Goal: Complete application form: Complete application form

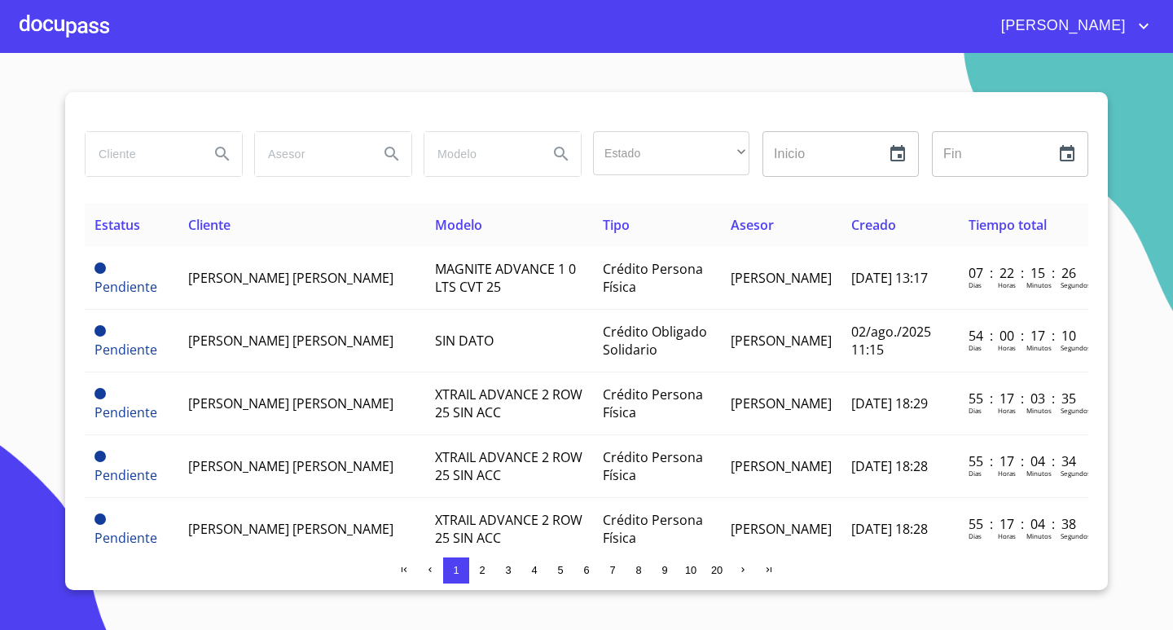
click at [152, 165] on input "search" at bounding box center [141, 154] width 111 height 44
click at [76, 30] on div at bounding box center [65, 26] width 90 height 52
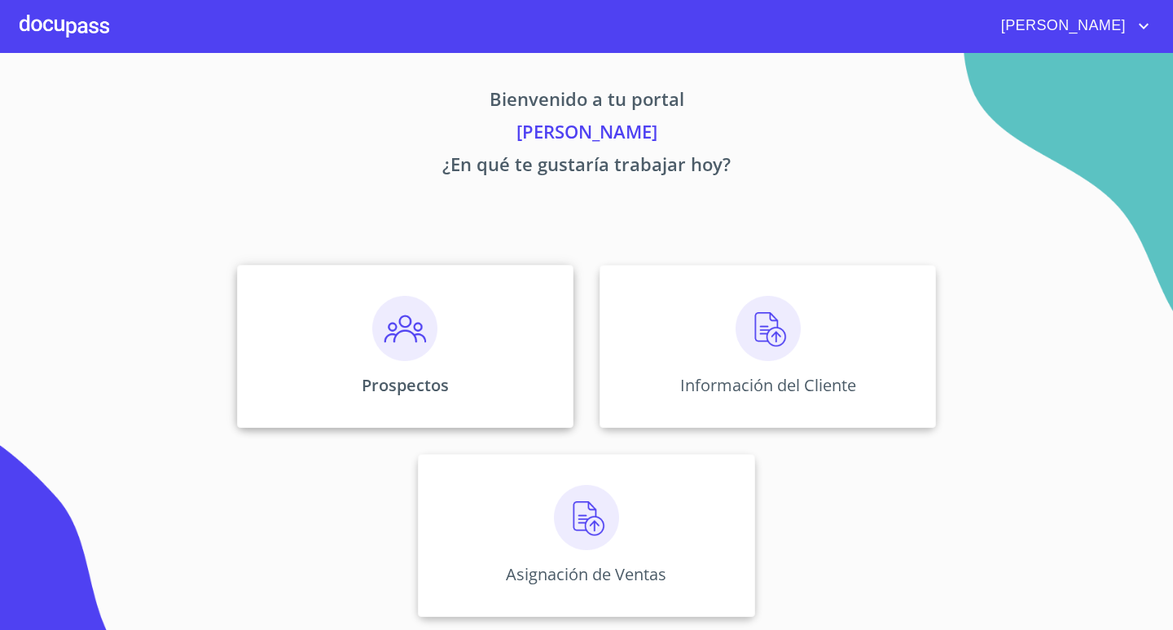
click at [371, 315] on div "Prospectos" at bounding box center [405, 346] width 336 height 163
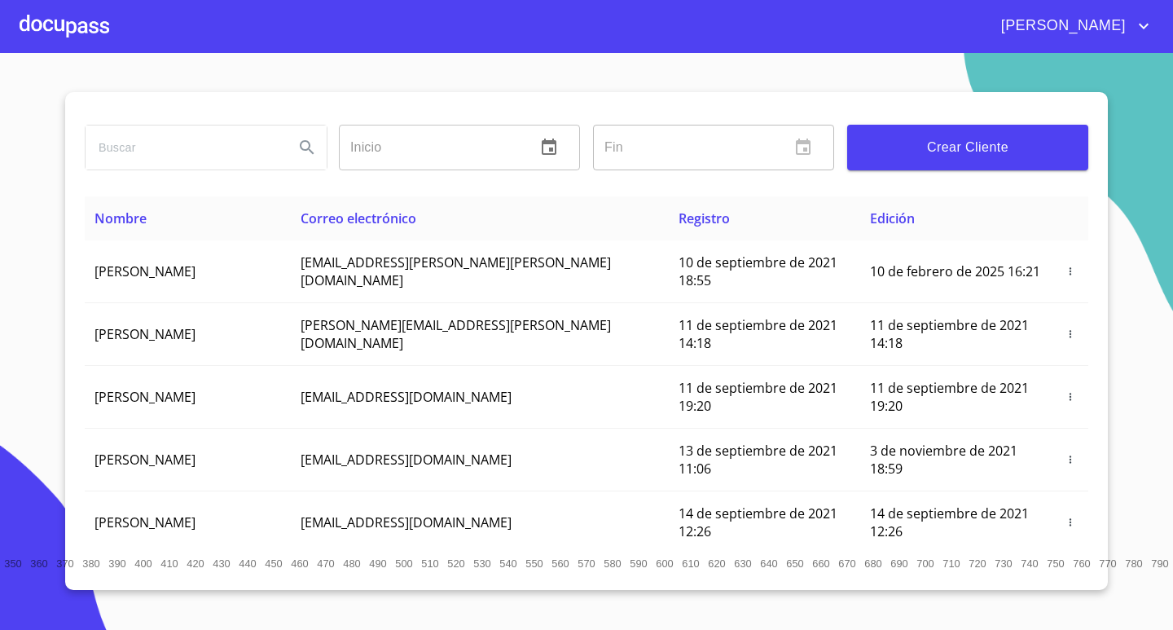
click at [209, 135] on input "search" at bounding box center [184, 147] width 196 height 44
type input "[PERSON_NAME] [PERSON_NAME]"
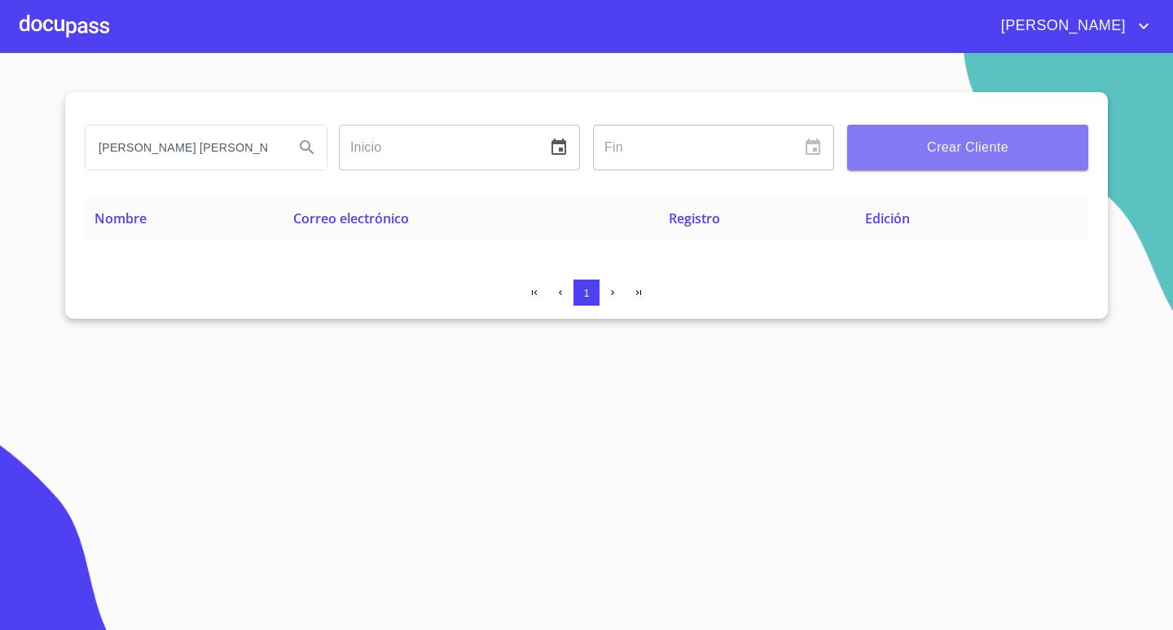
click at [1004, 157] on span "Crear Cliente" at bounding box center [967, 147] width 215 height 23
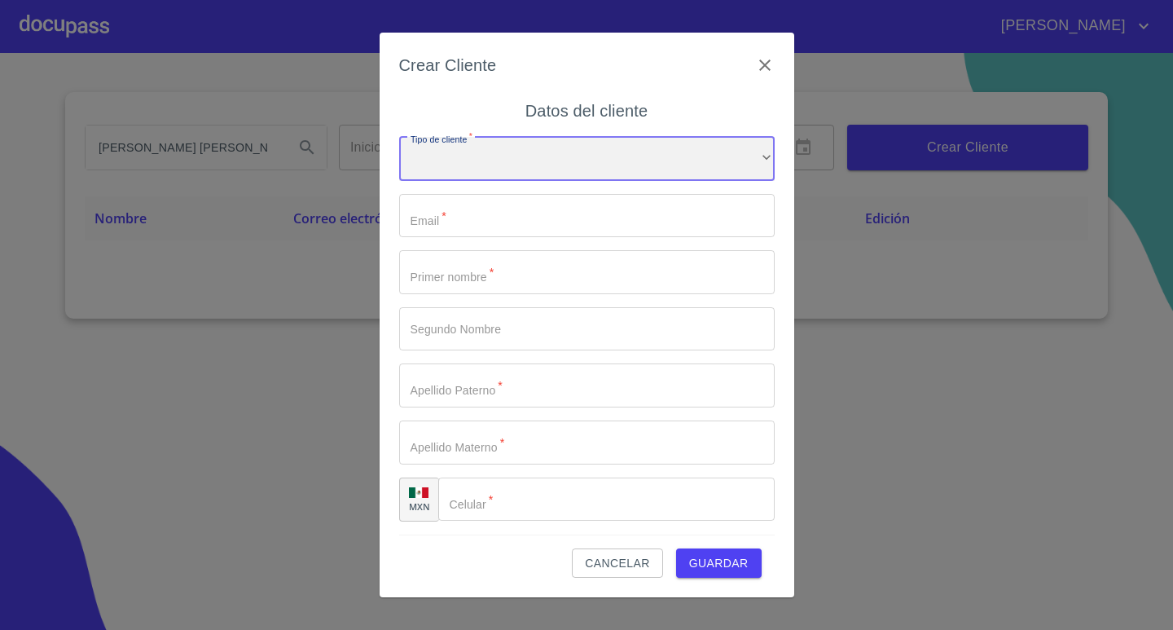
click at [725, 147] on div "​" at bounding box center [587, 159] width 376 height 44
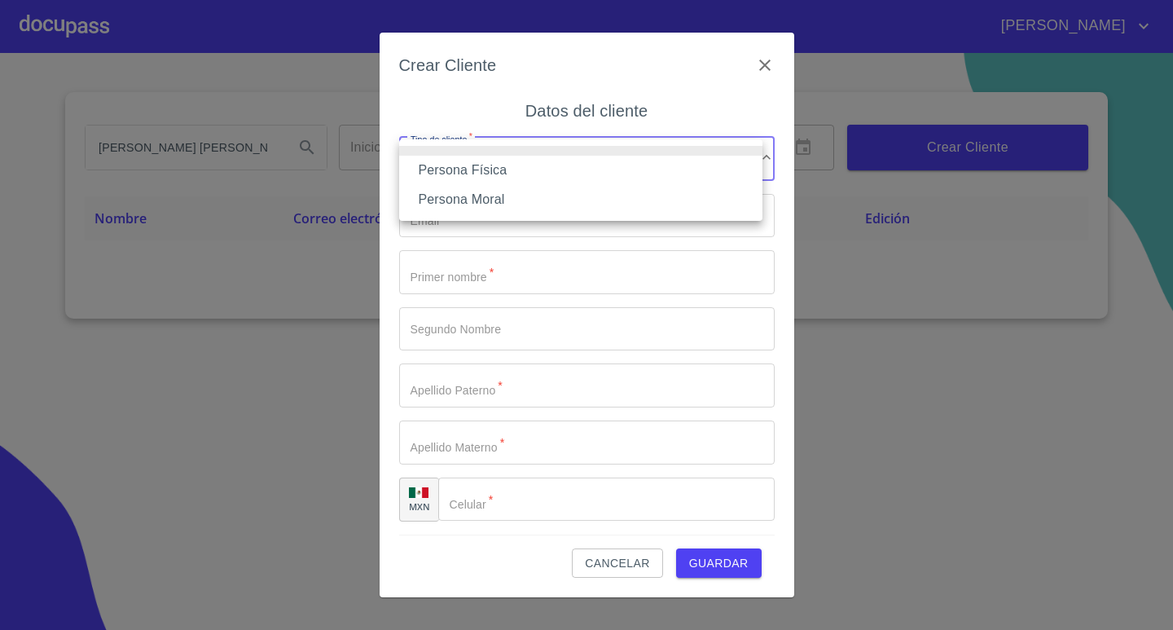
click at [661, 175] on li "Persona Física" at bounding box center [580, 170] width 363 height 29
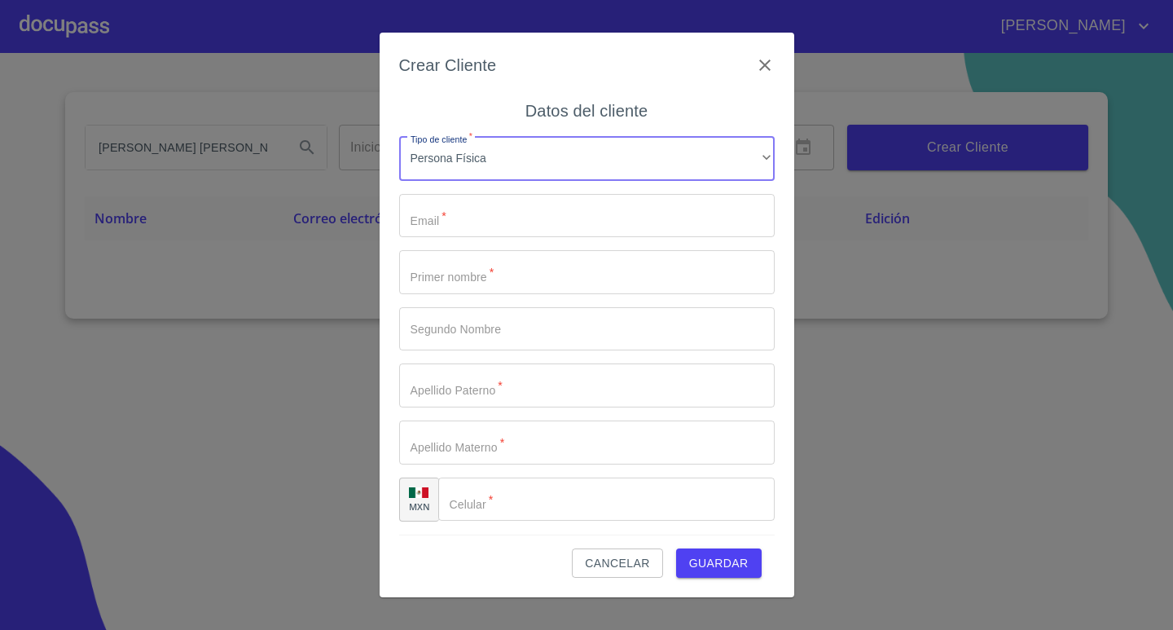
click at [622, 213] on input "Tipo de cliente   *" at bounding box center [587, 216] width 376 height 44
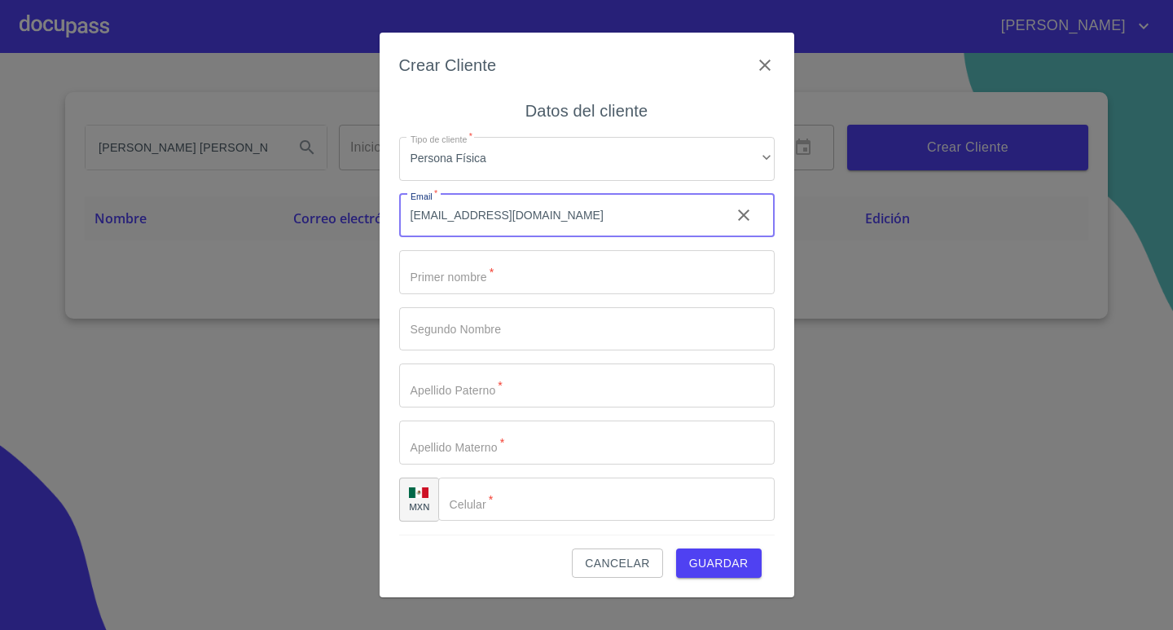
type input "[EMAIL_ADDRESS][DOMAIN_NAME]"
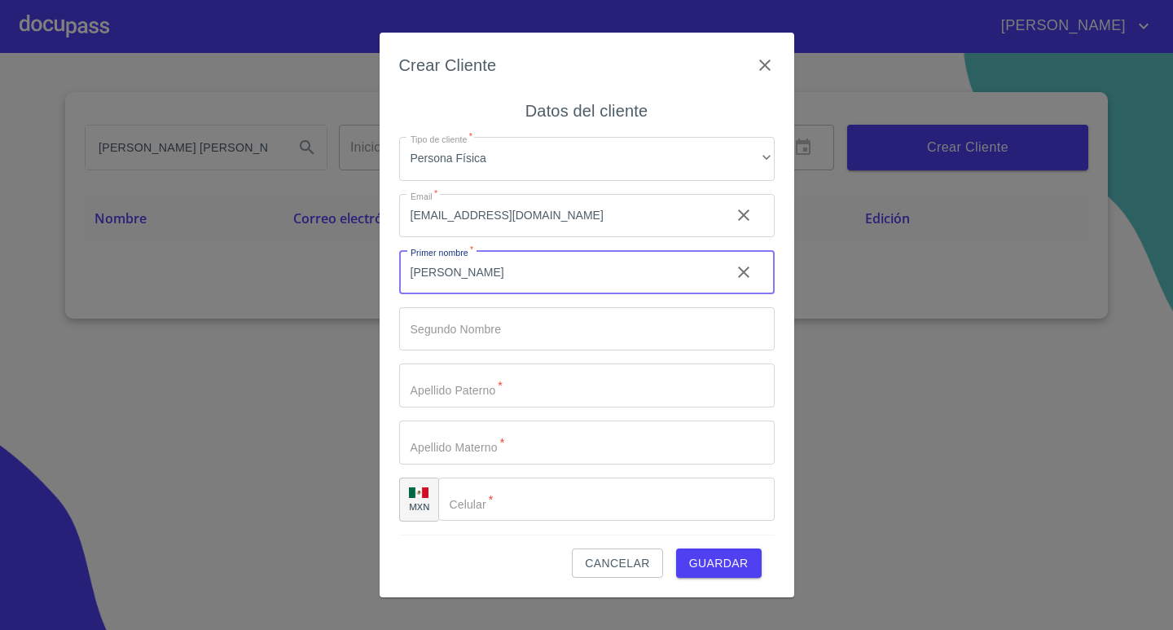
type input "[PERSON_NAME]"
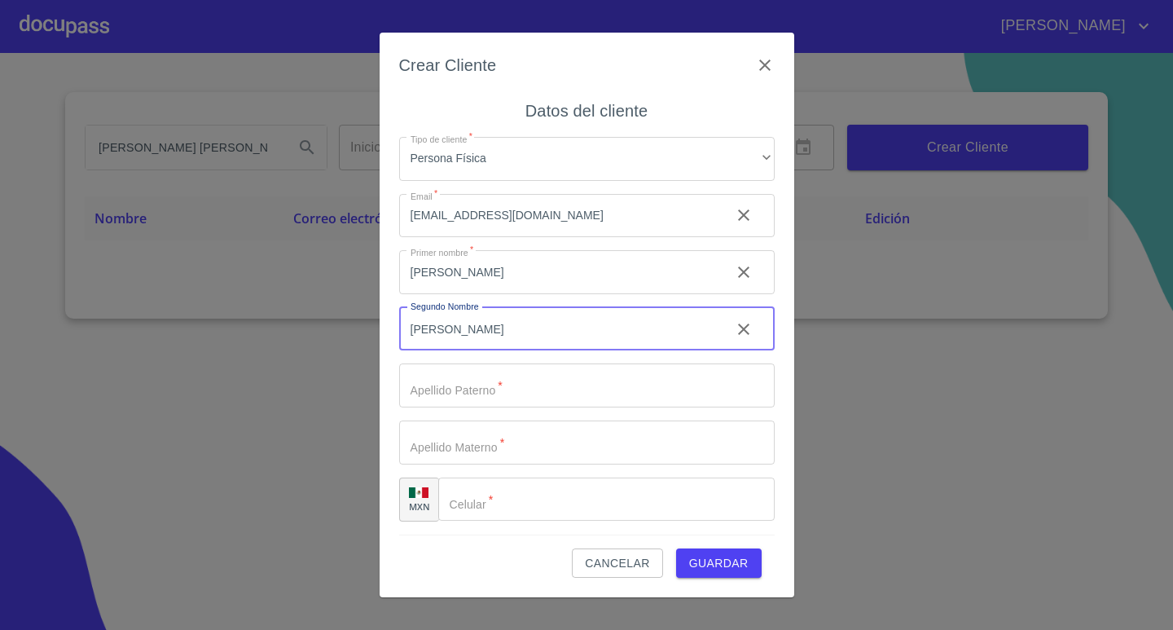
type input "[PERSON_NAME]"
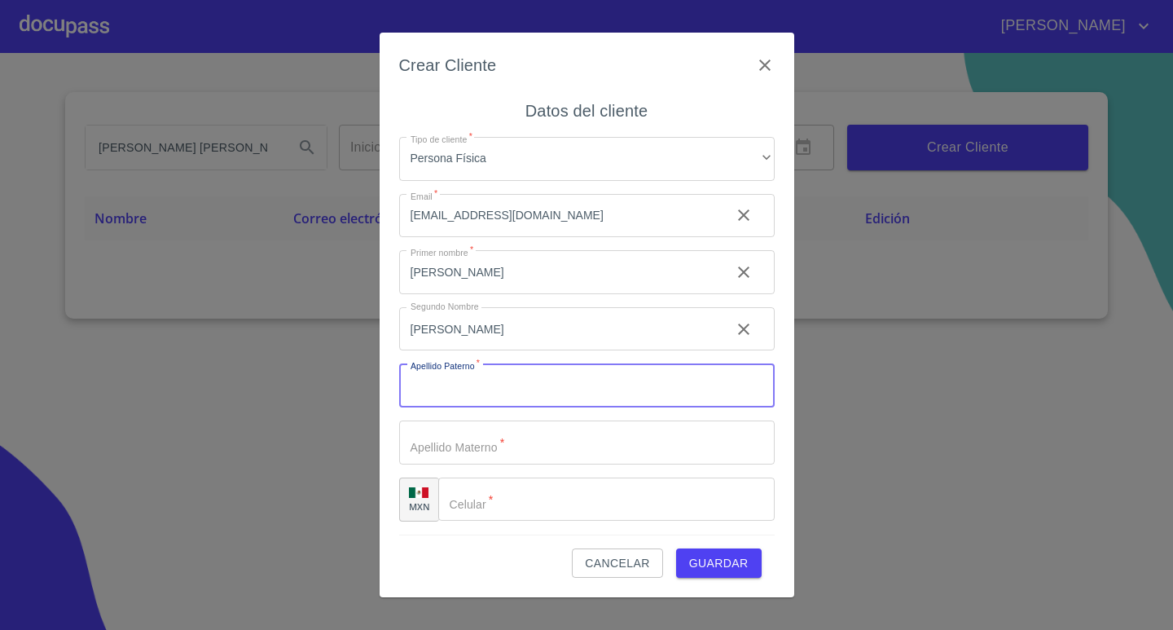
type input "G"
type input "[PERSON_NAME]"
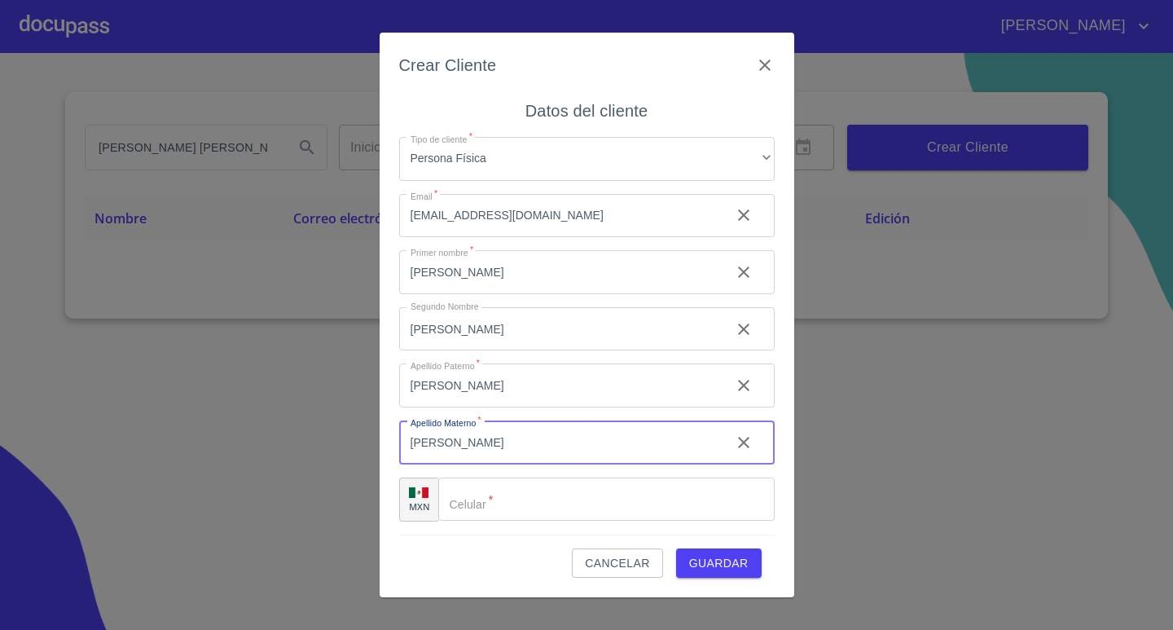
type input "[PERSON_NAME]"
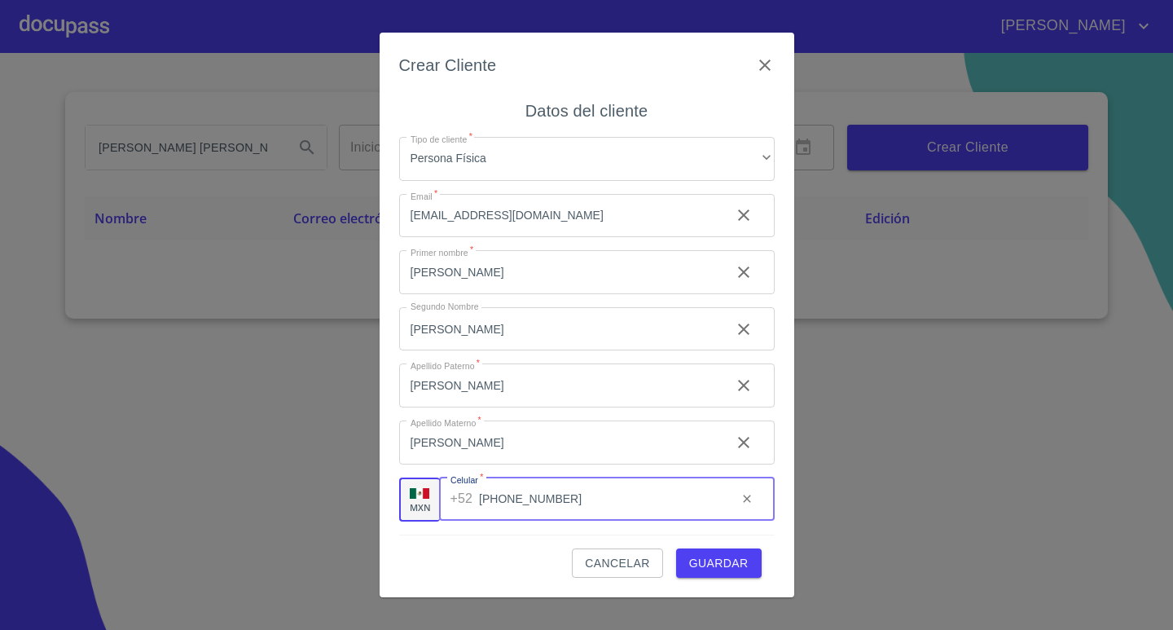
type input "[PHONE_NUMBER]"
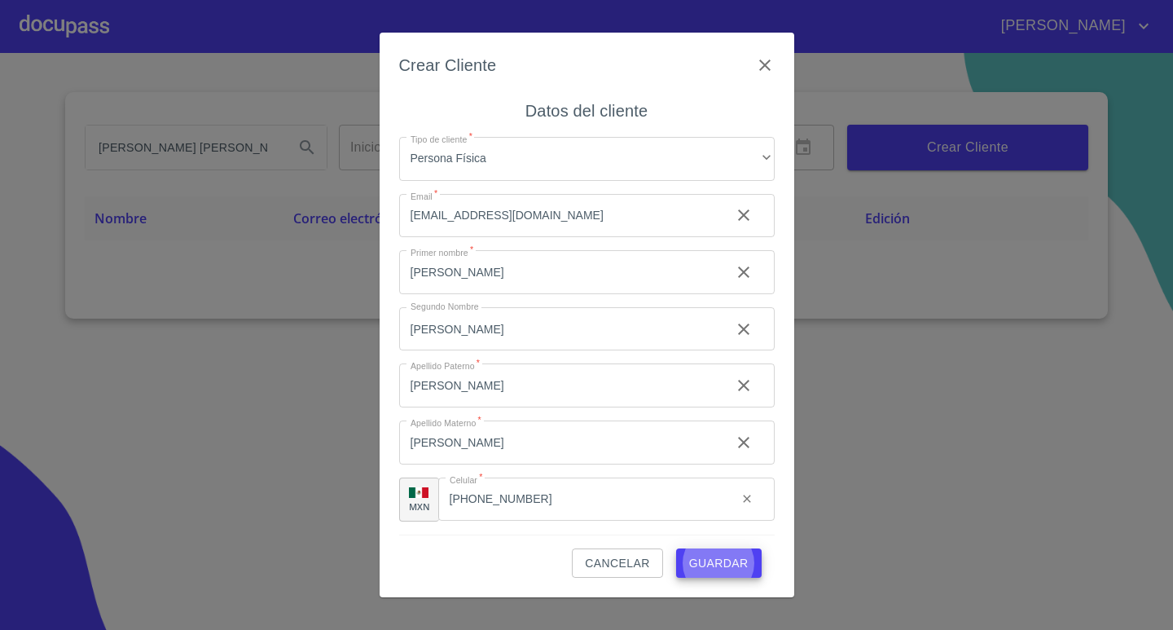
click at [676, 548] on button "Guardar" at bounding box center [719, 563] width 86 height 30
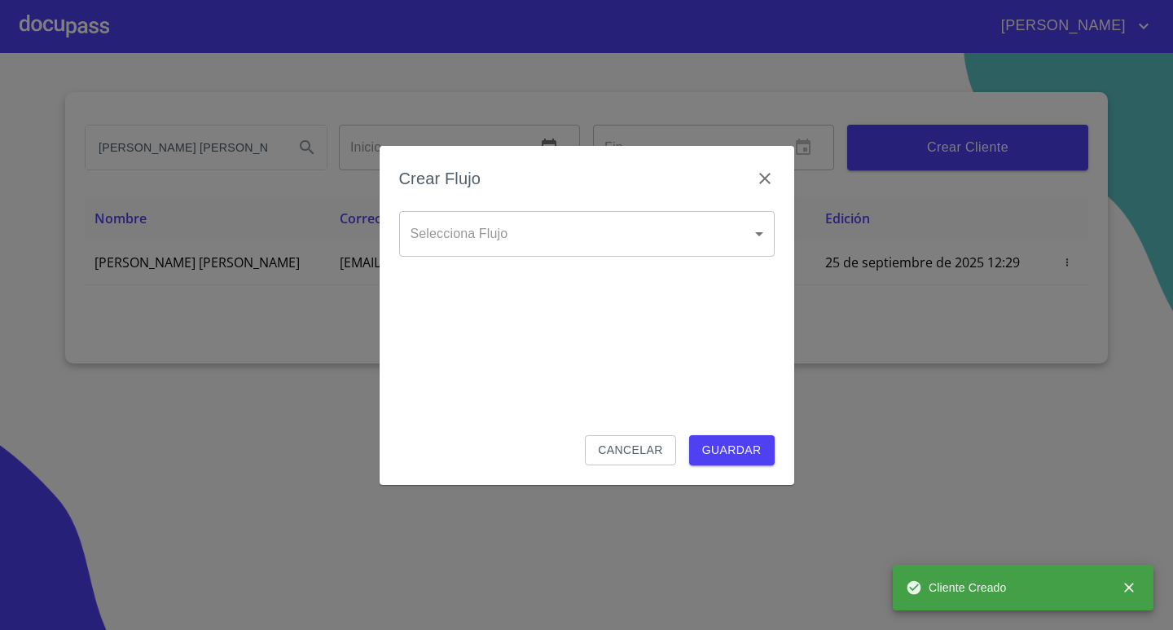
click at [662, 259] on div "Selecciona Flujo ​ Selecciona Flujo" at bounding box center [587, 247] width 376 height 72
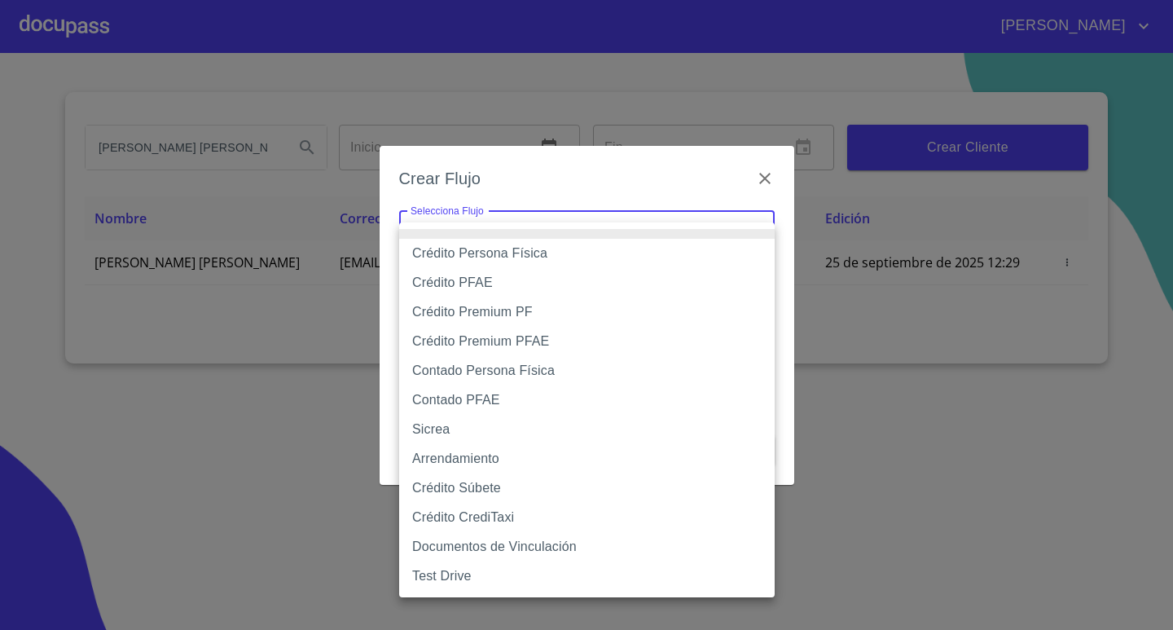
click at [667, 245] on body "[PERSON_NAME] [PERSON_NAME] Inicio ​ Fin ​ Crear Cliente Nombre Correo electrón…" at bounding box center [586, 315] width 1173 height 630
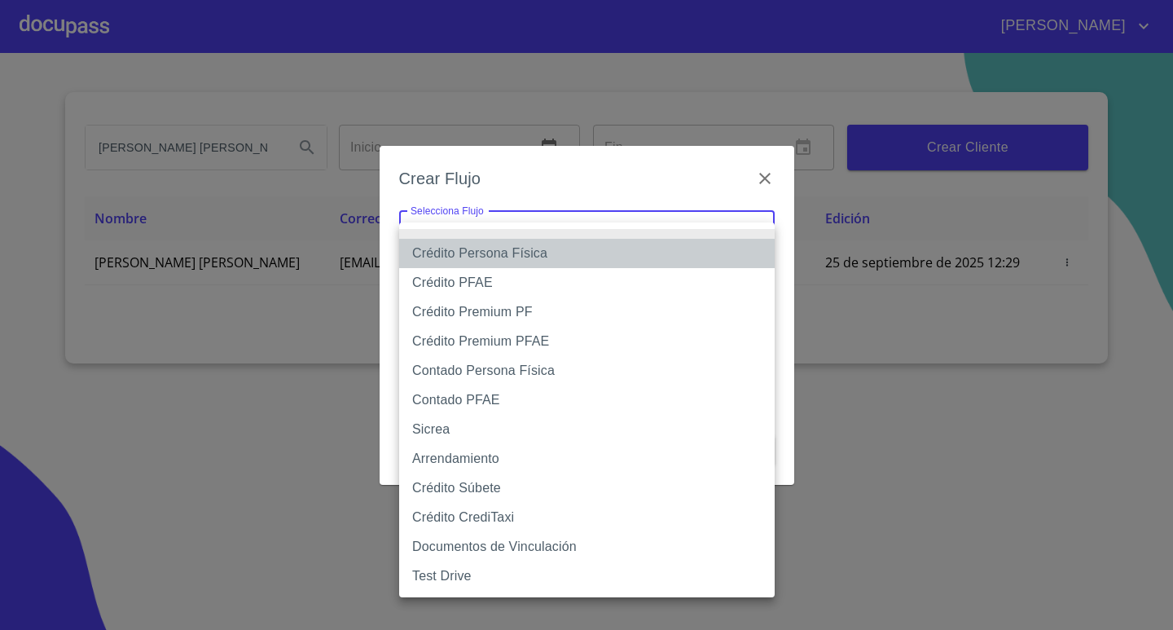
click at [604, 256] on li "Crédito Persona Física" at bounding box center [587, 253] width 376 height 29
type input "6009fb3c7d1714eb8809aa97"
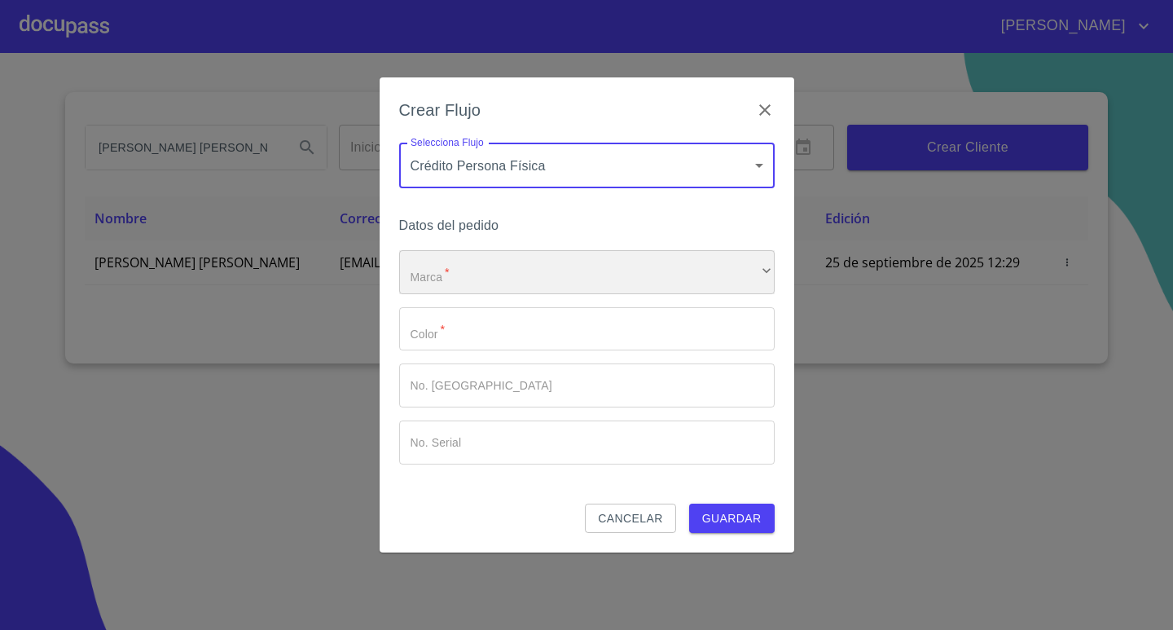
click at [601, 264] on div "​" at bounding box center [587, 272] width 376 height 44
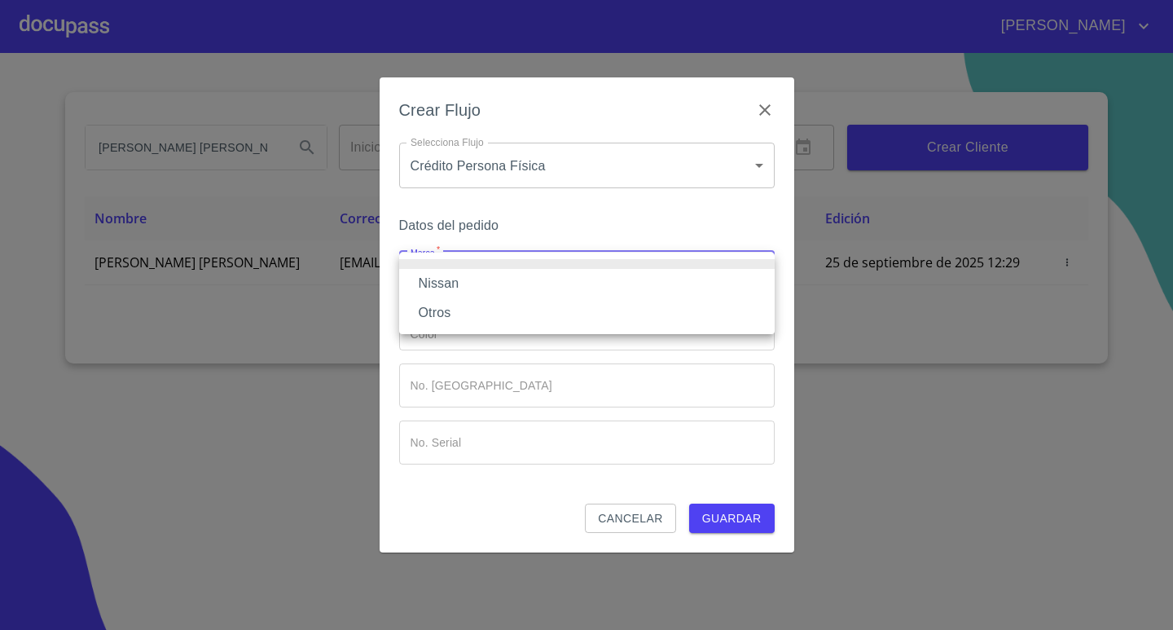
click at [581, 279] on li "Nissan" at bounding box center [587, 283] width 376 height 29
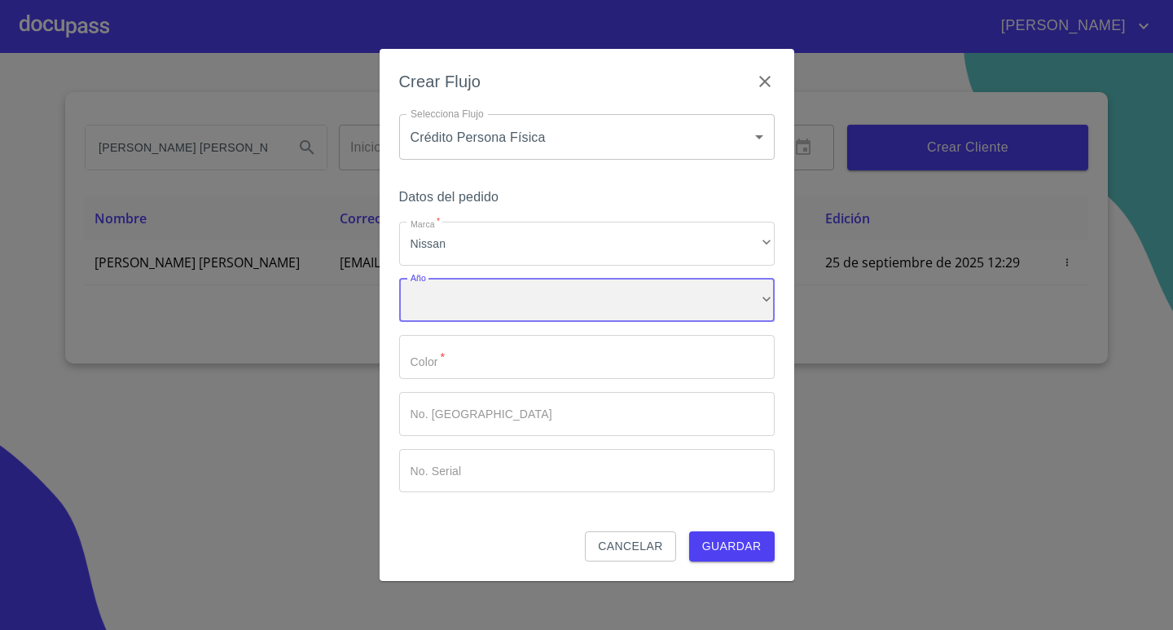
click at [584, 293] on div "​" at bounding box center [587, 301] width 376 height 44
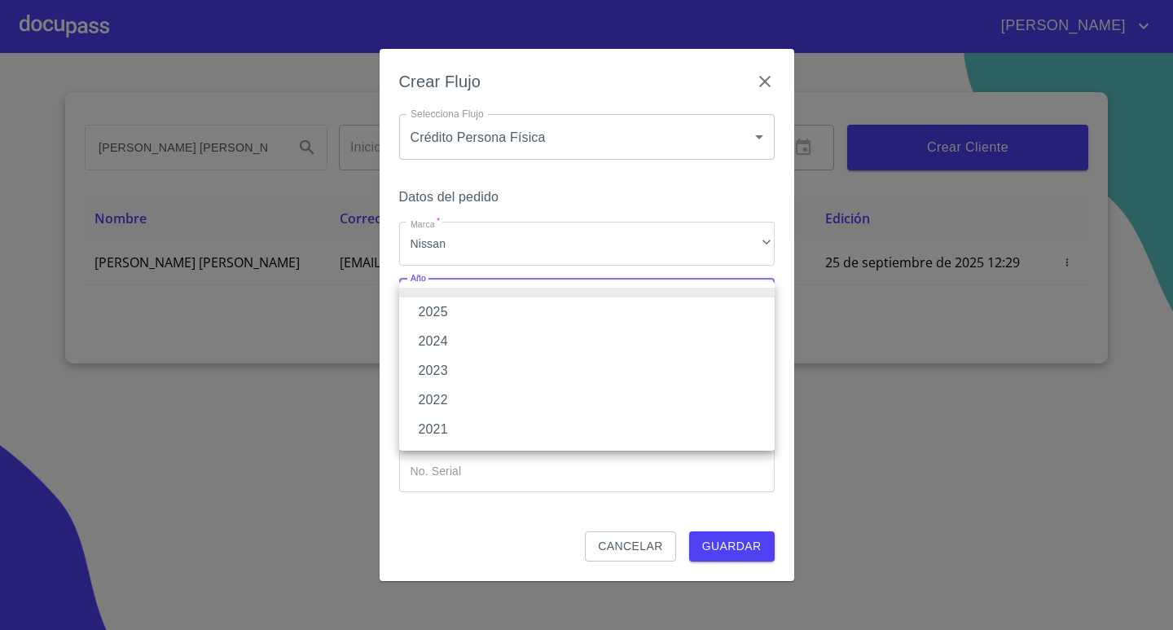
click at [572, 310] on li "2025" at bounding box center [587, 311] width 376 height 29
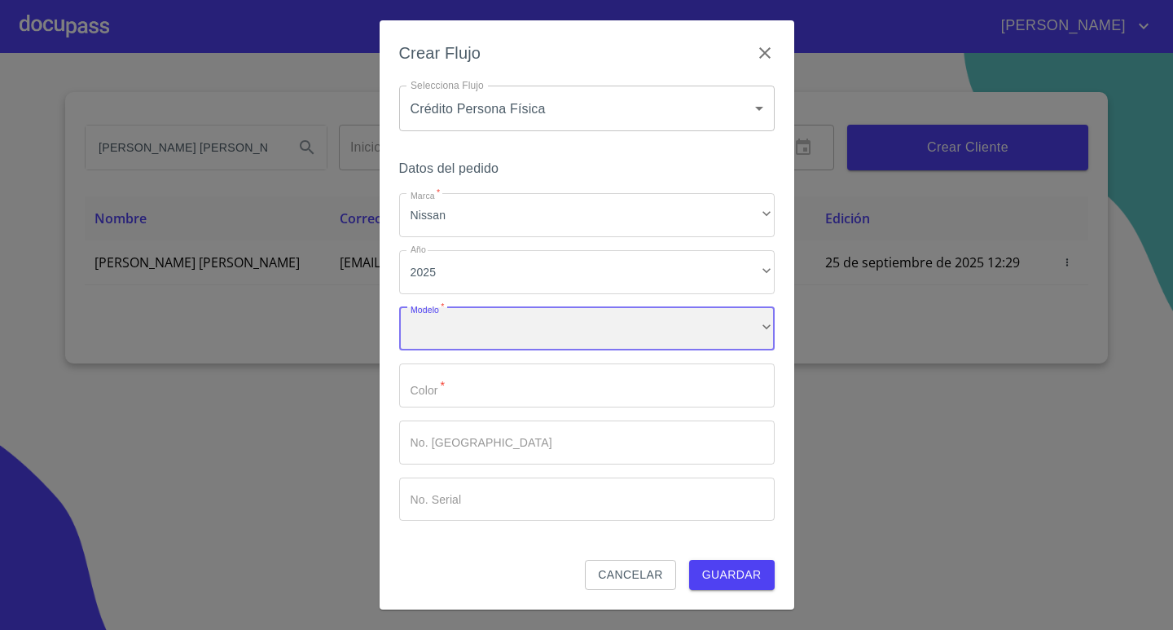
click at [568, 341] on div "​" at bounding box center [587, 329] width 376 height 44
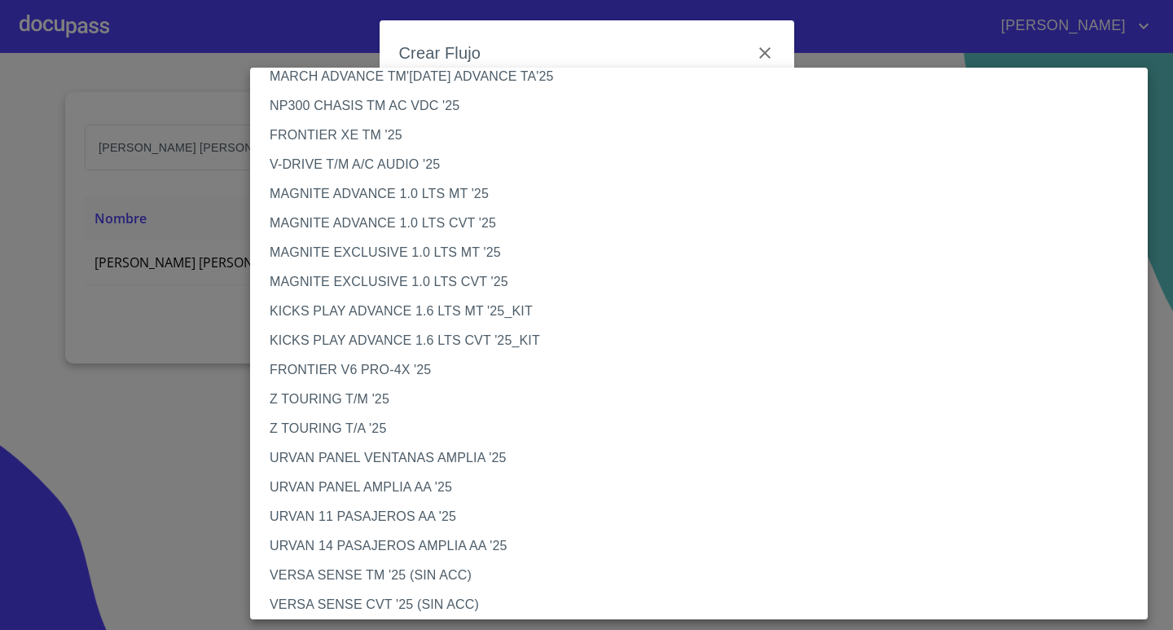
scroll to position [407, 0]
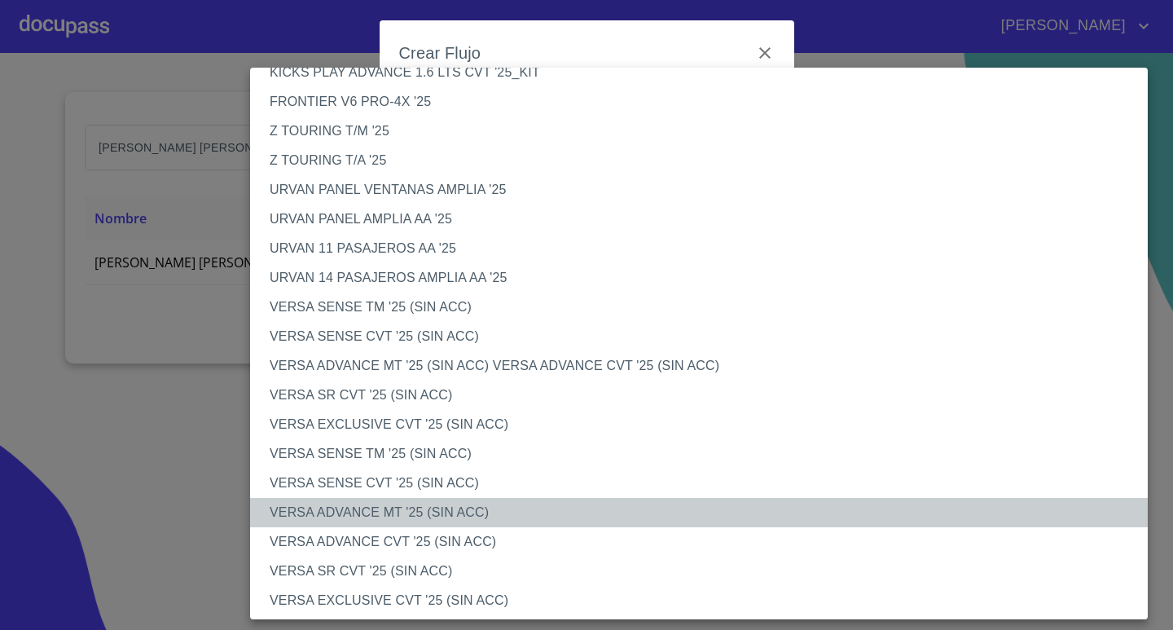
click at [451, 517] on li "VERSA ADVANCE MT '25 (SIN ACC)" at bounding box center [705, 512] width 910 height 29
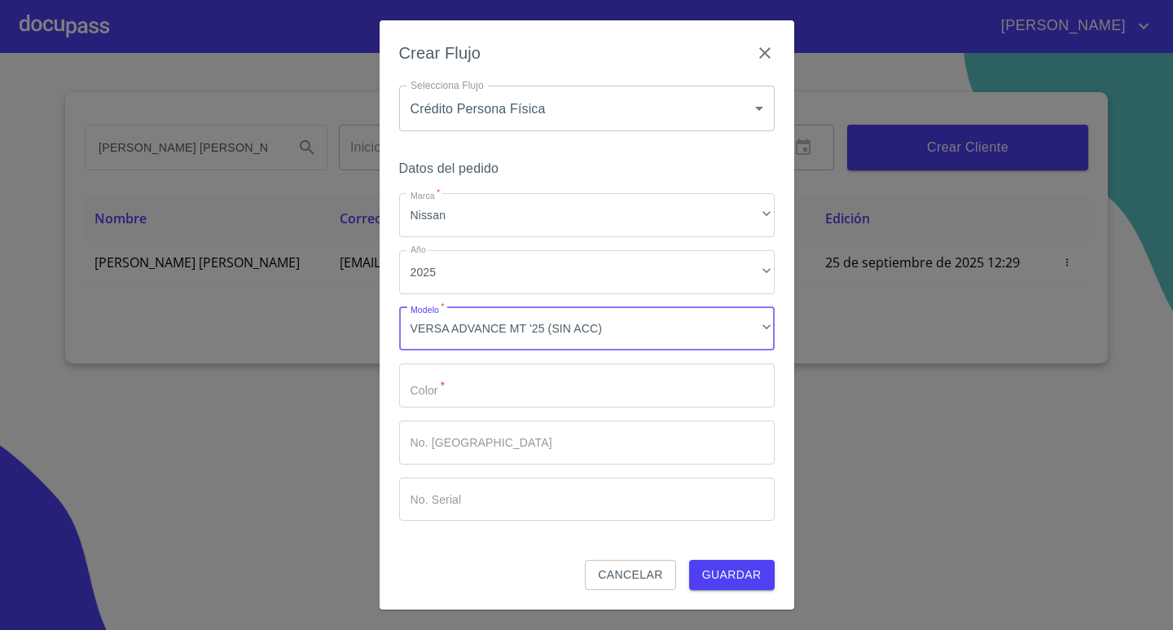
click at [552, 389] on input "Marca   *" at bounding box center [587, 385] width 376 height 44
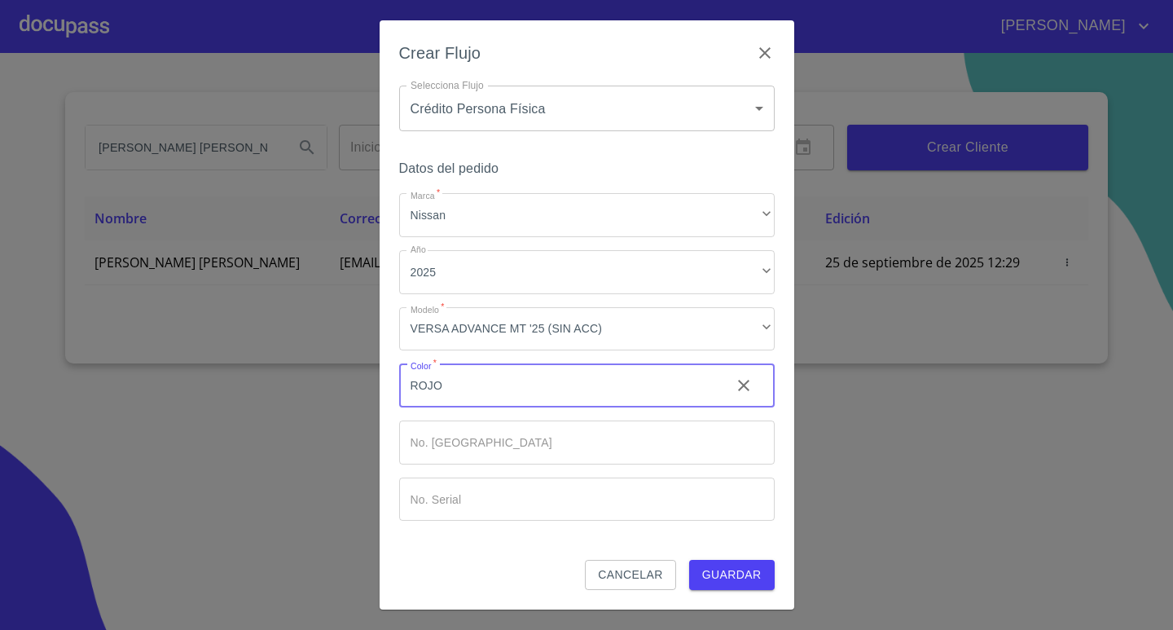
type input "ROJO"
click at [689, 560] on button "Guardar" at bounding box center [732, 575] width 86 height 30
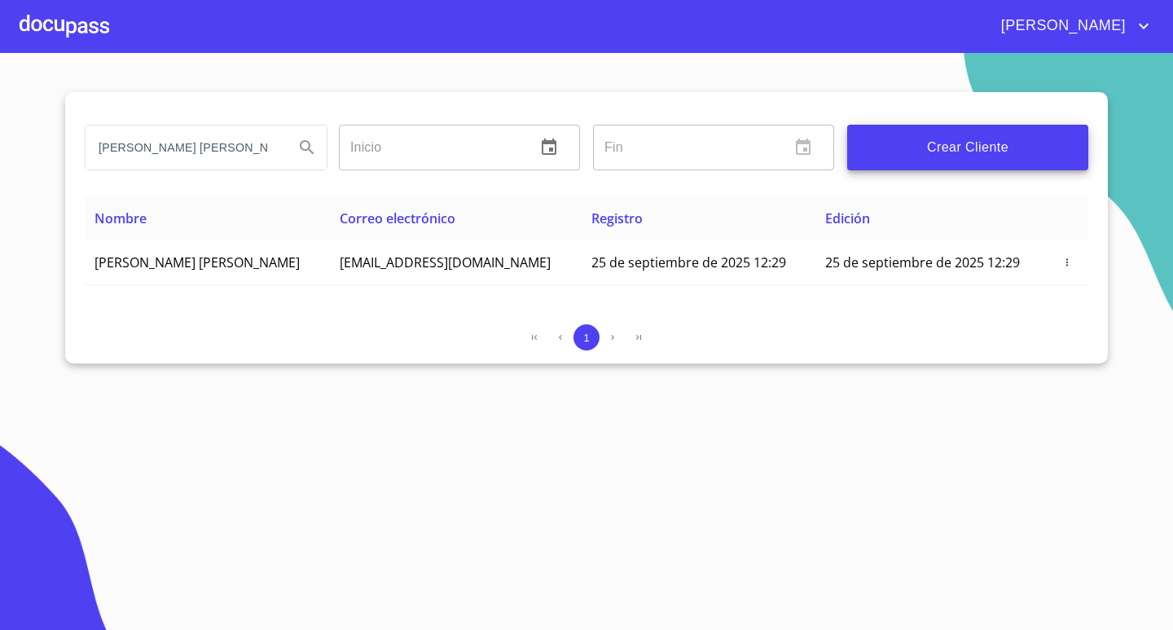
click at [53, 33] on div at bounding box center [65, 26] width 90 height 52
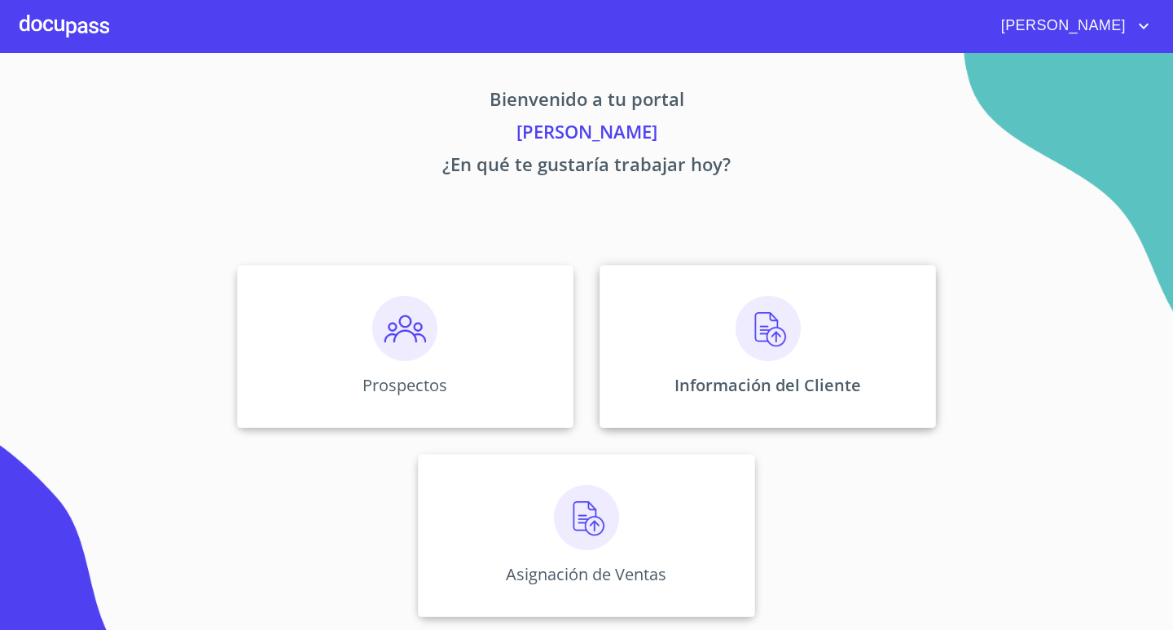
click at [734, 345] on div "Información del Cliente" at bounding box center [768, 346] width 336 height 163
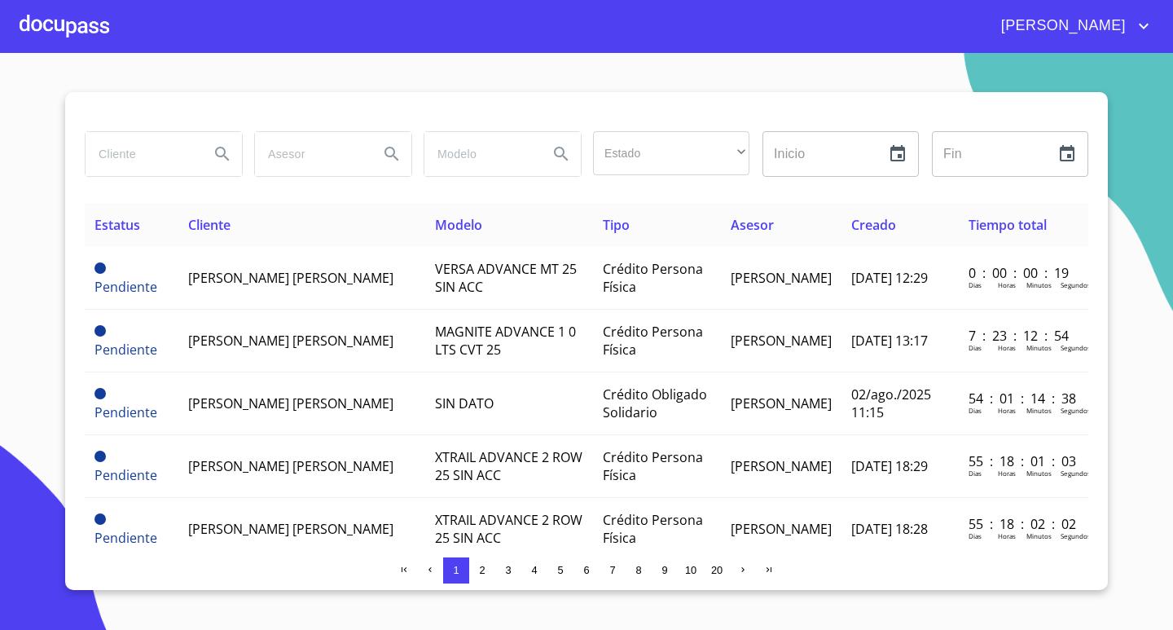
click at [305, 287] on span "[PERSON_NAME] [PERSON_NAME]" at bounding box center [290, 278] width 205 height 18
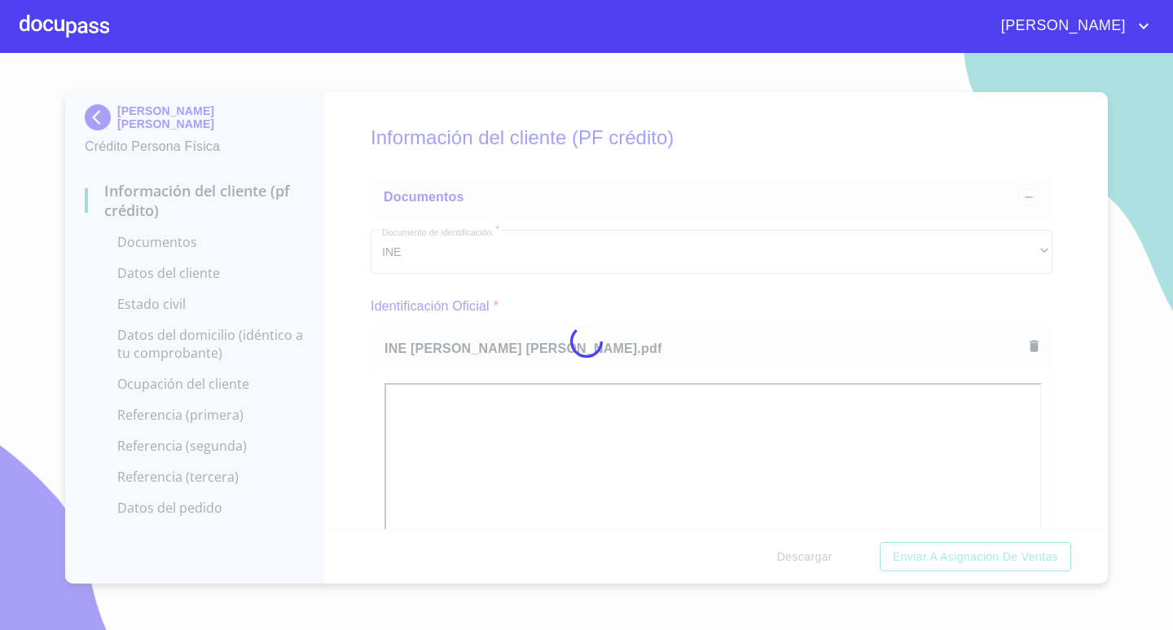
click at [736, 301] on div at bounding box center [586, 341] width 1173 height 577
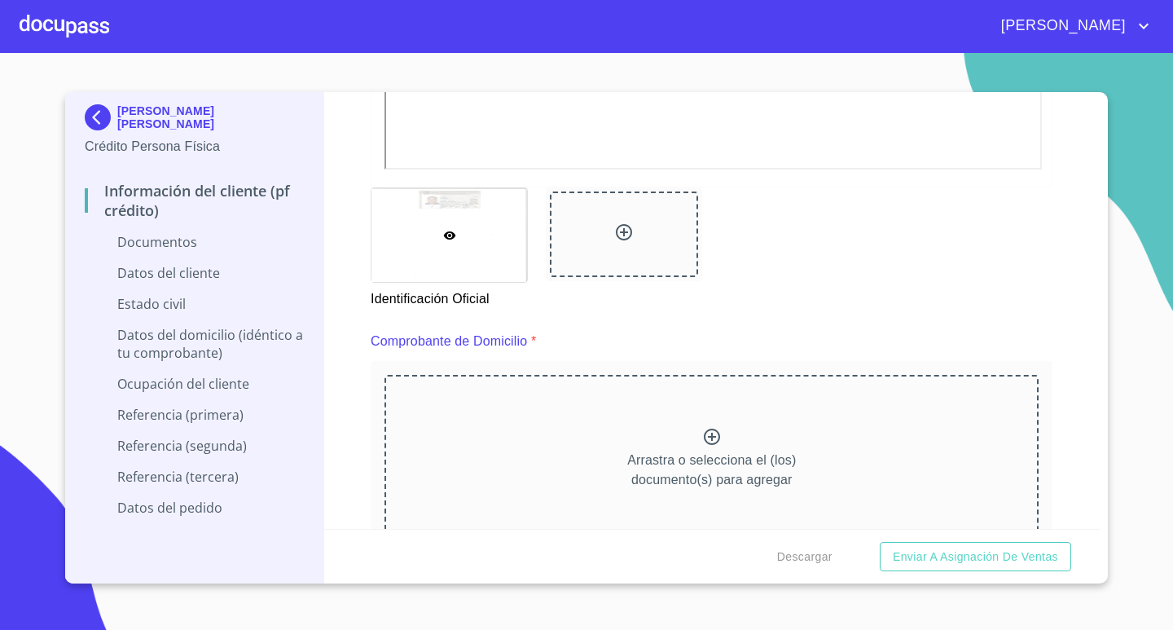
scroll to position [815, 0]
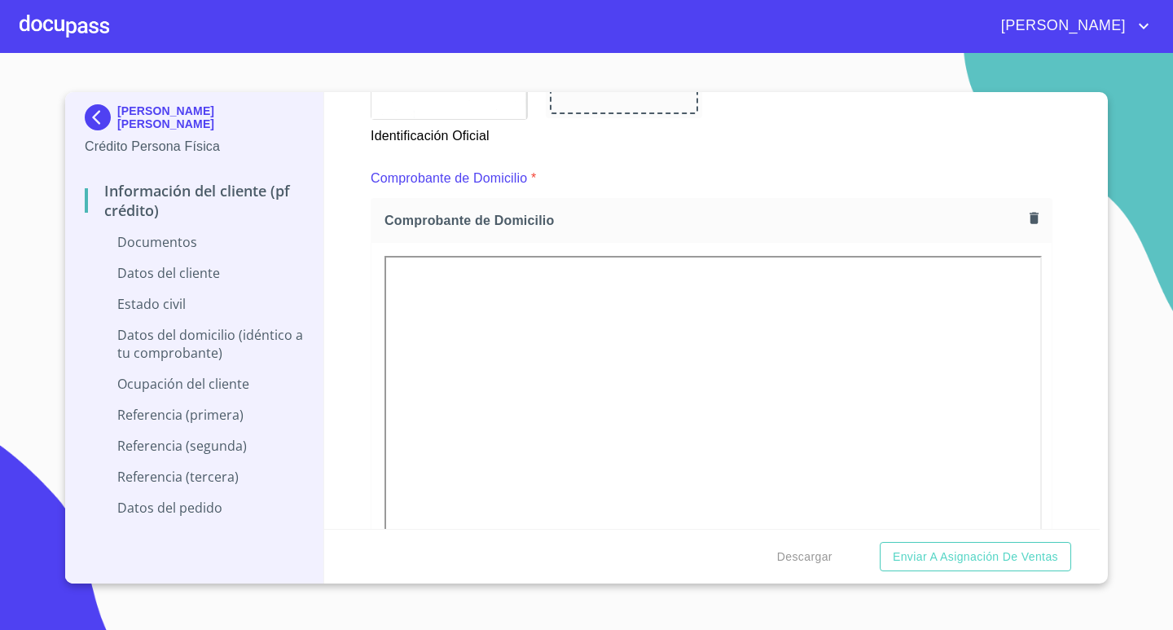
click at [771, 204] on div "Comprobante de Domicilio" at bounding box center [711, 220] width 680 height 43
click at [1030, 218] on icon "button" at bounding box center [1034, 218] width 9 height 11
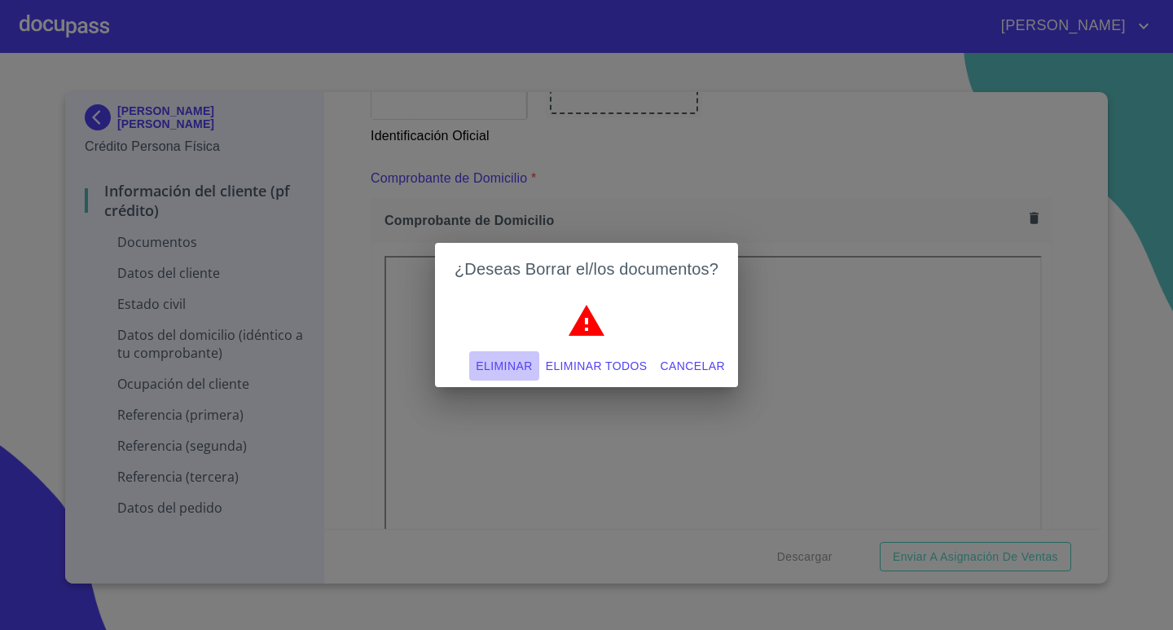
click at [509, 359] on span "Eliminar" at bounding box center [504, 366] width 56 height 20
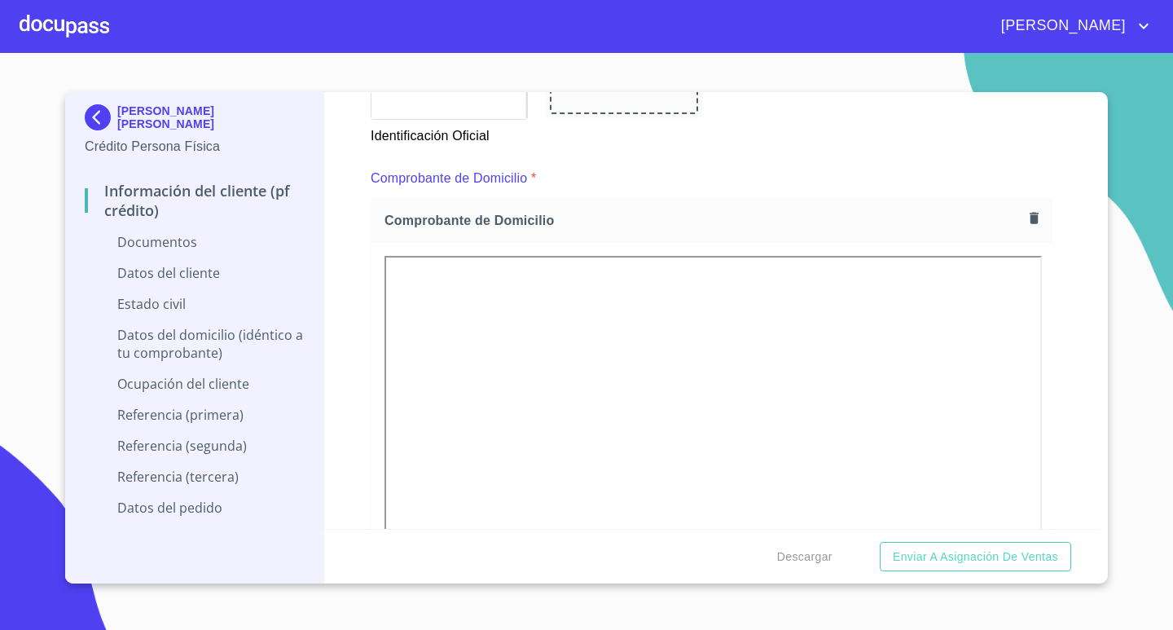
click at [780, 182] on div "Comprobante de Domicilio *" at bounding box center [712, 178] width 682 height 39
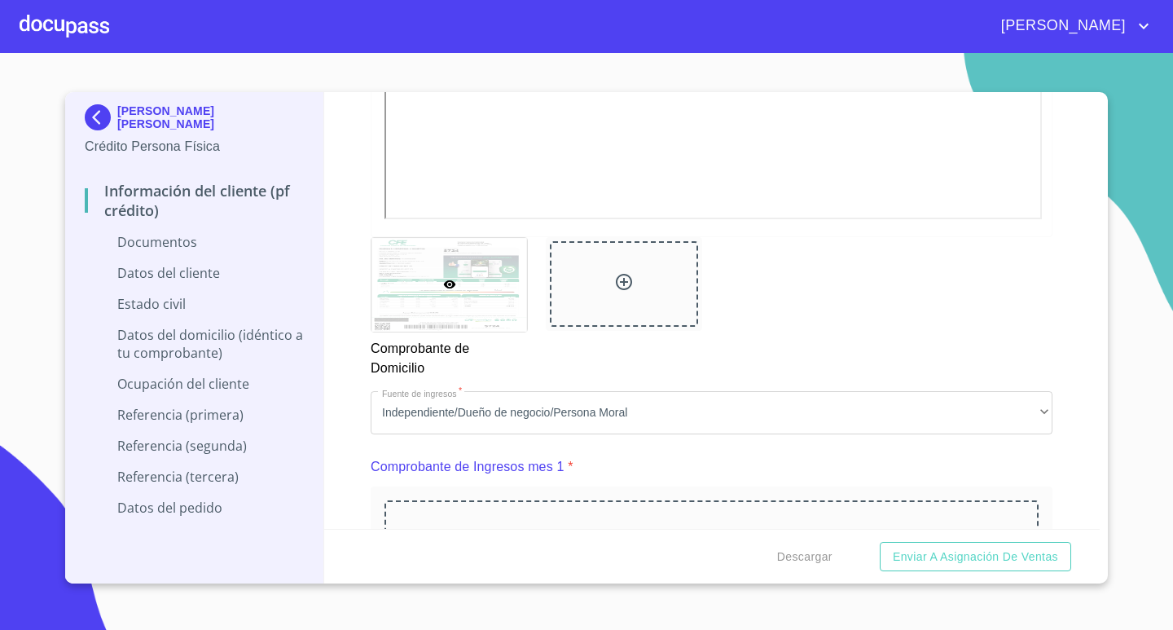
scroll to position [1385, 0]
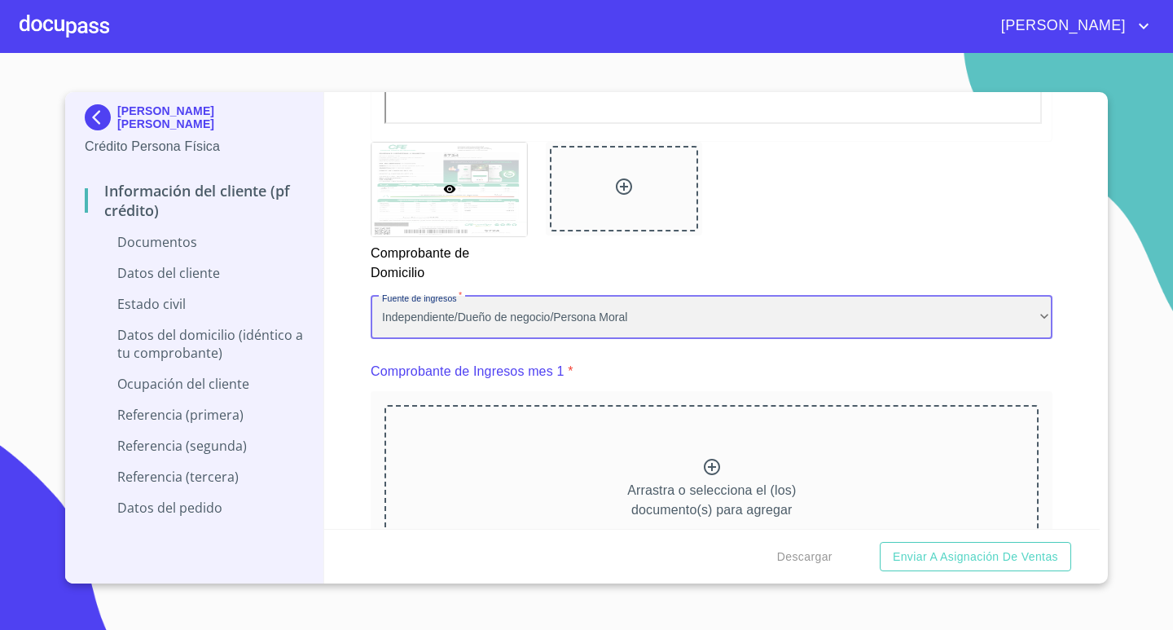
click at [1035, 321] on div "Independiente/Dueño de negocio/Persona Moral" at bounding box center [712, 318] width 682 height 44
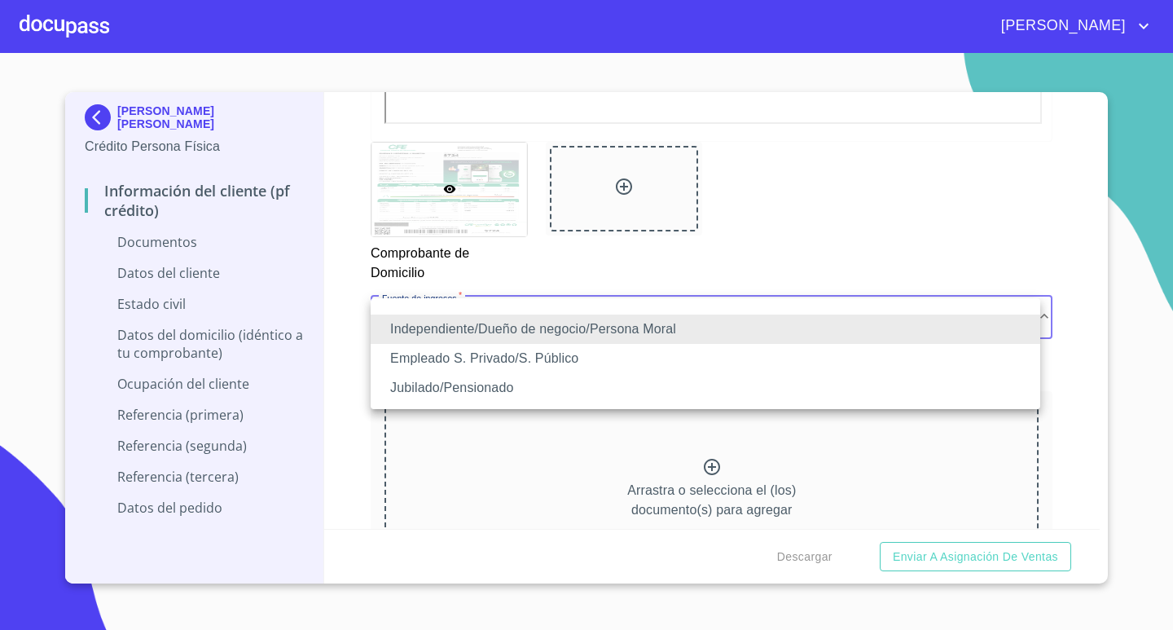
click at [694, 385] on li "Jubilado/Pensionado" at bounding box center [706, 387] width 670 height 29
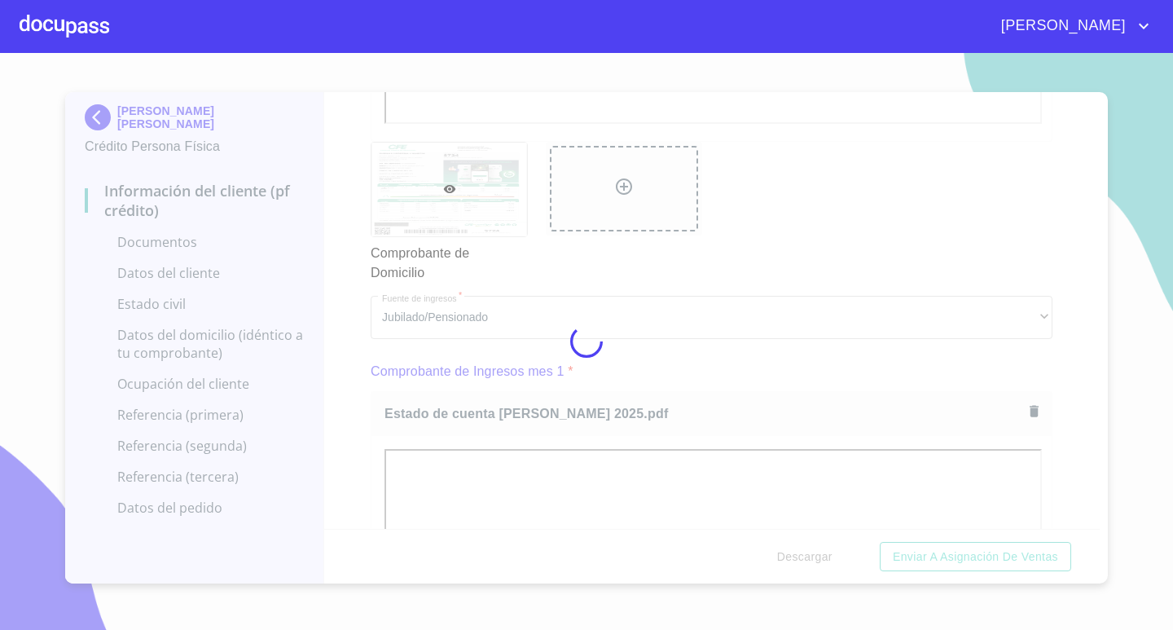
click at [1053, 483] on div at bounding box center [586, 341] width 1173 height 577
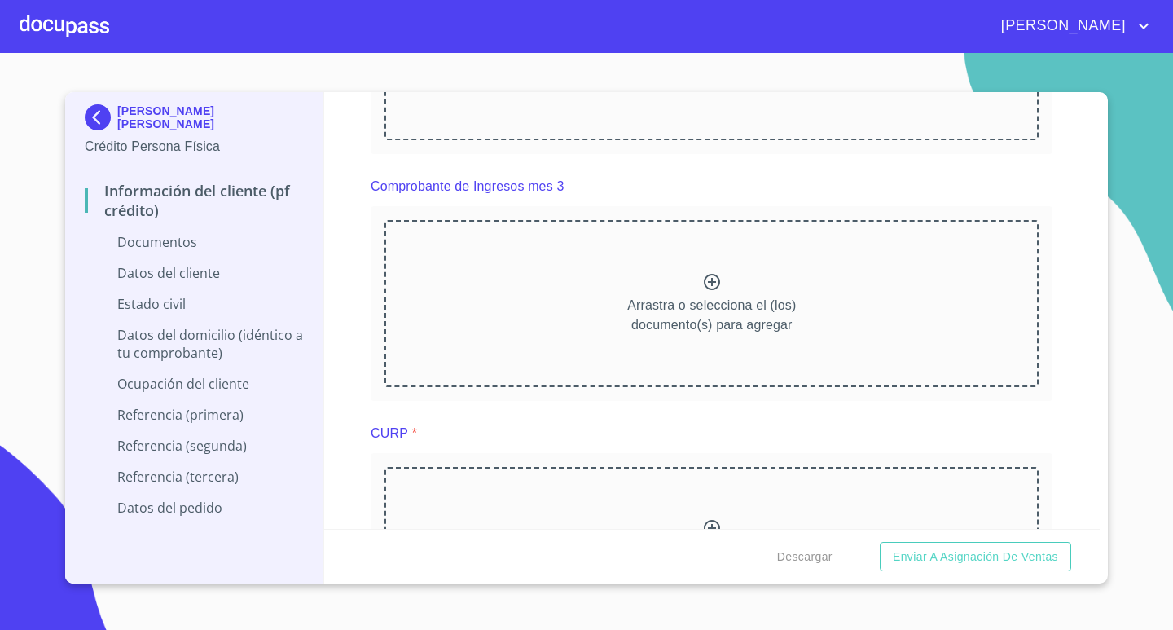
scroll to position [2688, 0]
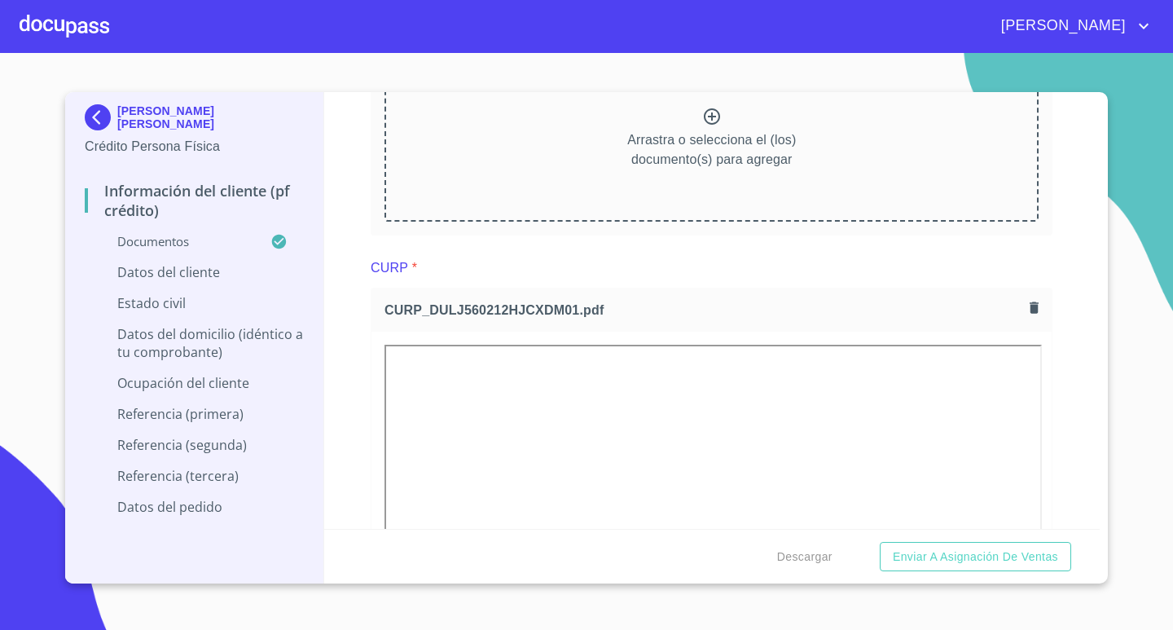
click at [779, 275] on div "CURP *" at bounding box center [712, 267] width 682 height 39
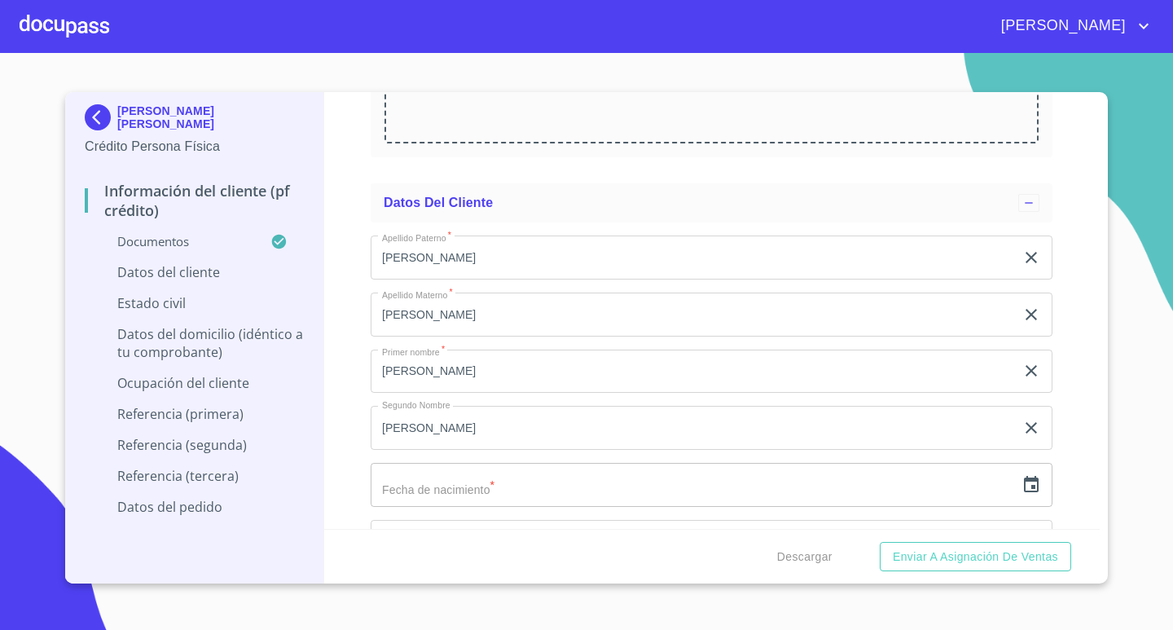
scroll to position [3829, 0]
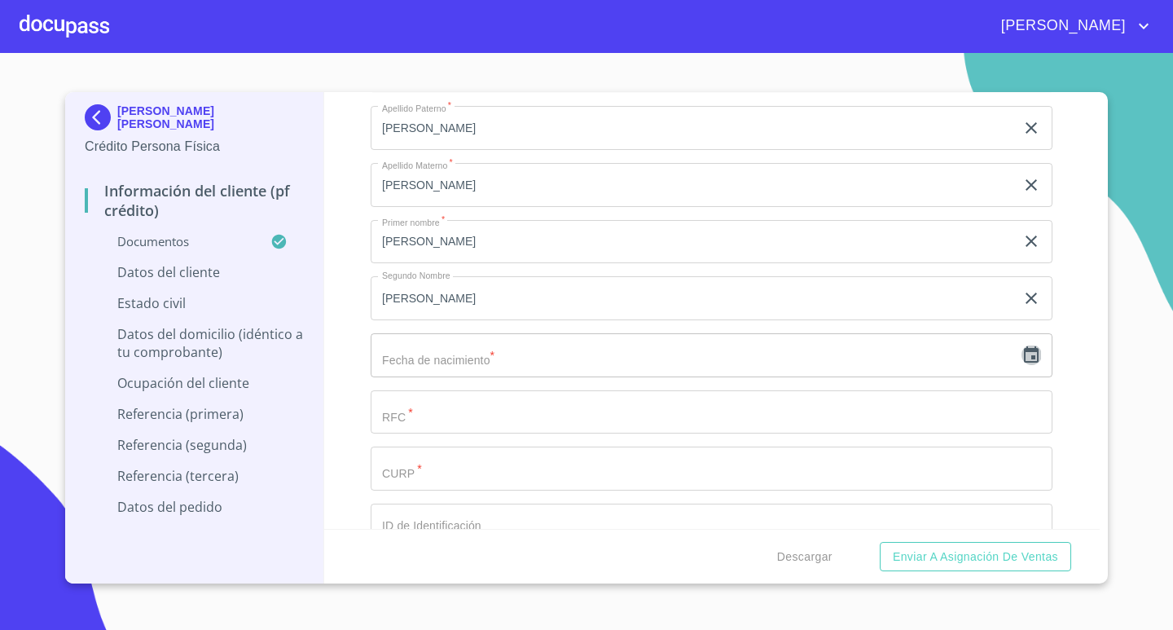
click at [1024, 350] on icon "button" at bounding box center [1031, 354] width 15 height 16
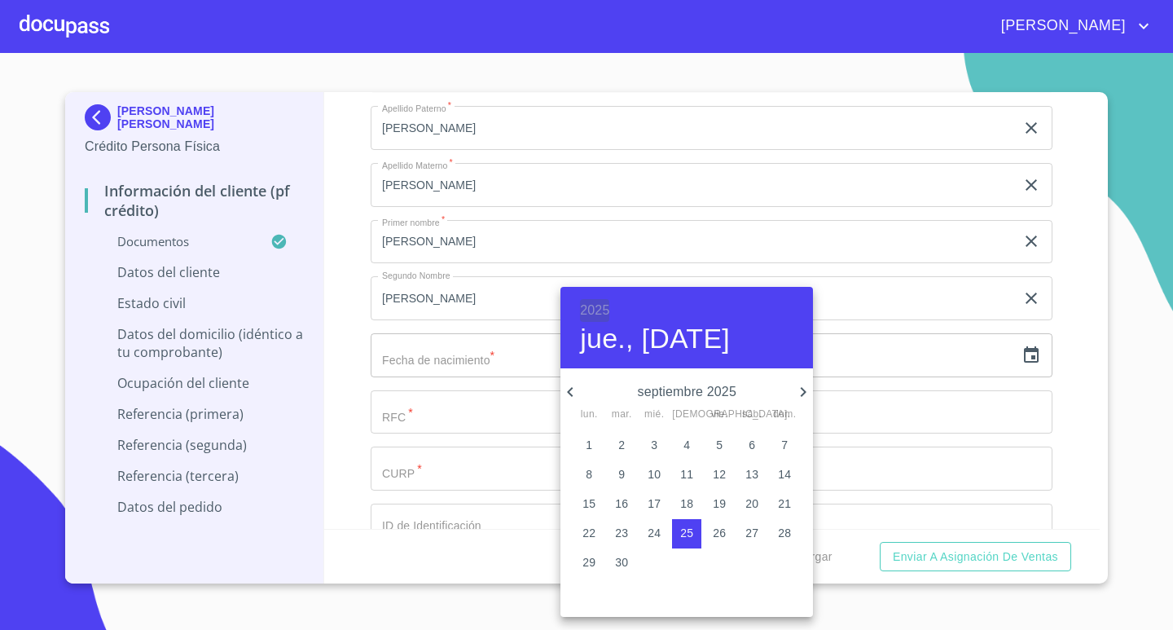
click at [600, 308] on h6 "2025" at bounding box center [594, 310] width 29 height 23
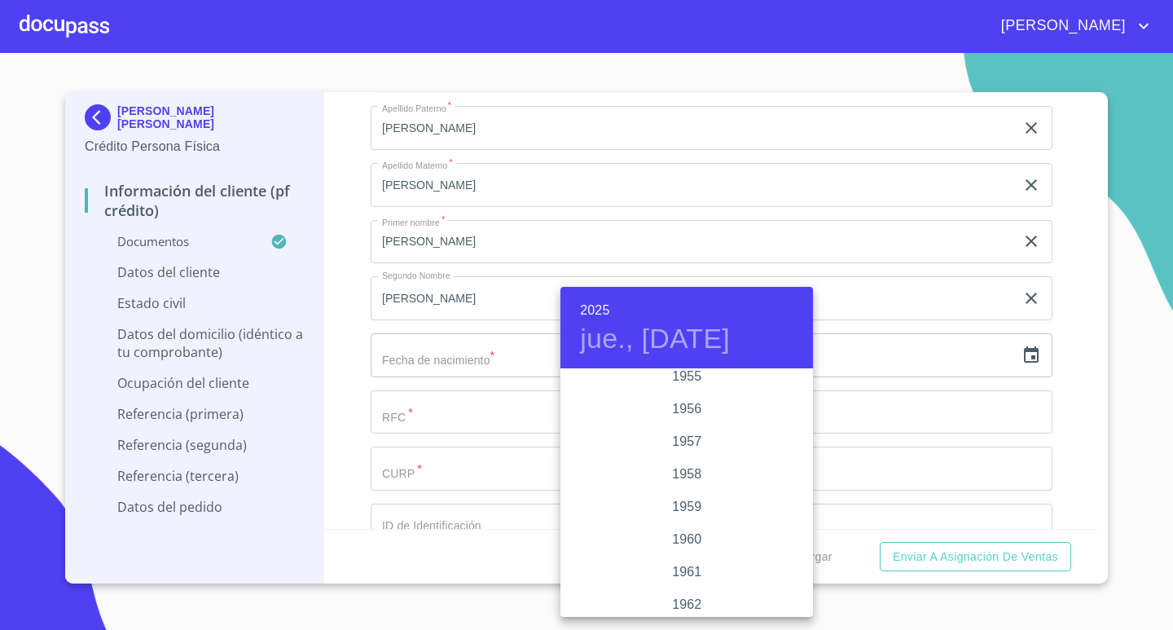
scroll to position [978, 0]
click at [692, 415] on div "1956" at bounding box center [687, 419] width 253 height 33
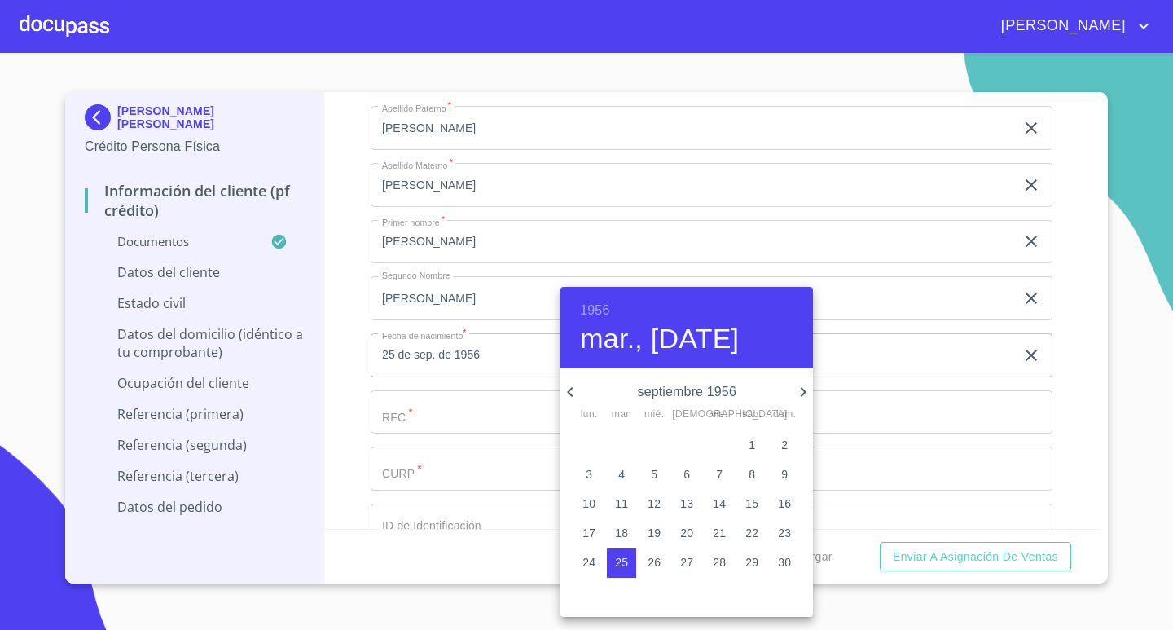
click at [571, 391] on icon "button" at bounding box center [571, 392] width 20 height 20
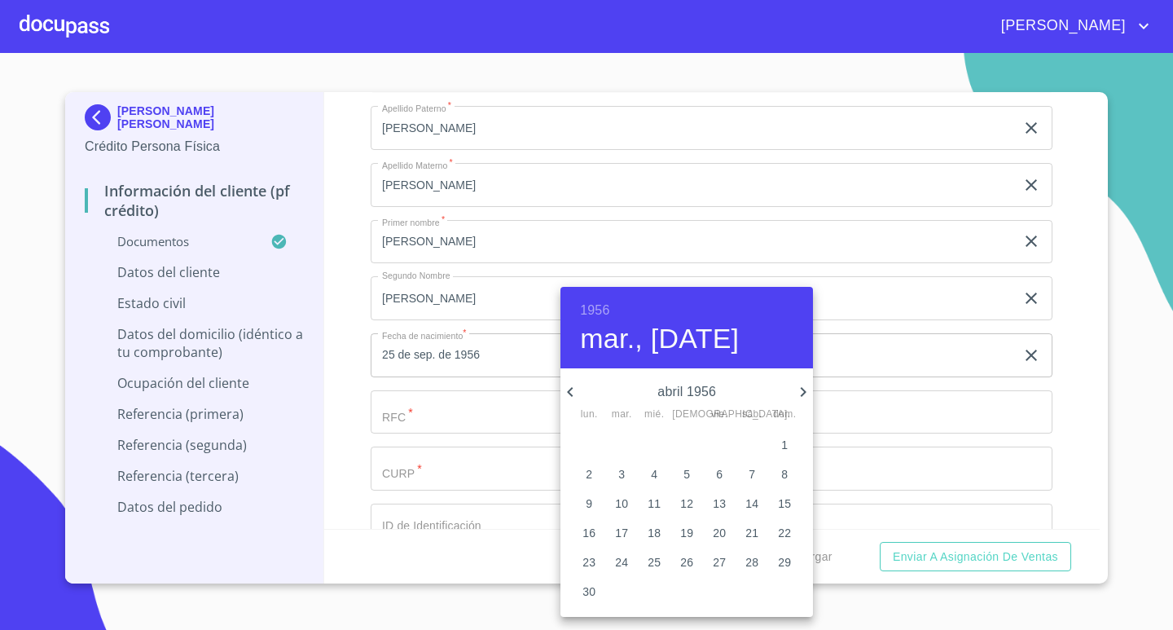
click at [571, 391] on icon "button" at bounding box center [571, 392] width 20 height 20
click at [802, 388] on icon "button" at bounding box center [804, 392] width 6 height 10
click at [786, 475] on p "12" at bounding box center [784, 474] width 13 height 16
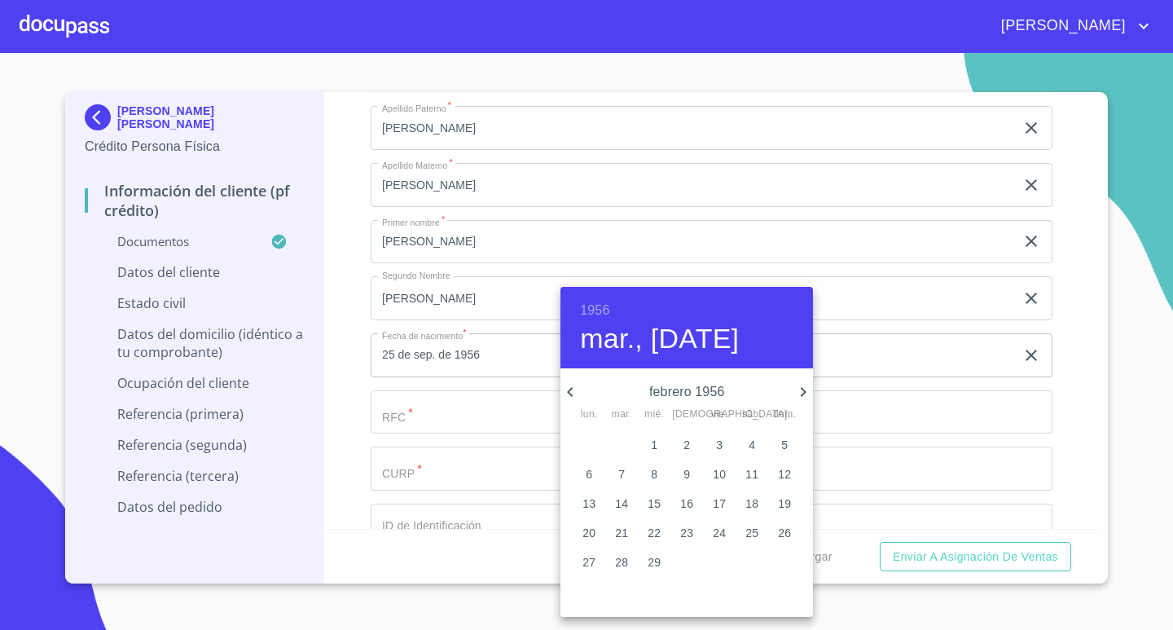
type input "12 de feb. de 1956"
click at [882, 407] on div at bounding box center [586, 315] width 1173 height 630
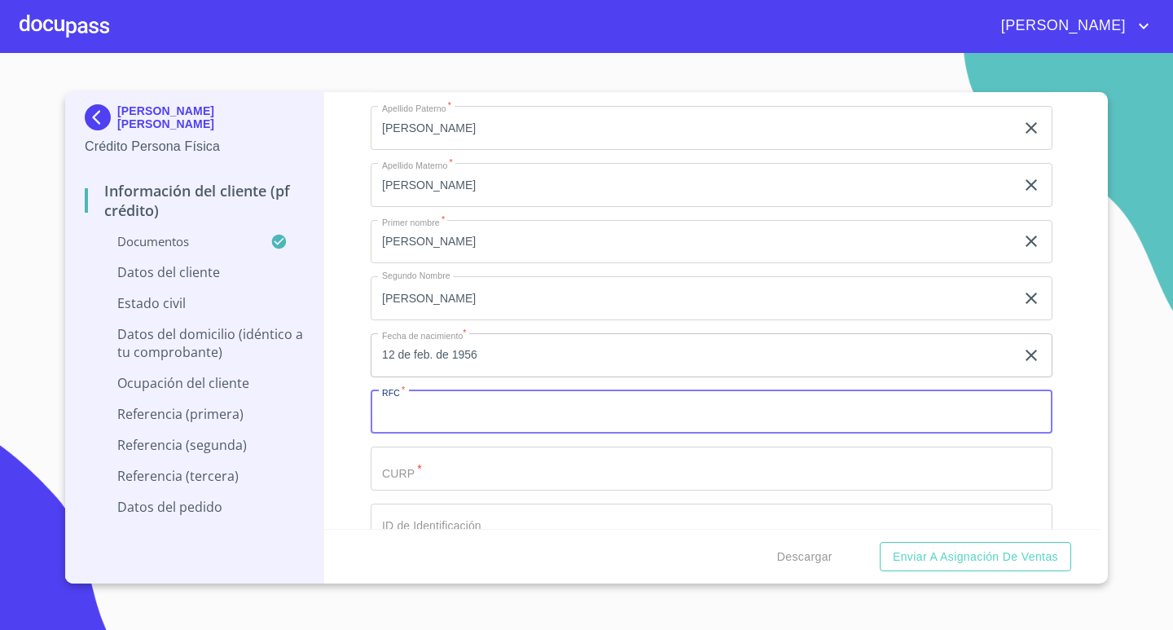
click at [855, 411] on input "Documento de identificación.   *" at bounding box center [712, 412] width 682 height 44
drag, startPoint x: 483, startPoint y: 402, endPoint x: 341, endPoint y: 409, distance: 142.8
click at [341, 409] on div "Información del cliente (PF crédito) Documentos Documento de identificación.   …" at bounding box center [712, 310] width 776 height 437
type input "DULJ5602121T1"
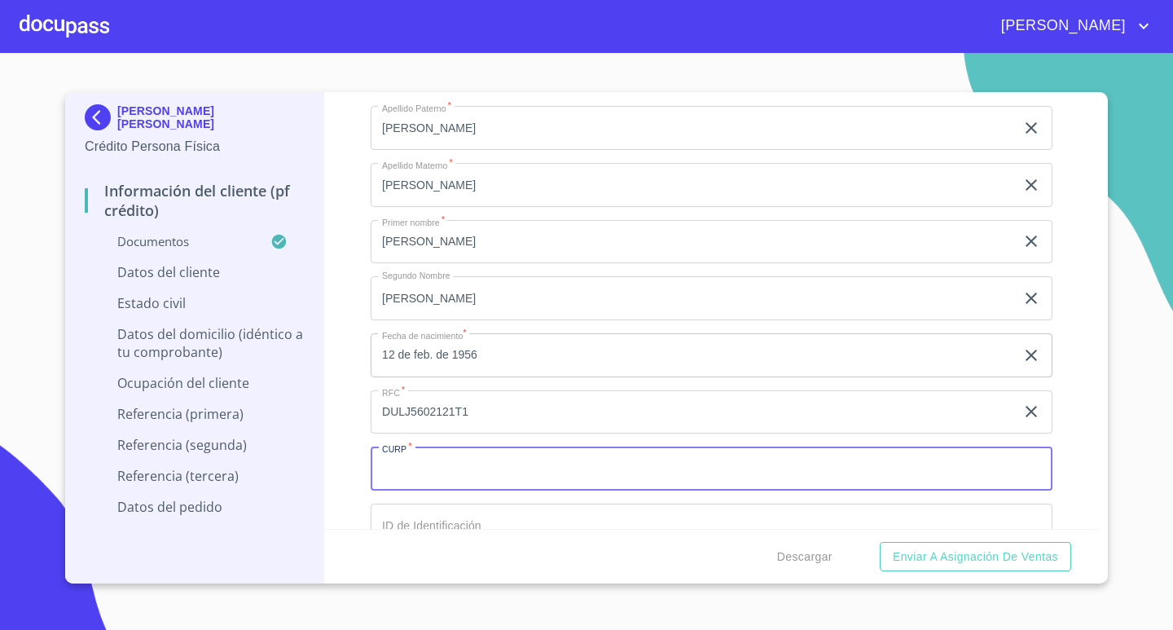
paste input "DULJ5602121T1"
type input "DULJ560212HJCXDM01"
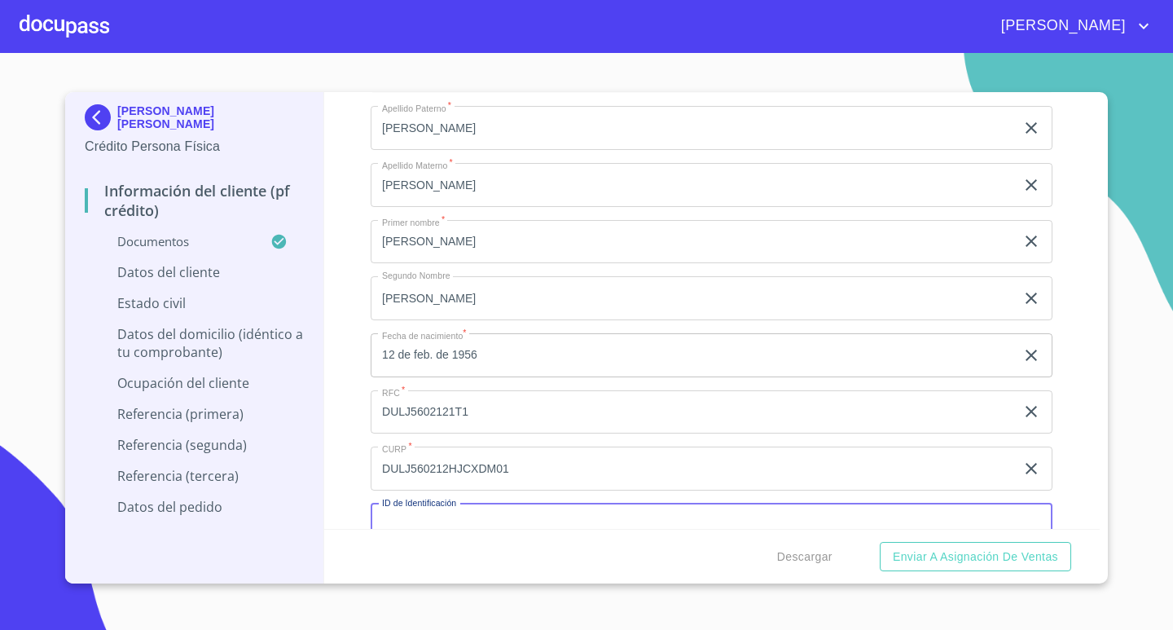
scroll to position [3848, 0]
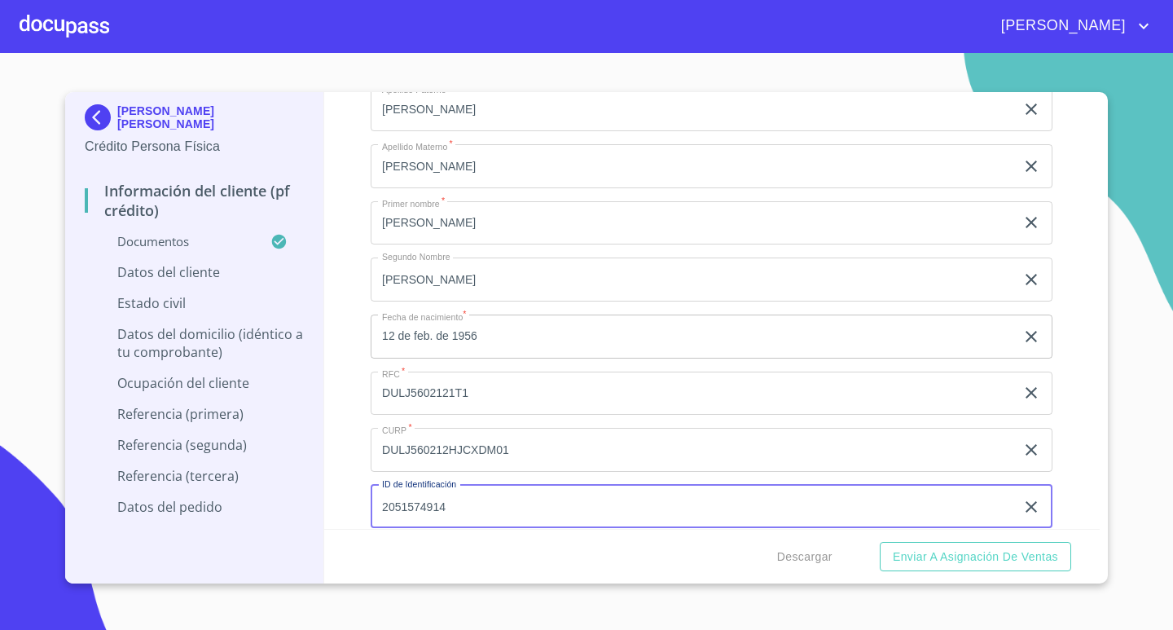
type input "2051574914"
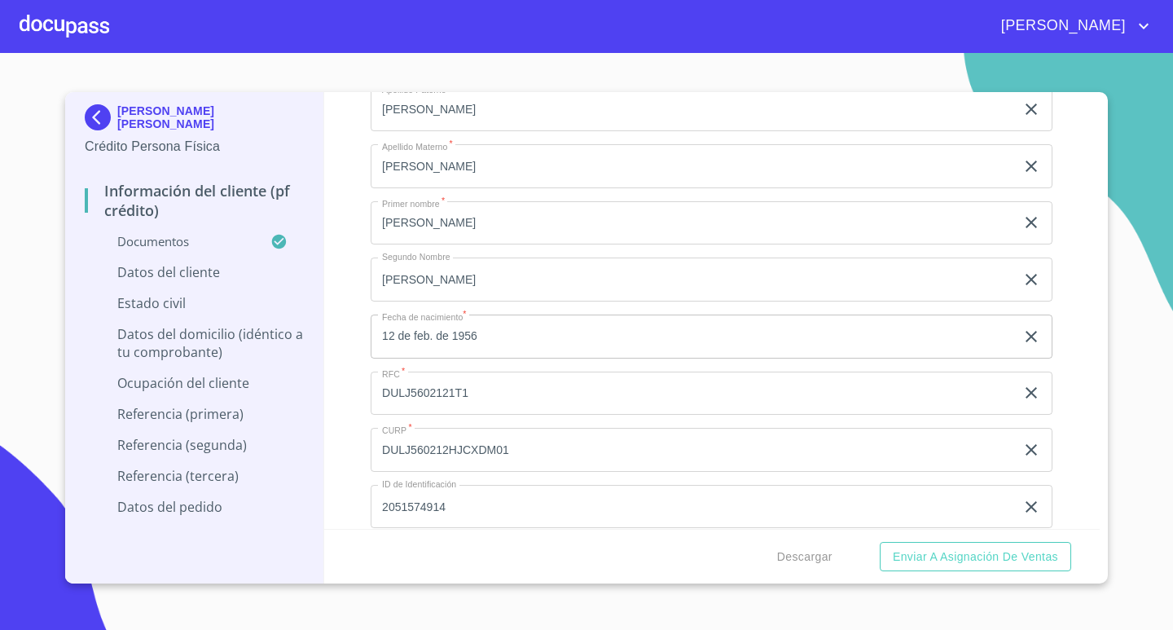
scroll to position [4100, 0]
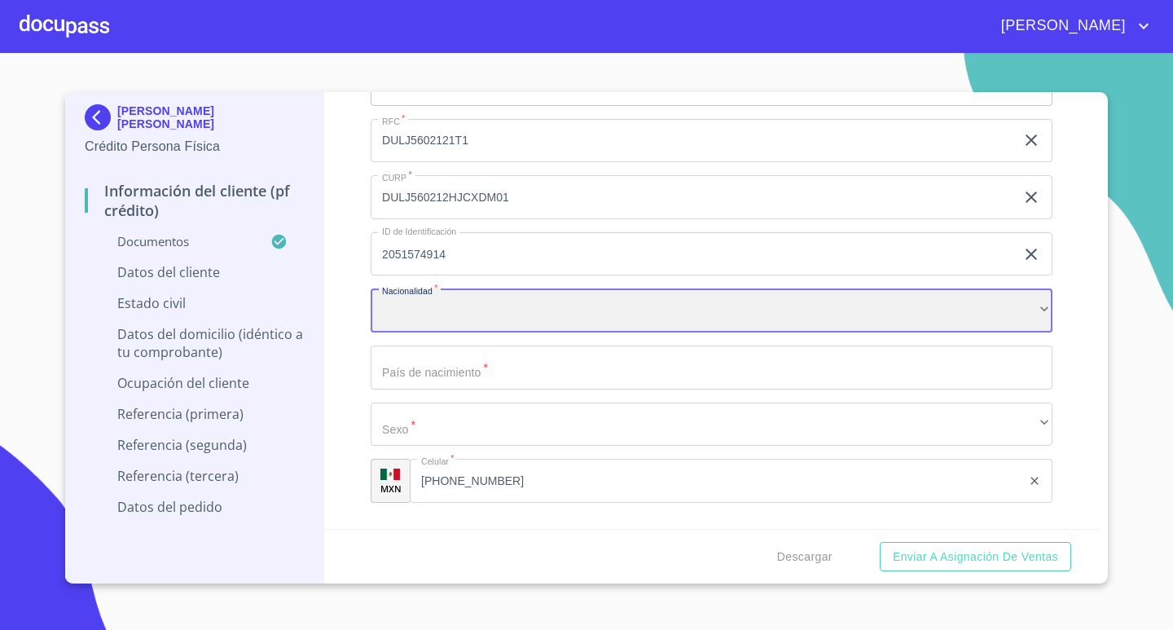
click at [950, 308] on div "​" at bounding box center [712, 310] width 682 height 44
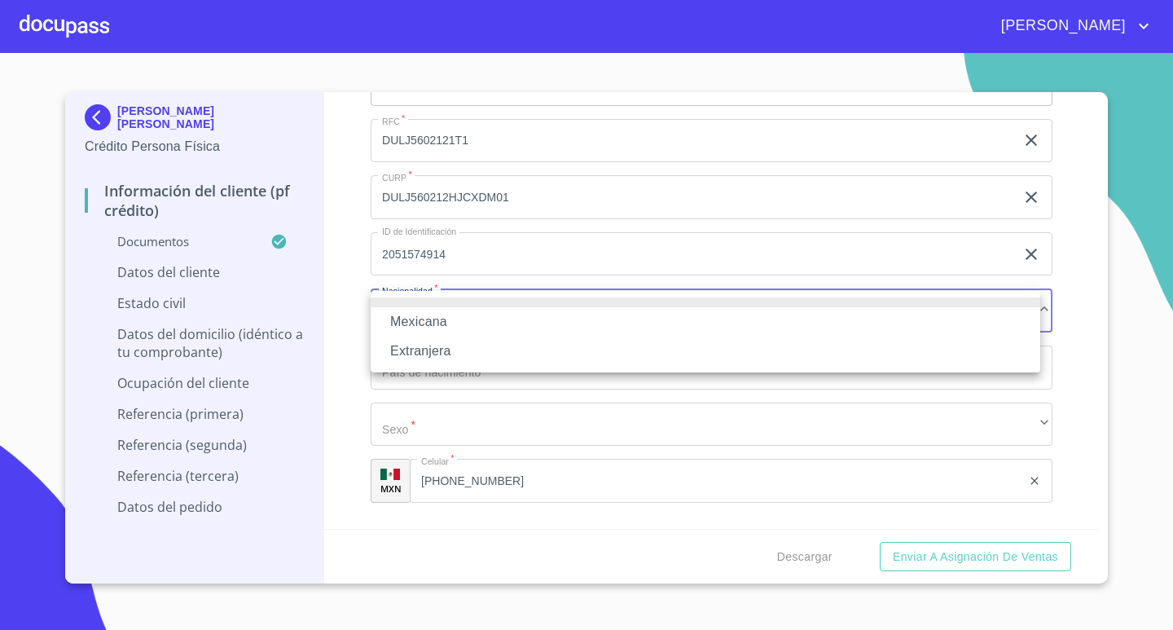
click at [516, 314] on li "Mexicana" at bounding box center [706, 321] width 670 height 29
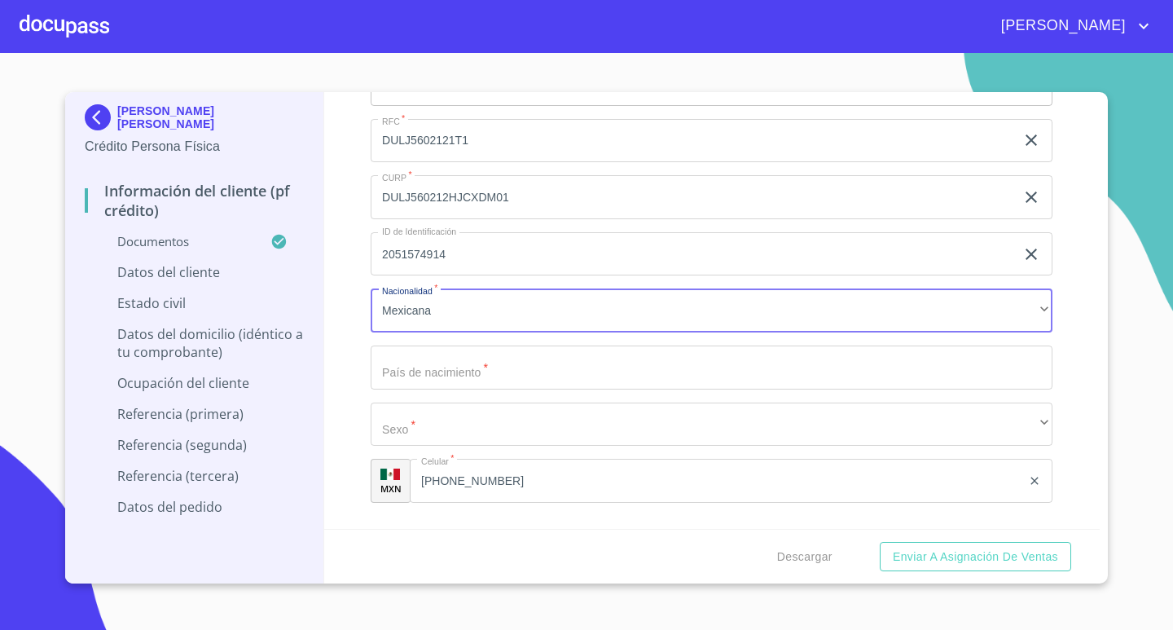
click at [534, 372] on input "Documento de identificación.   *" at bounding box center [712, 367] width 682 height 44
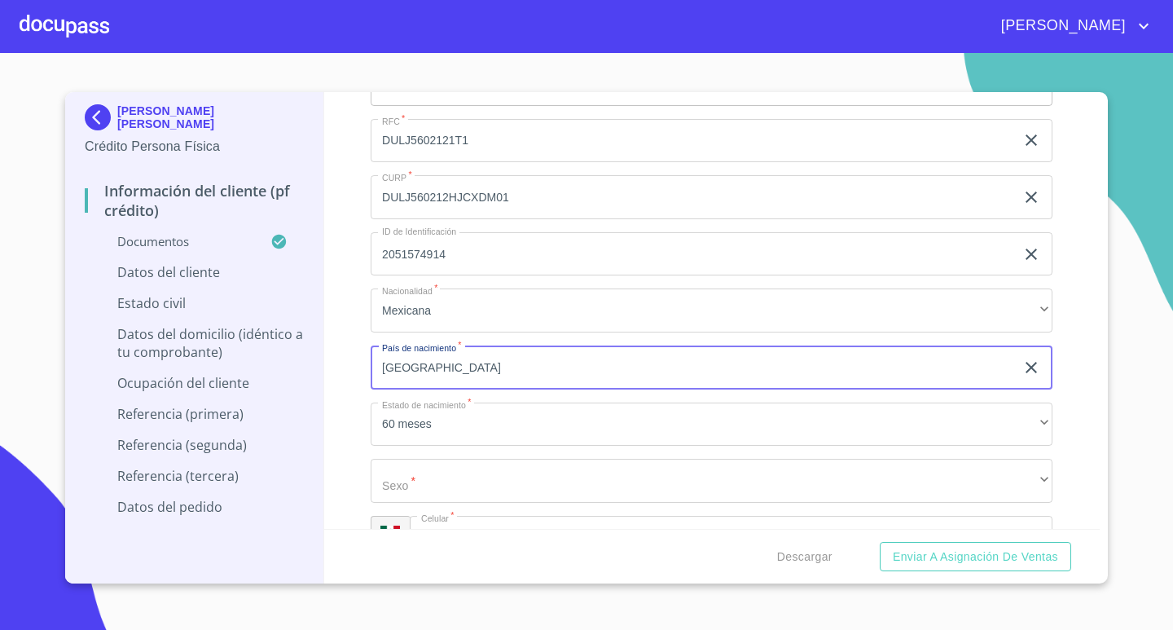
type input "[GEOGRAPHIC_DATA]"
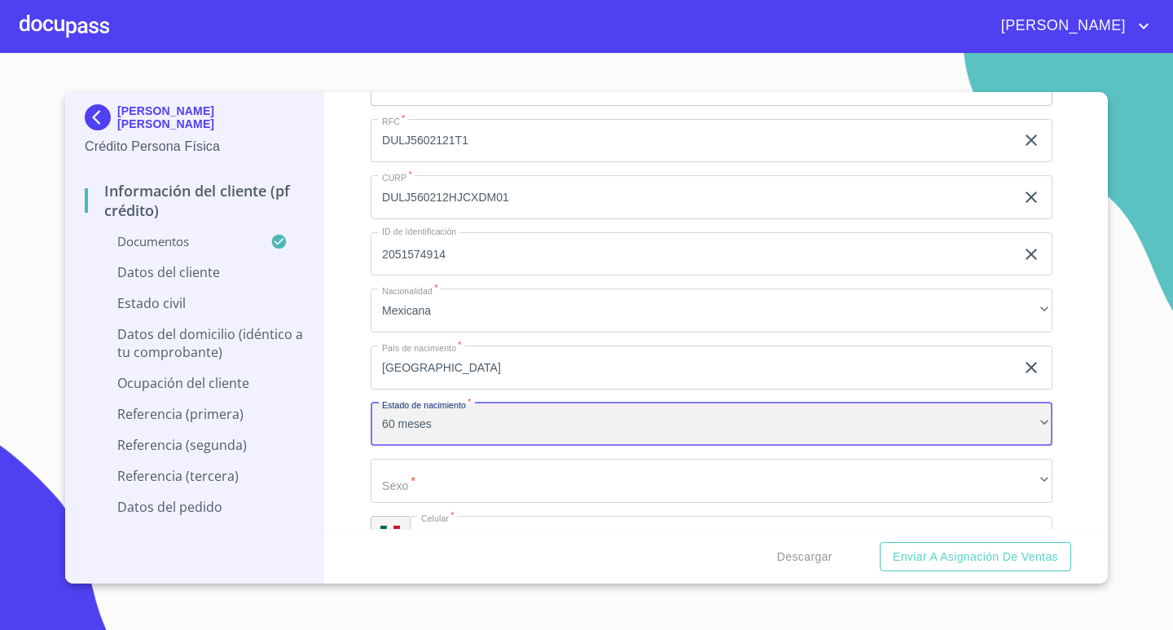
click at [534, 429] on div "60 meses" at bounding box center [712, 424] width 682 height 44
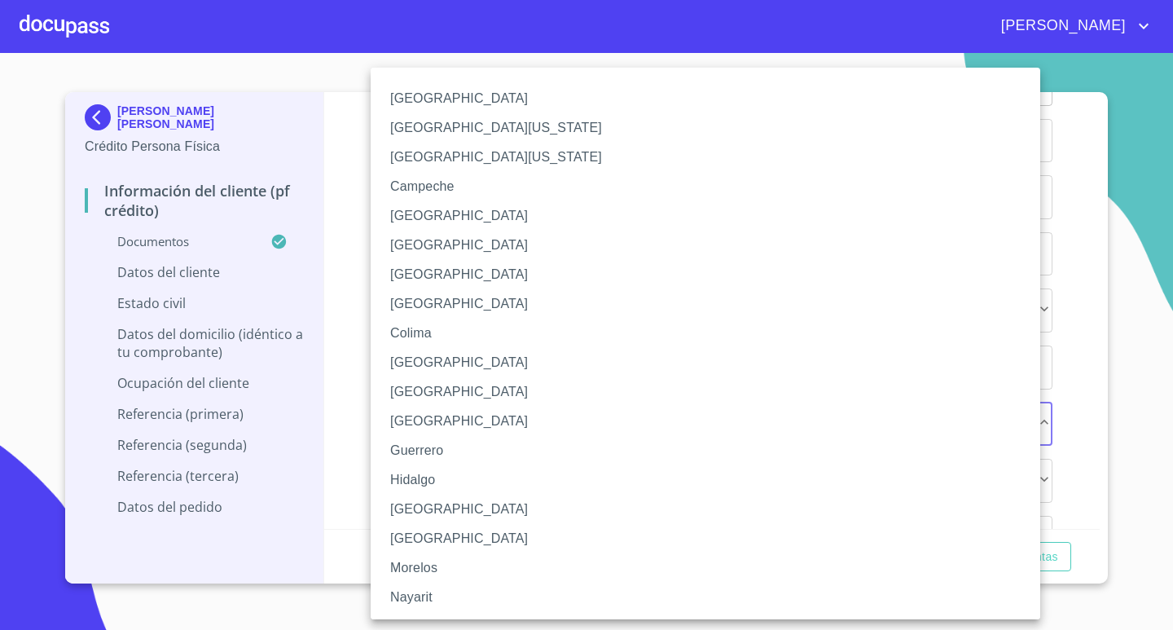
click at [488, 514] on li "[GEOGRAPHIC_DATA]" at bounding box center [712, 509] width 682 height 29
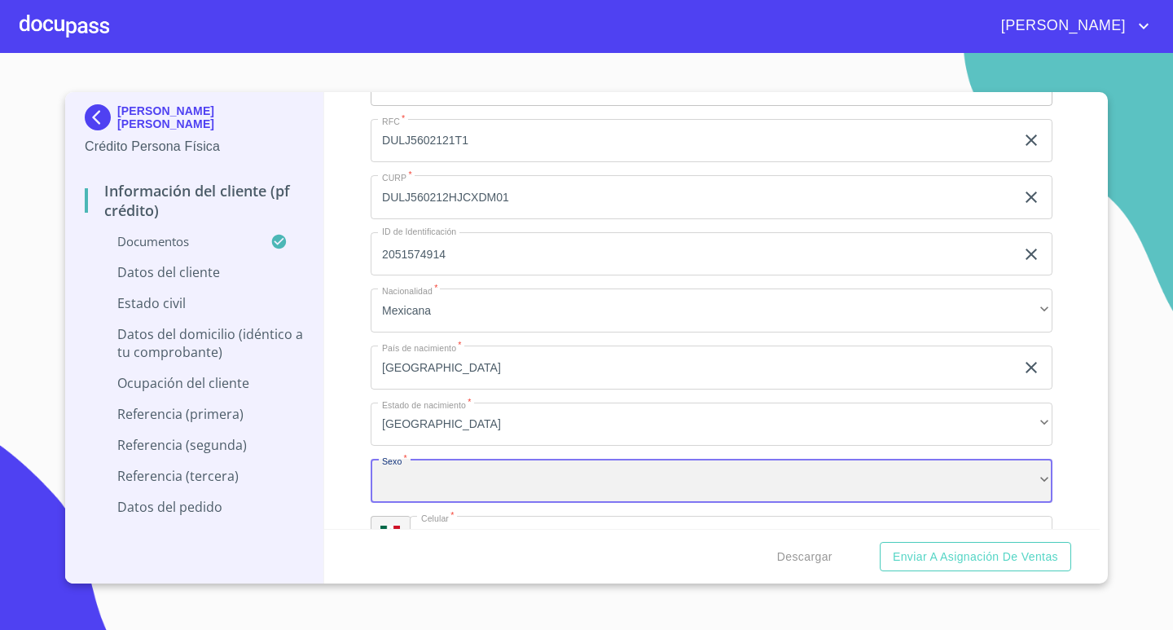
click at [540, 485] on div "​" at bounding box center [712, 481] width 682 height 44
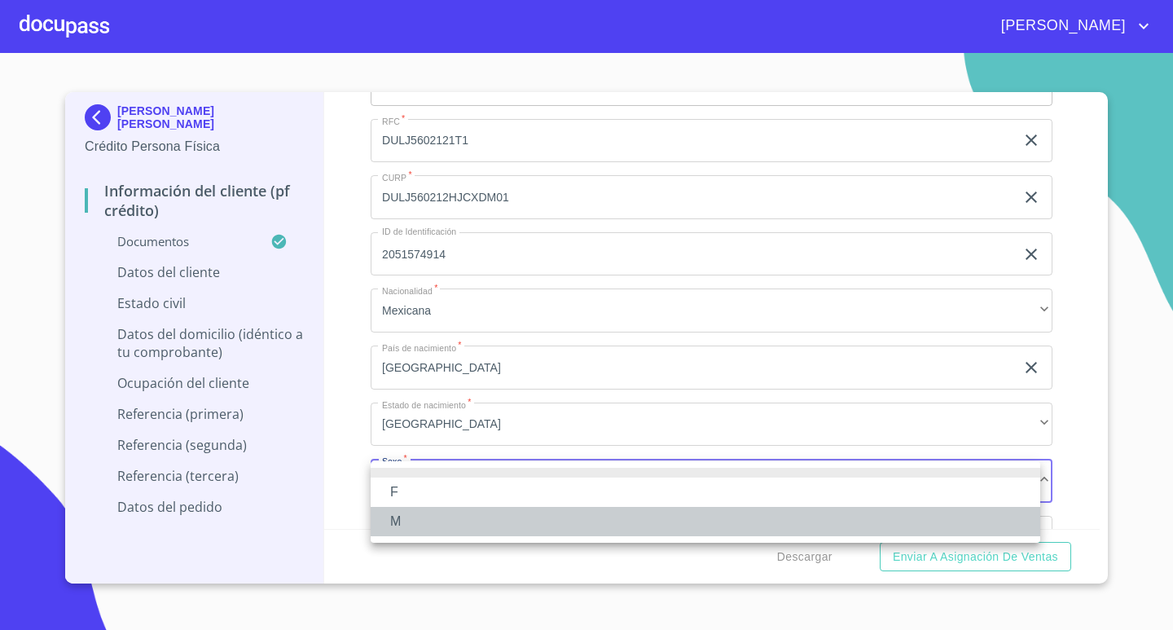
click at [507, 517] on li "M" at bounding box center [706, 521] width 670 height 29
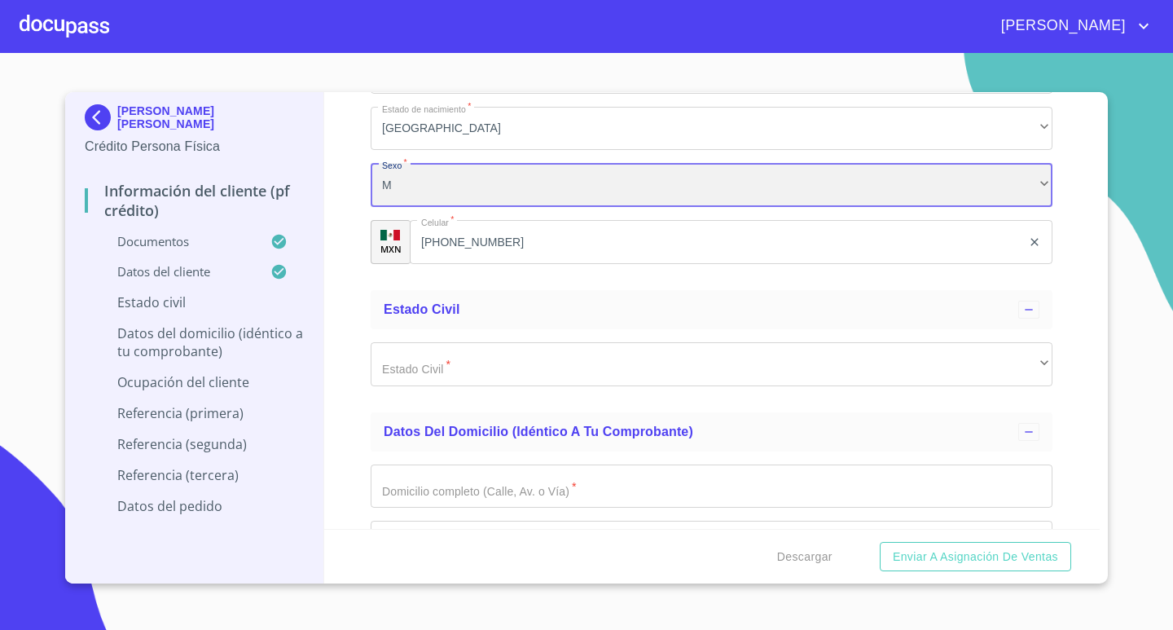
scroll to position [4426, 0]
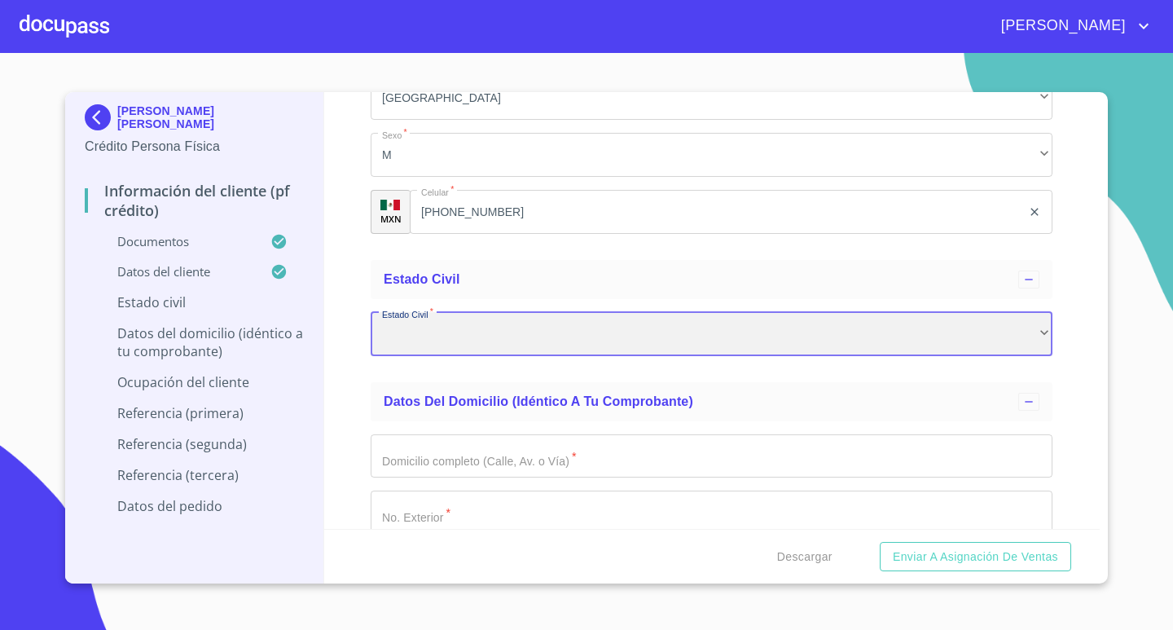
click at [578, 334] on div "​" at bounding box center [712, 334] width 682 height 44
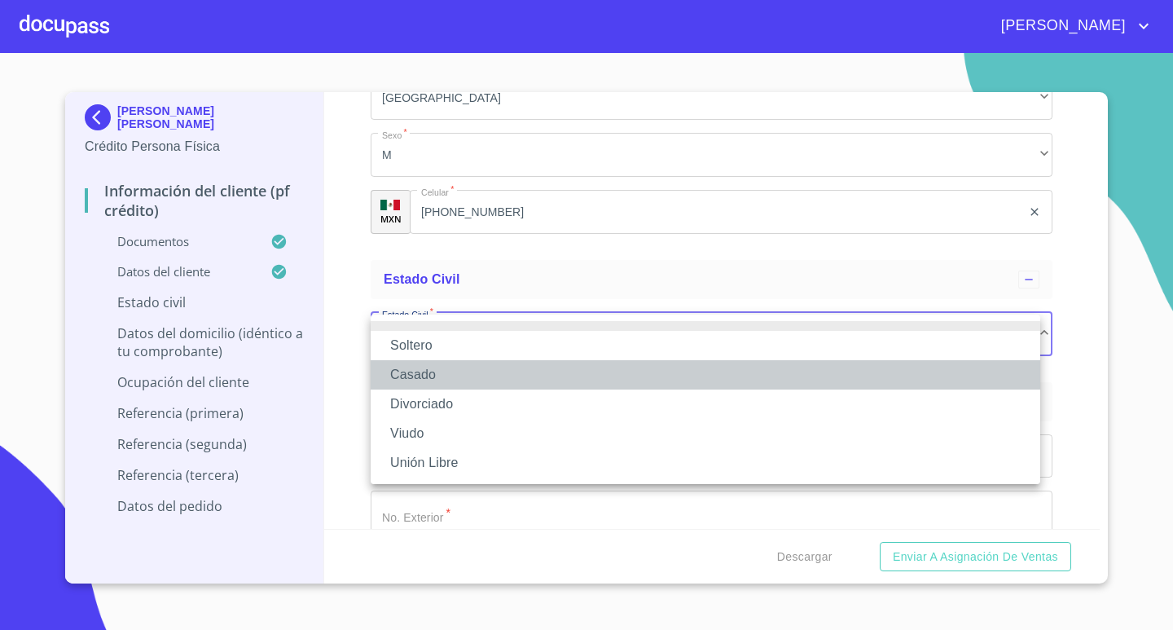
click at [451, 371] on li "Casado" at bounding box center [706, 374] width 670 height 29
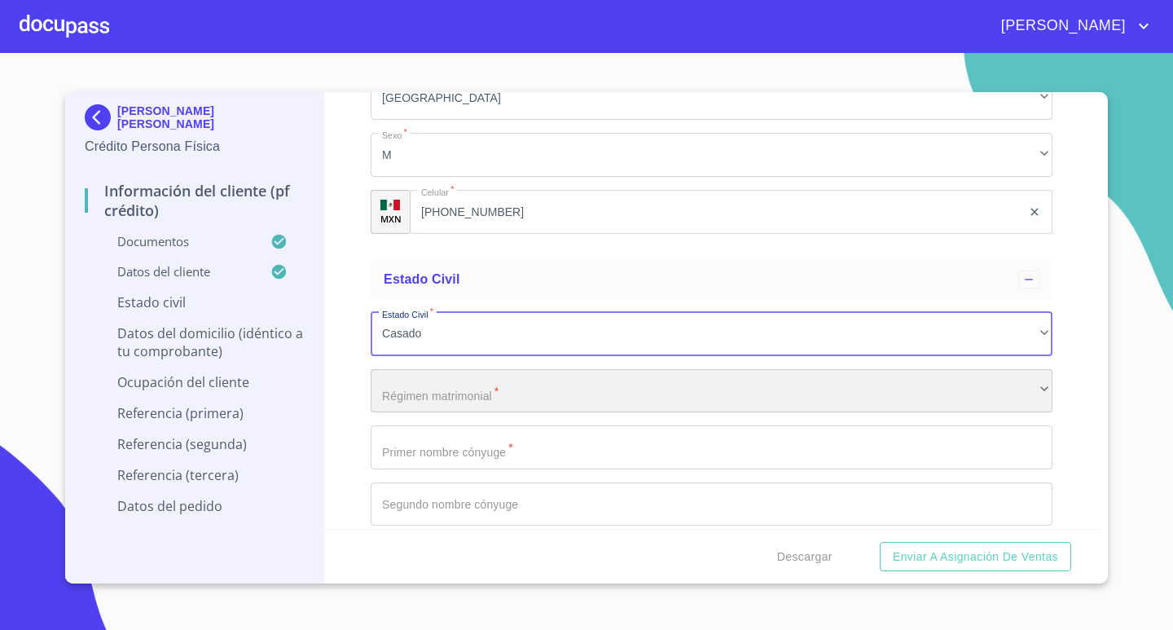
click at [448, 393] on div "​" at bounding box center [712, 391] width 682 height 44
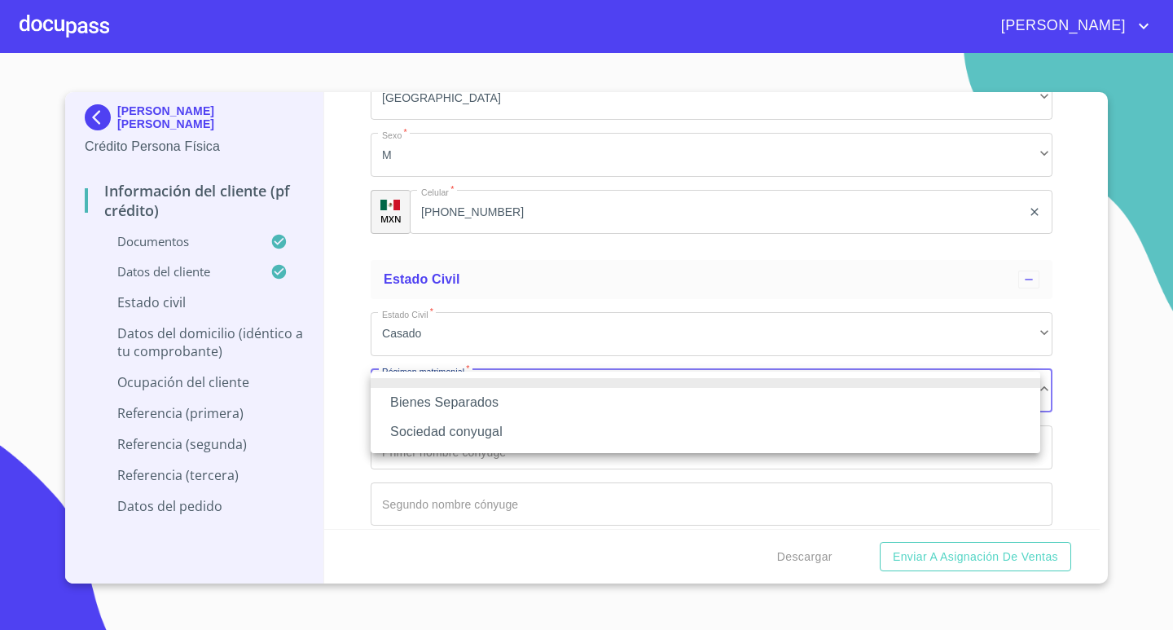
click at [455, 430] on li "Sociedad conyugal" at bounding box center [706, 431] width 670 height 29
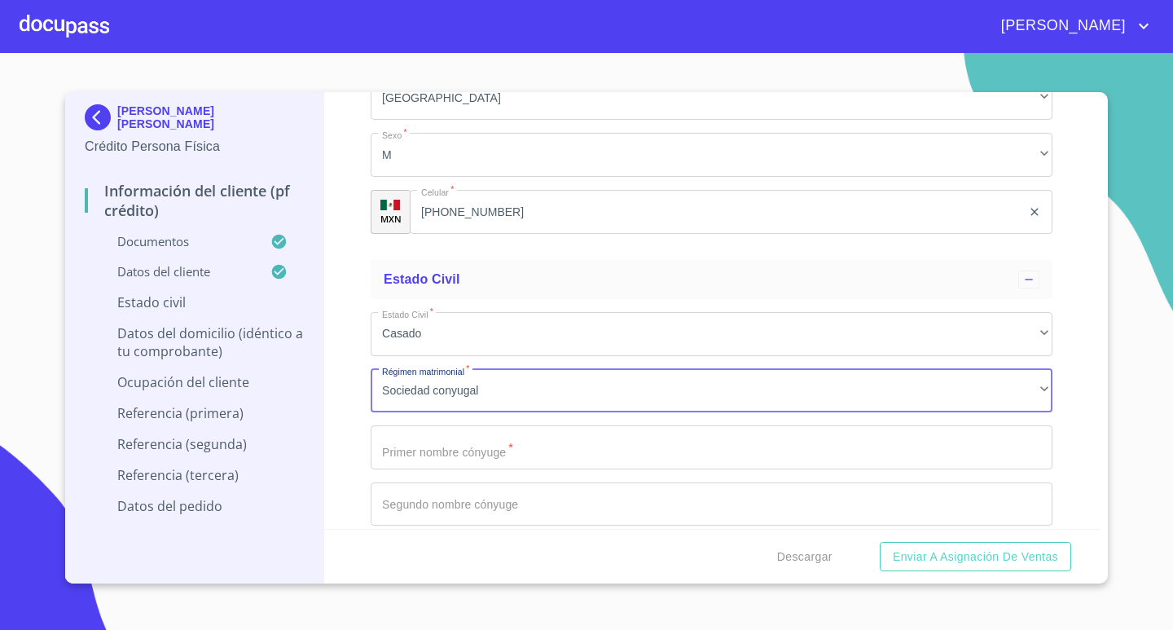
click at [464, 451] on input "Documento de identificación.   *" at bounding box center [712, 447] width 682 height 44
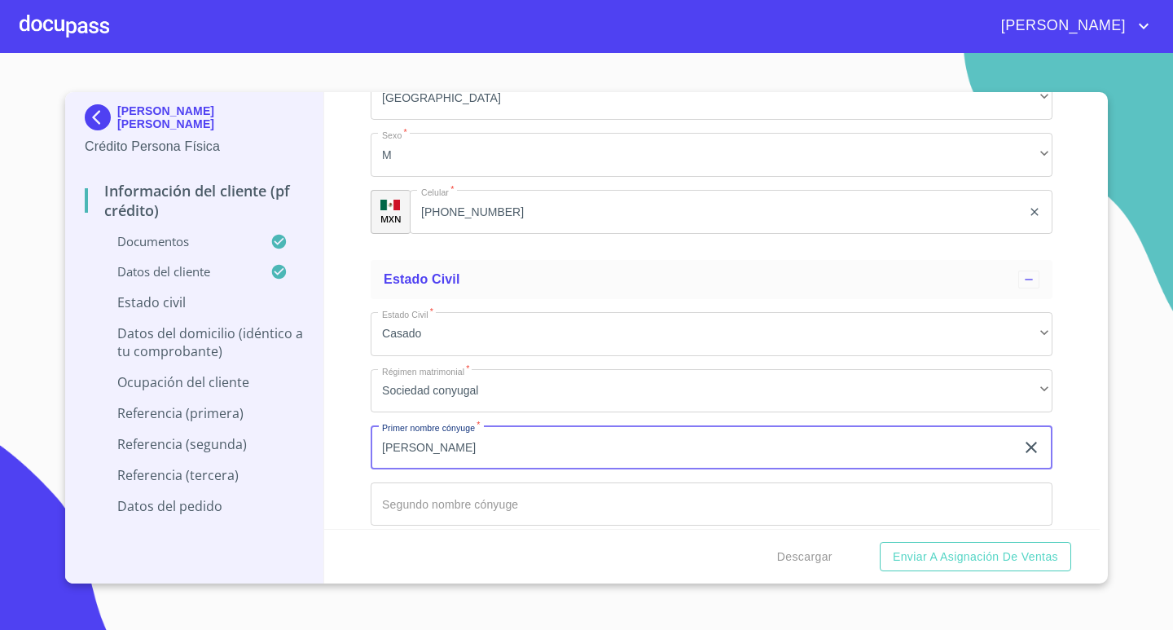
type input "[PERSON_NAME]"
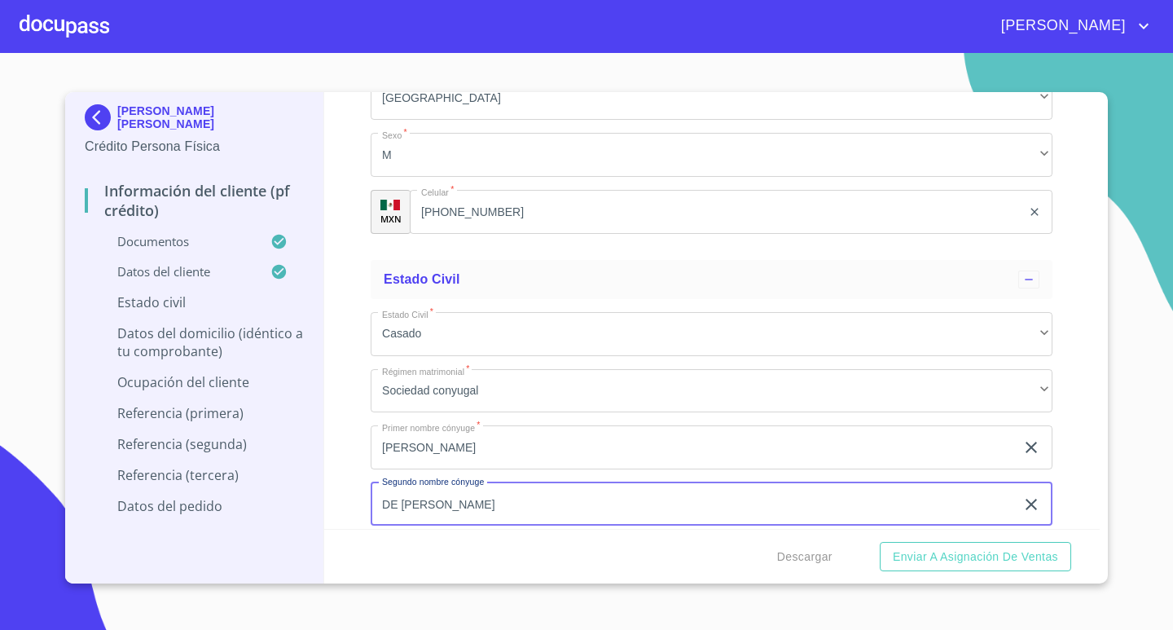
type input "DE [PERSON_NAME]"
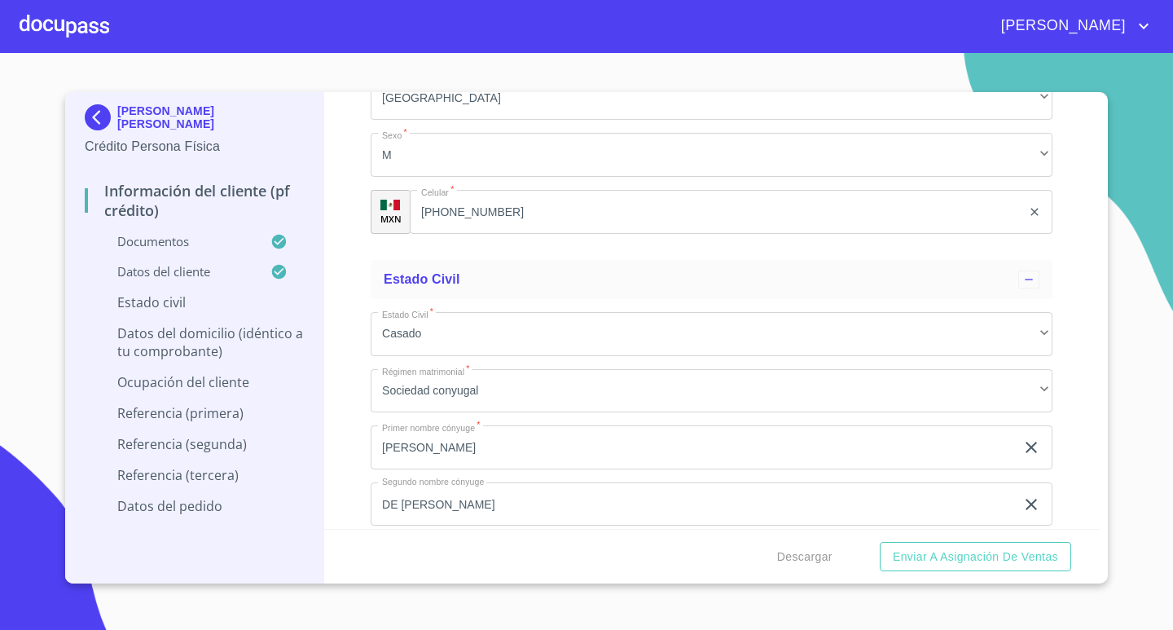
scroll to position [4676, 0]
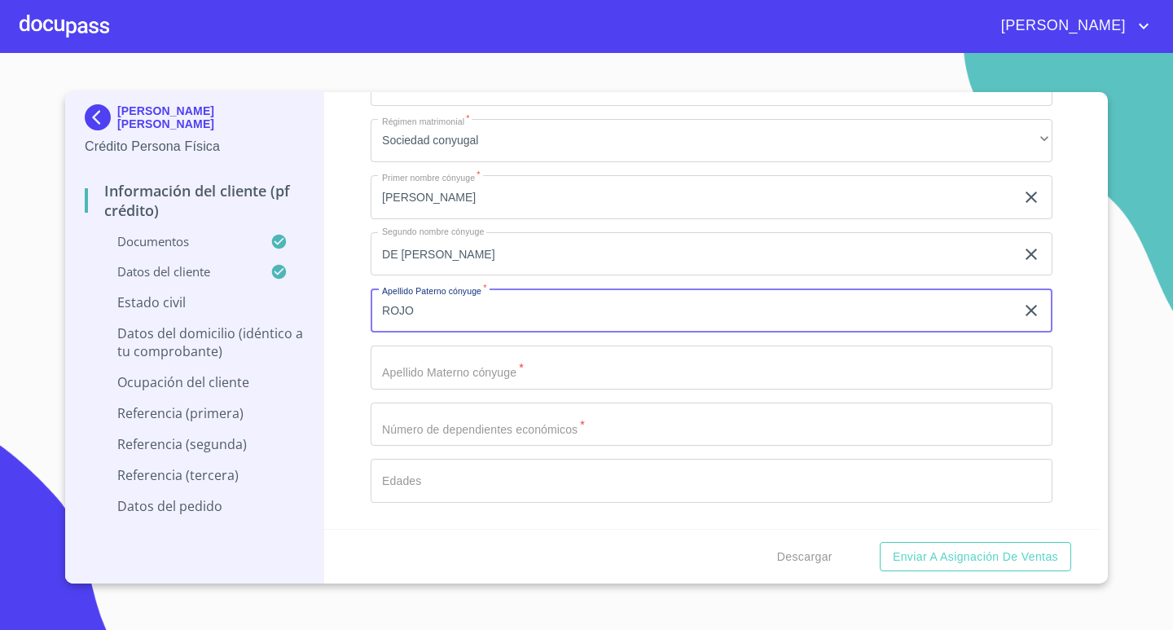
type input "ROJO"
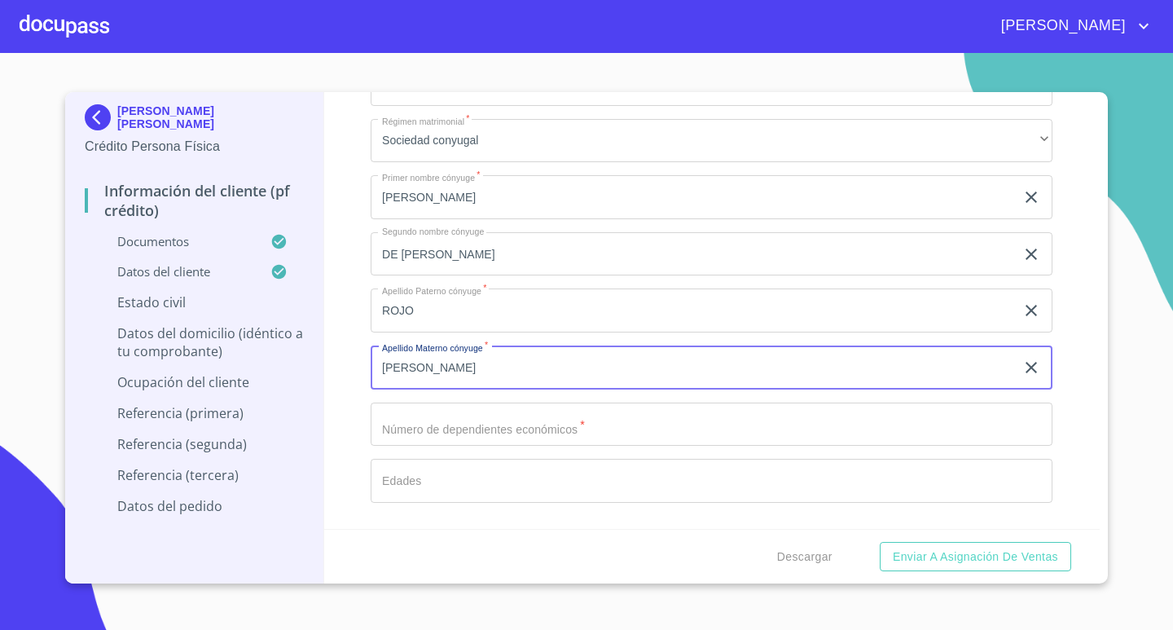
type input "[PERSON_NAME]"
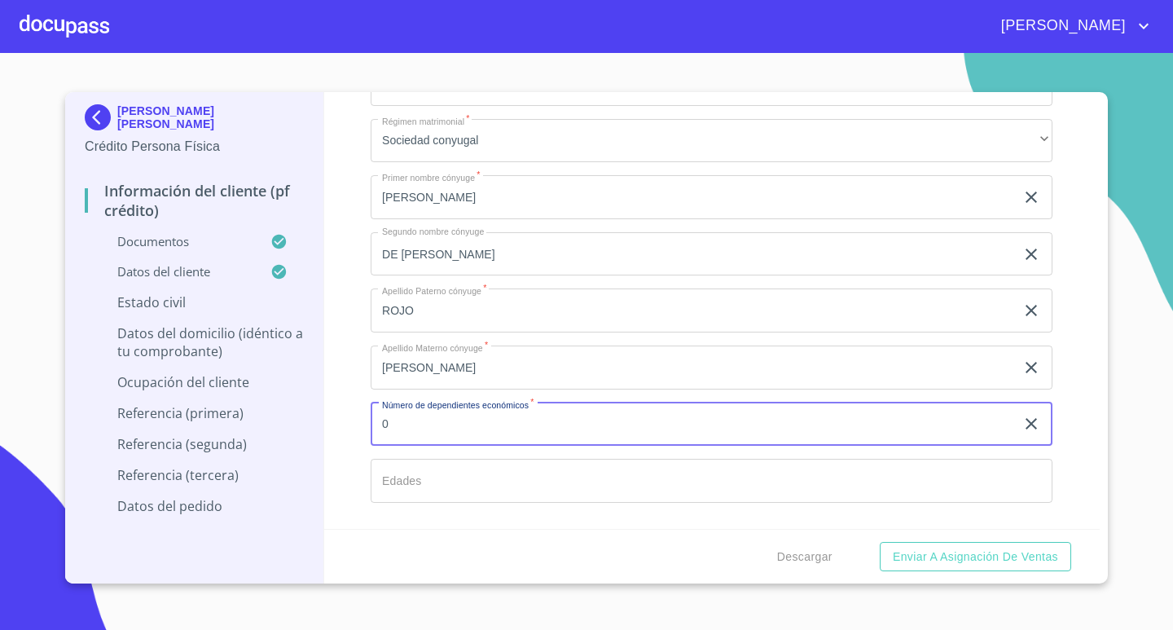
type input "0"
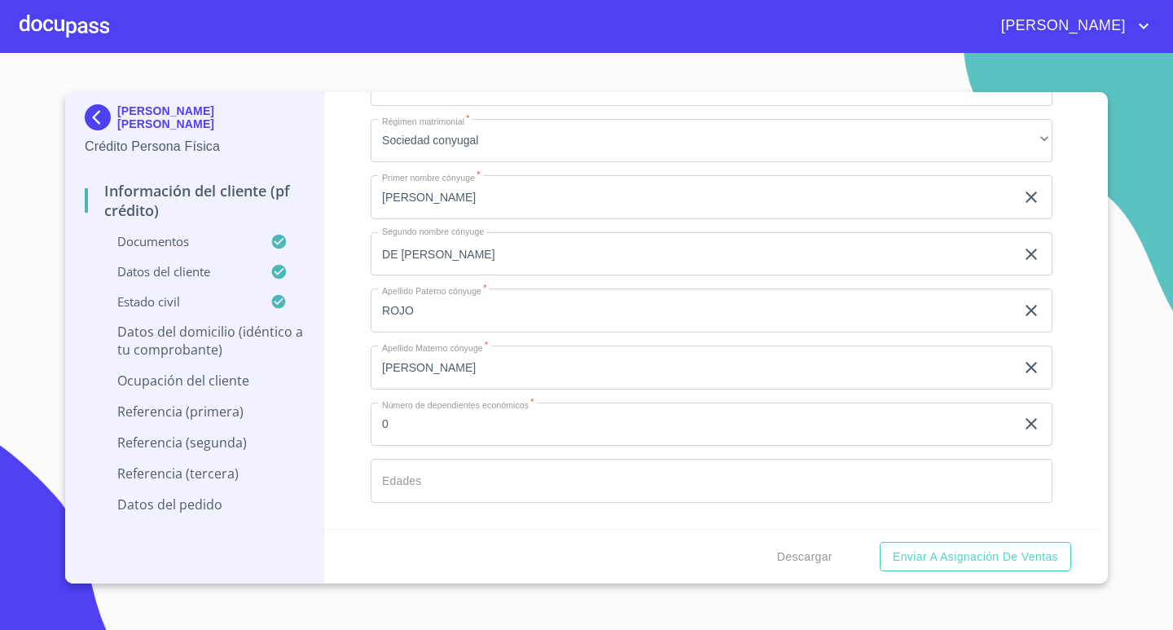
scroll to position [4914, 0]
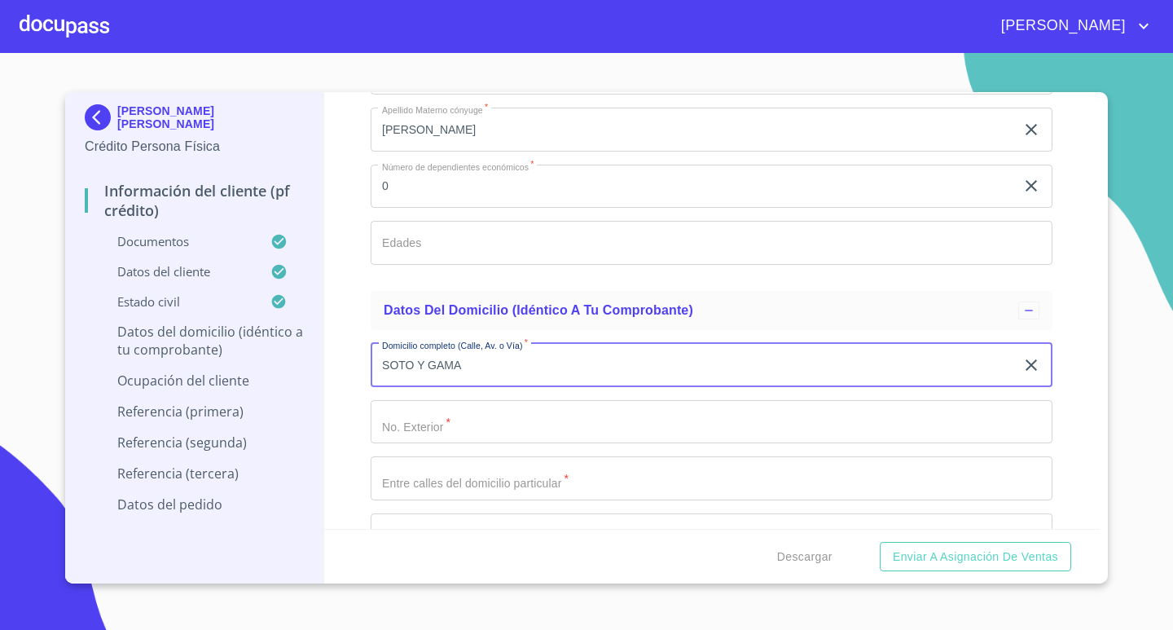
type input "SOTO Y GAMA"
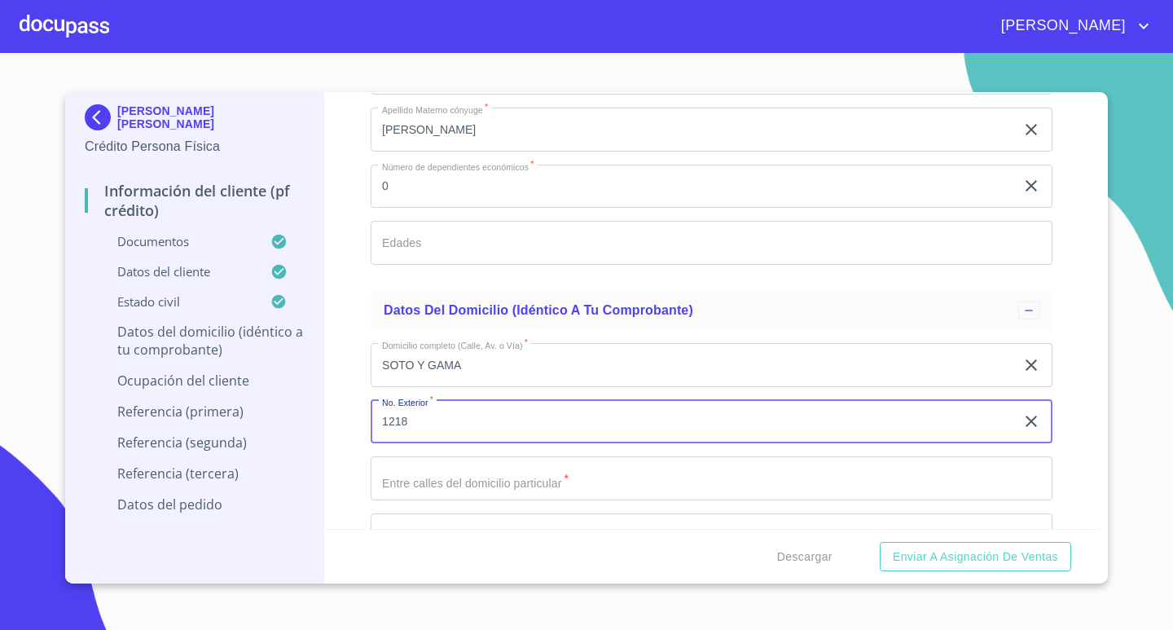
type input "1218"
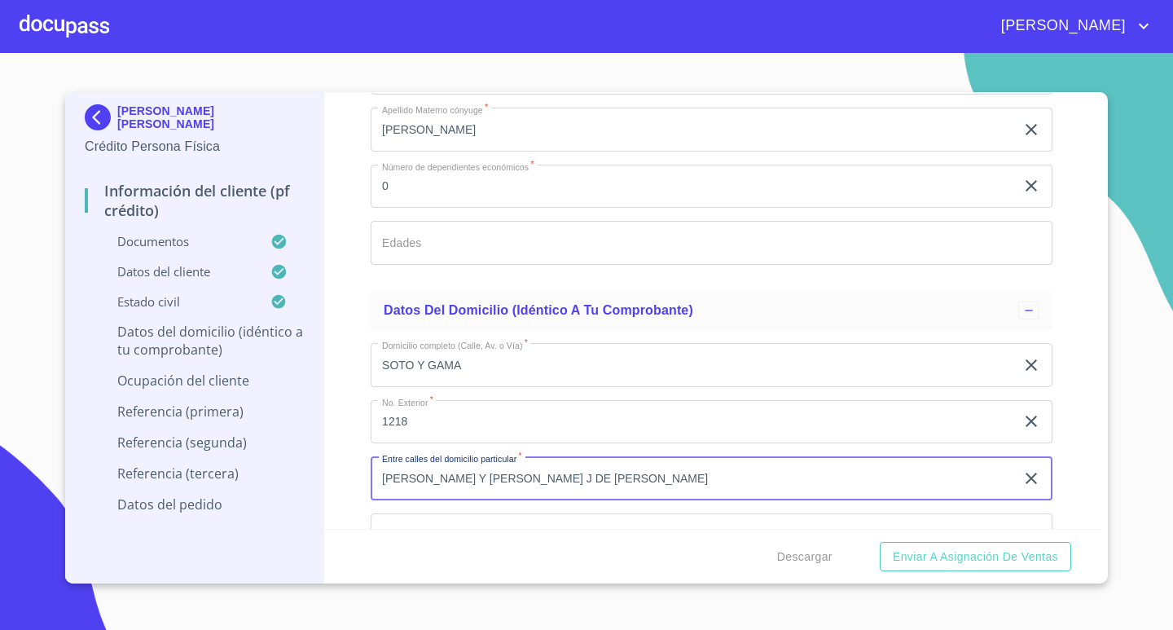
type input "[PERSON_NAME] Y [PERSON_NAME] J DE [PERSON_NAME]"
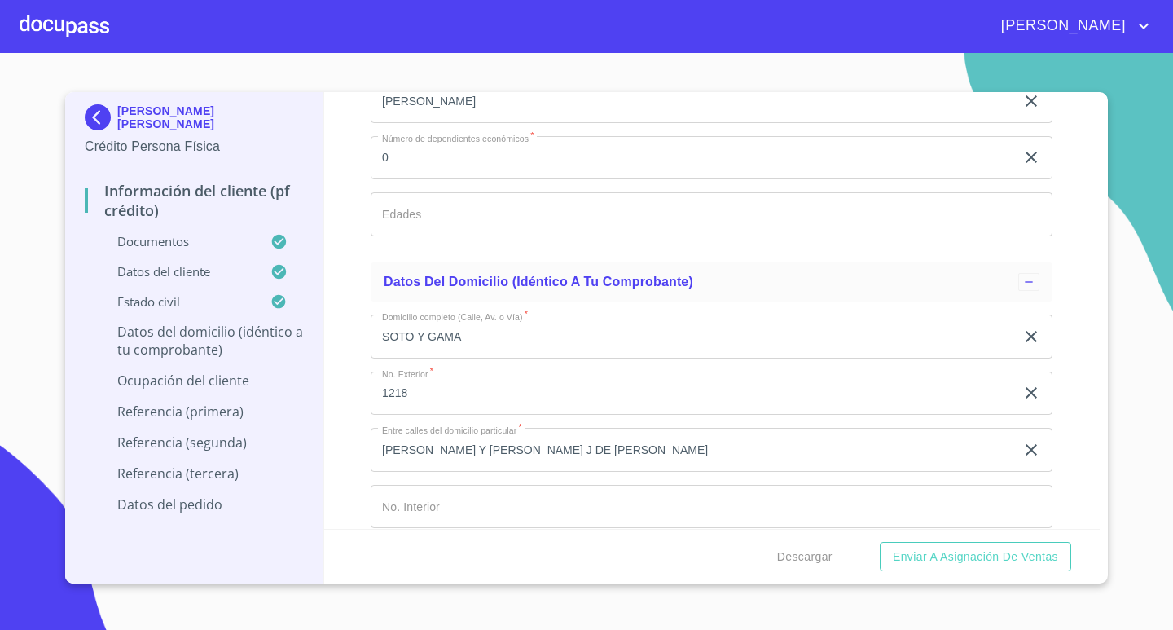
scroll to position [5195, 0]
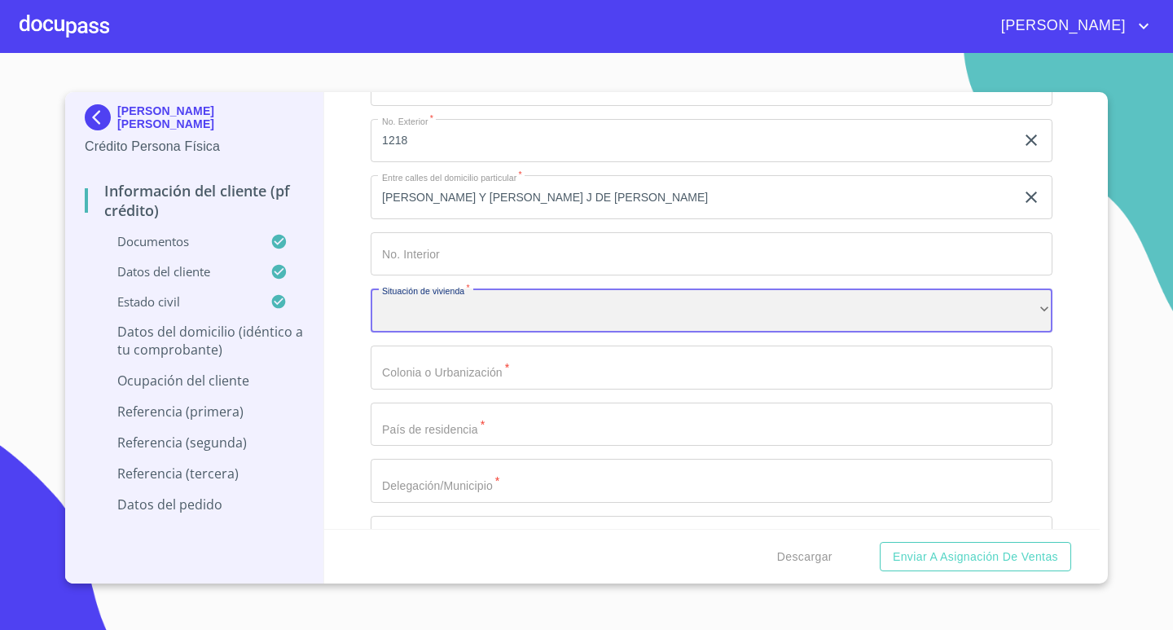
click at [578, 327] on div "​" at bounding box center [712, 310] width 682 height 44
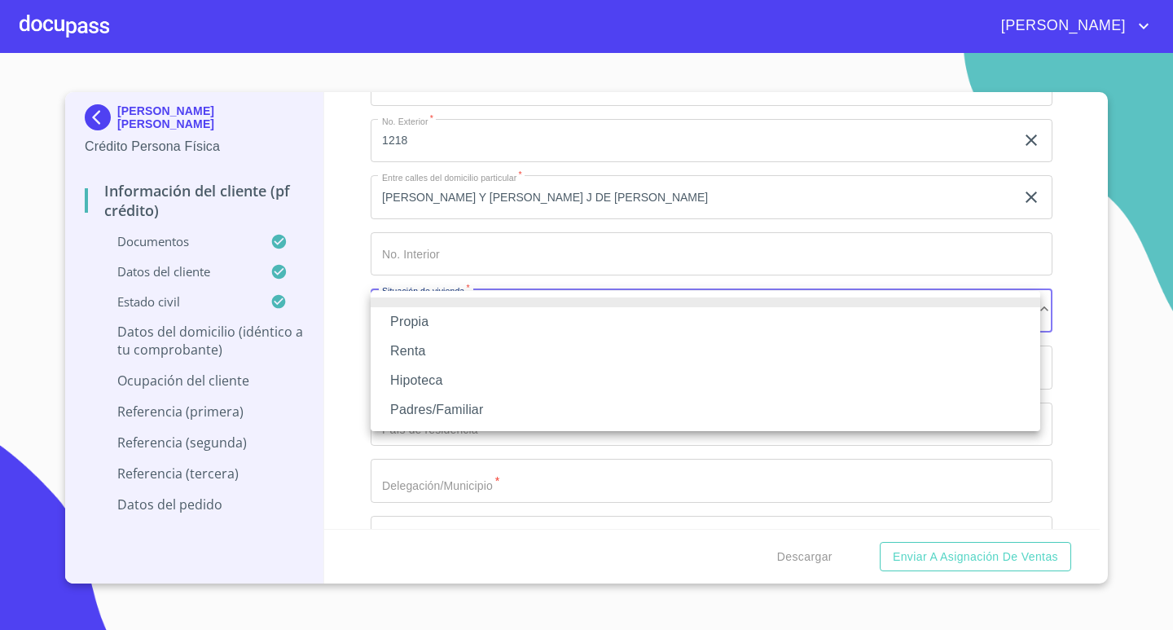
click at [445, 319] on li "Propia" at bounding box center [706, 321] width 670 height 29
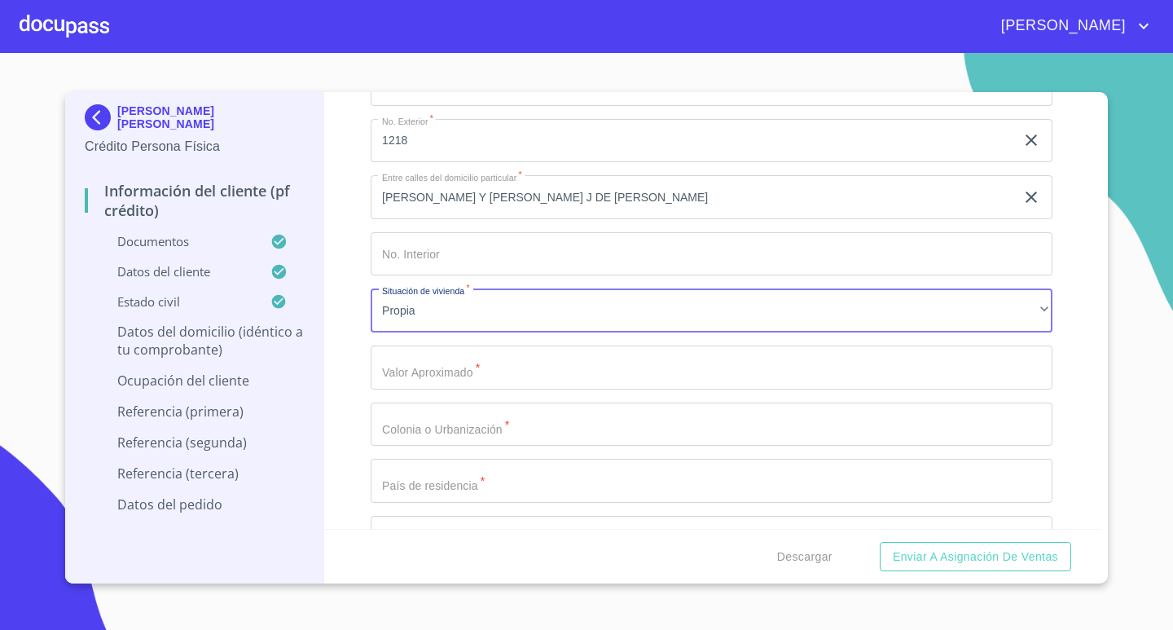
click at [468, 369] on input "Documento de identificación.   *" at bounding box center [712, 367] width 682 height 44
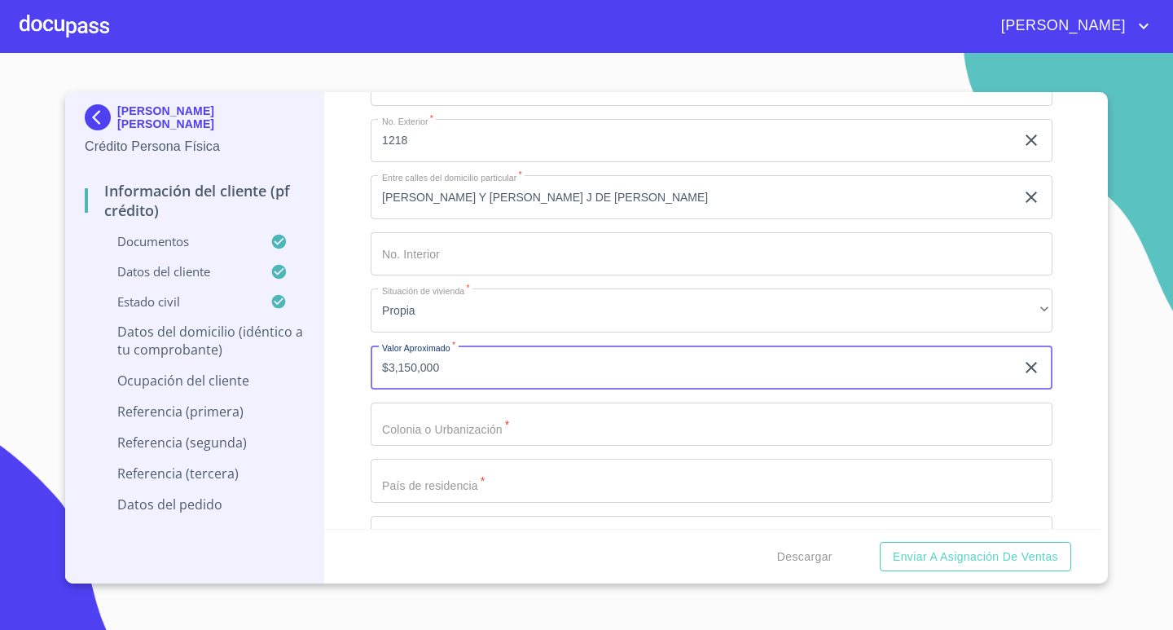
type input "$3,150,000"
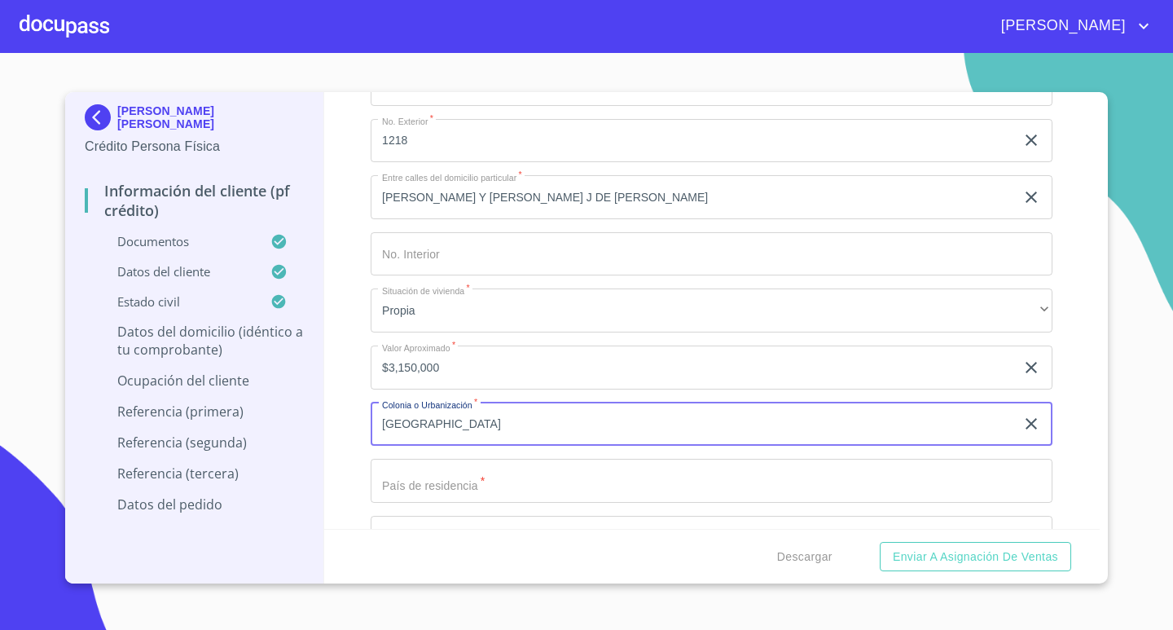
type input "[GEOGRAPHIC_DATA]"
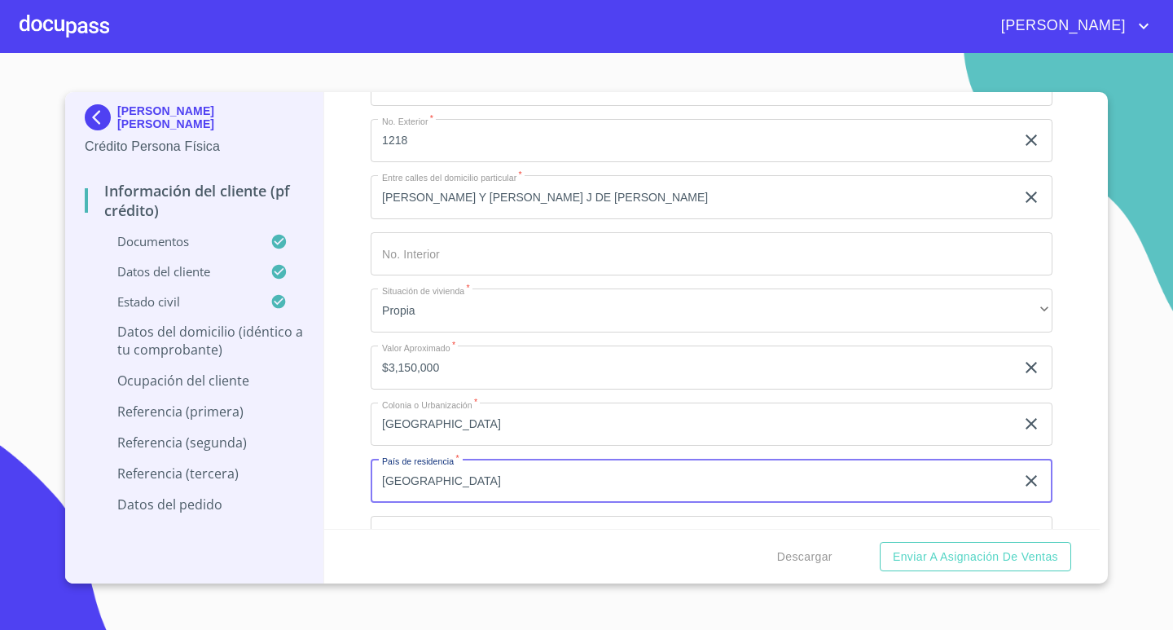
type input "[GEOGRAPHIC_DATA]"
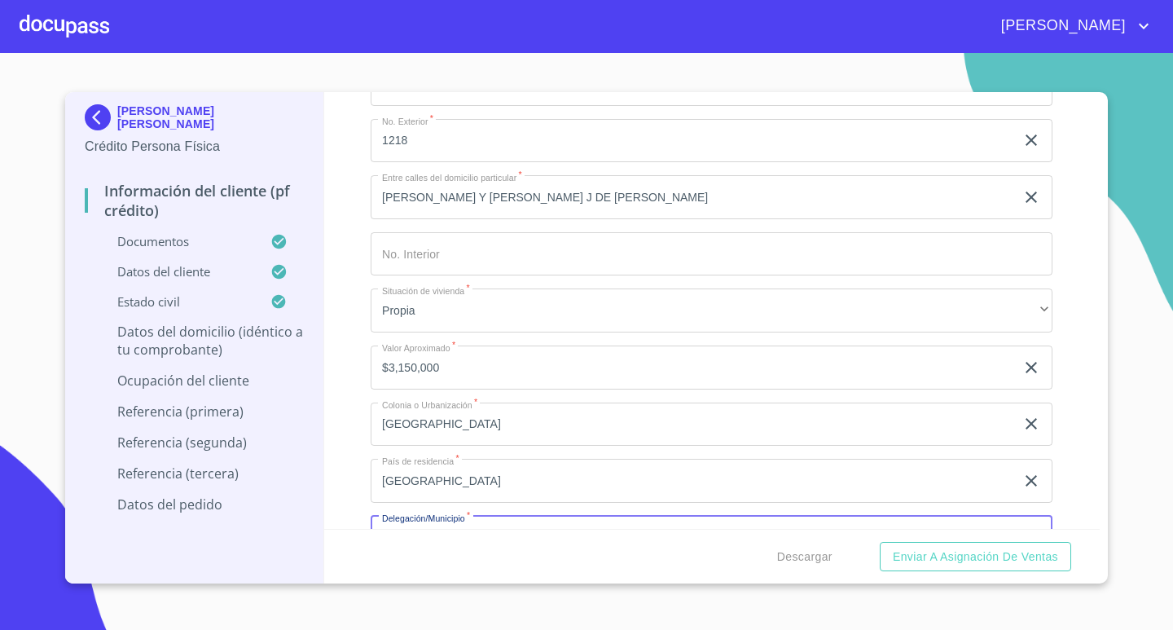
scroll to position [5226, 0]
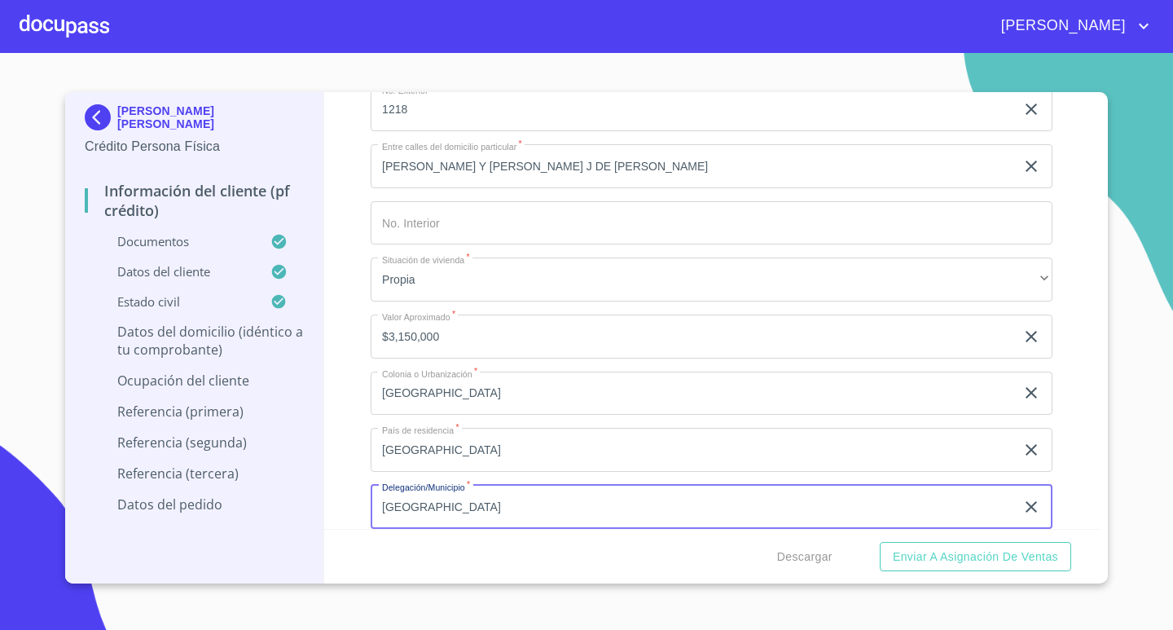
type input "[GEOGRAPHIC_DATA]"
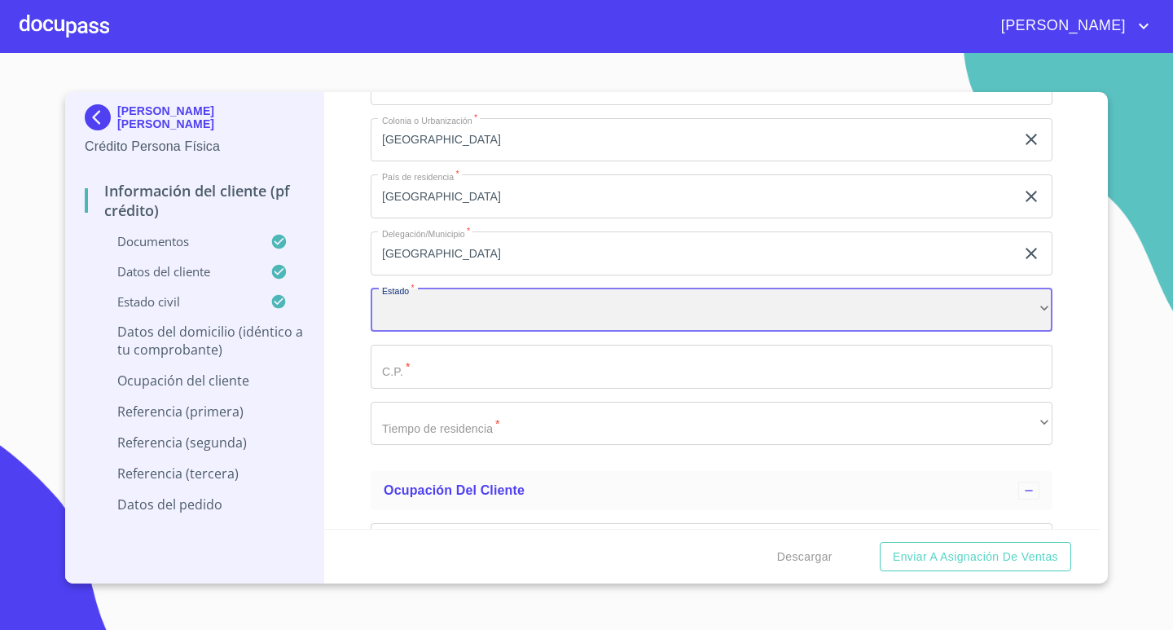
click at [576, 329] on div "​" at bounding box center [712, 310] width 682 height 44
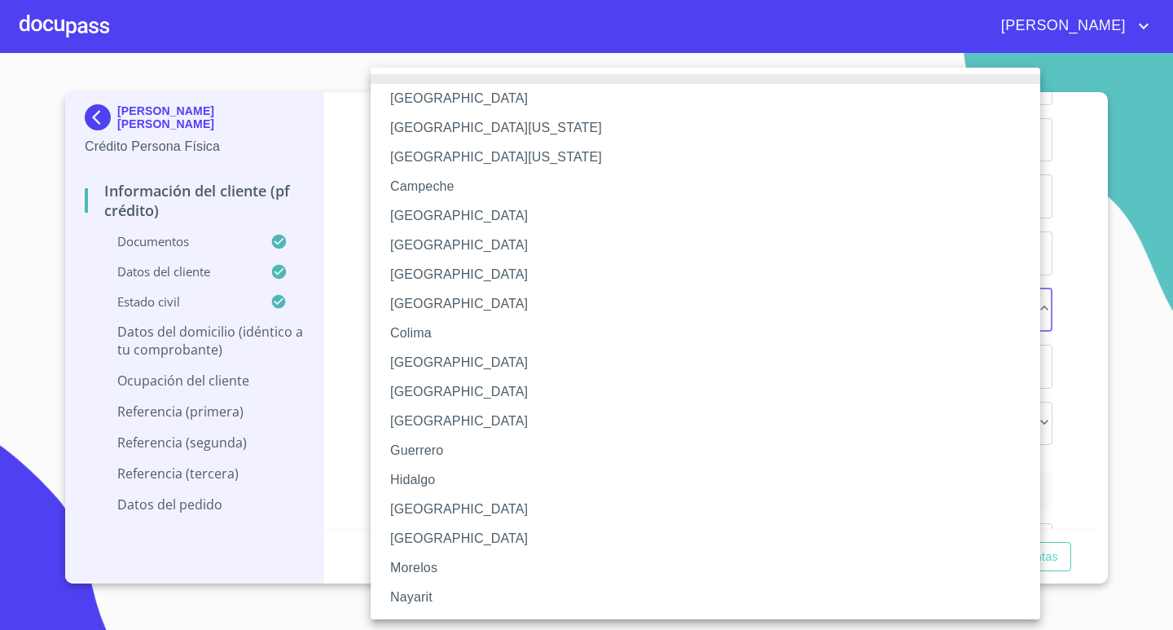
click at [573, 310] on li "[GEOGRAPHIC_DATA]" at bounding box center [712, 303] width 682 height 29
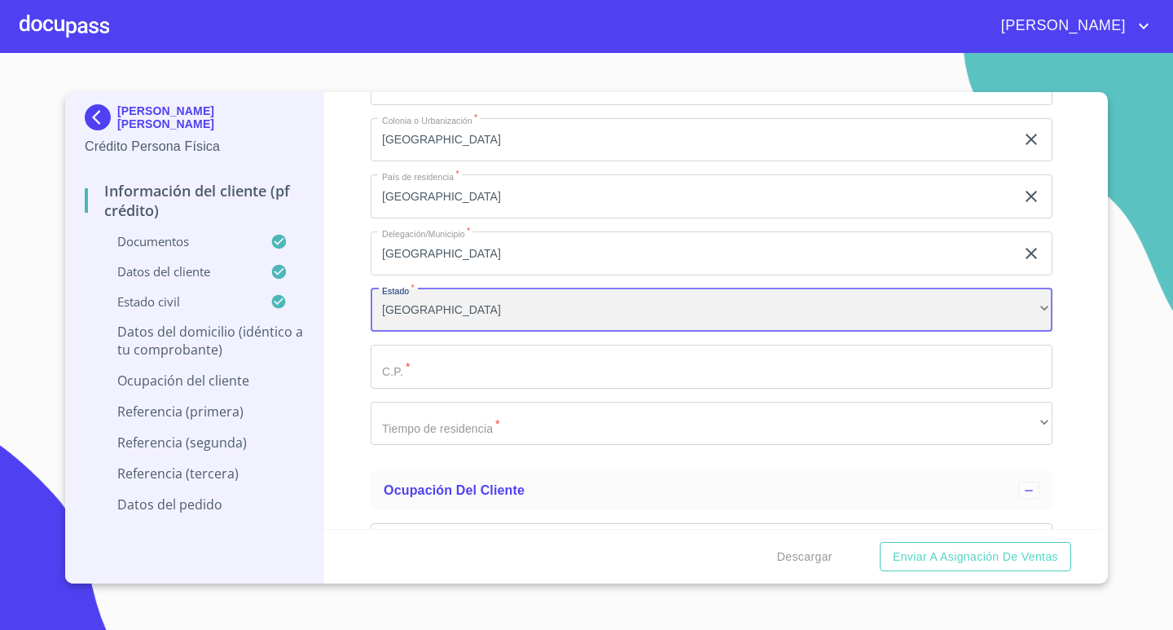
click at [573, 310] on div "[GEOGRAPHIC_DATA]" at bounding box center [712, 310] width 682 height 44
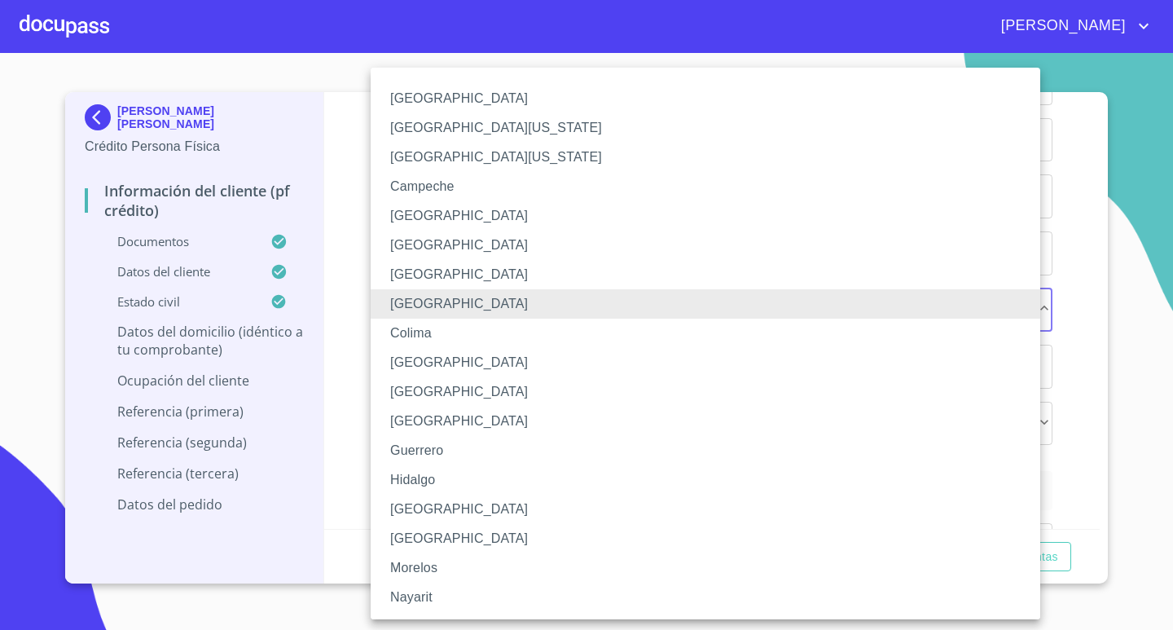
click at [446, 511] on li "[GEOGRAPHIC_DATA]" at bounding box center [712, 509] width 682 height 29
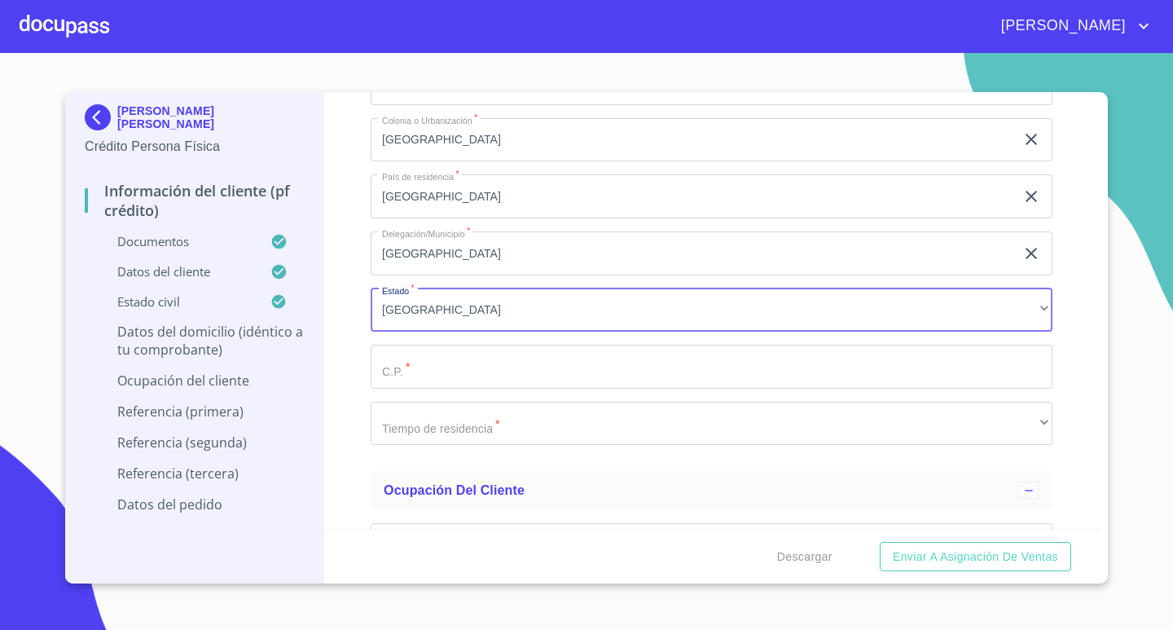
click at [493, 380] on input "Documento de identificación.   *" at bounding box center [712, 367] width 682 height 44
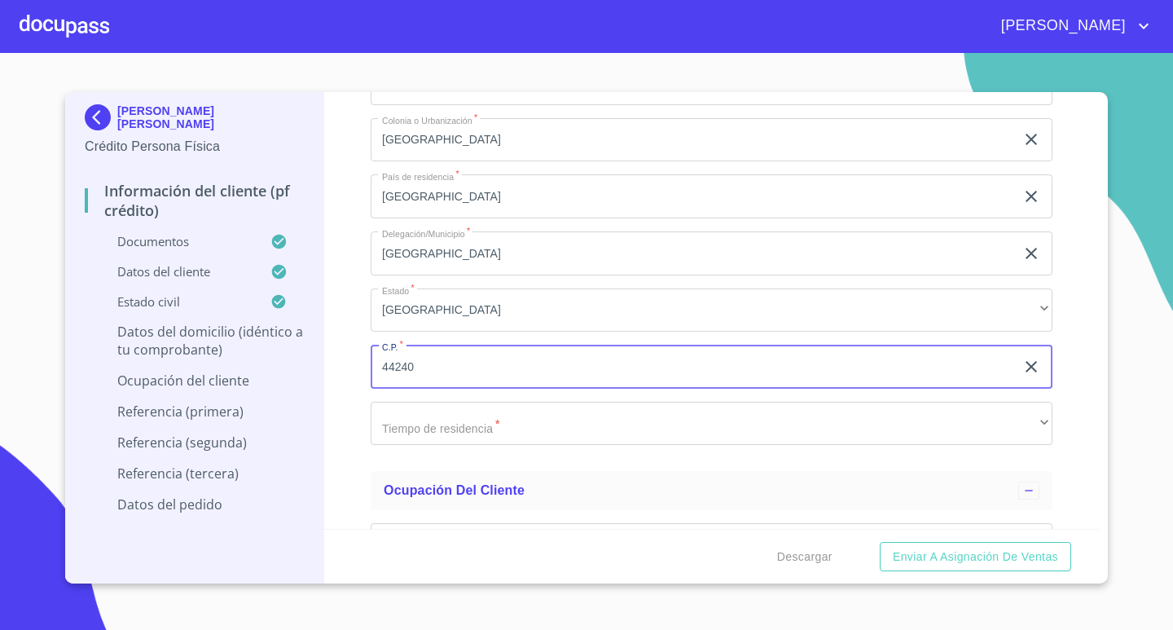
type input "44240"
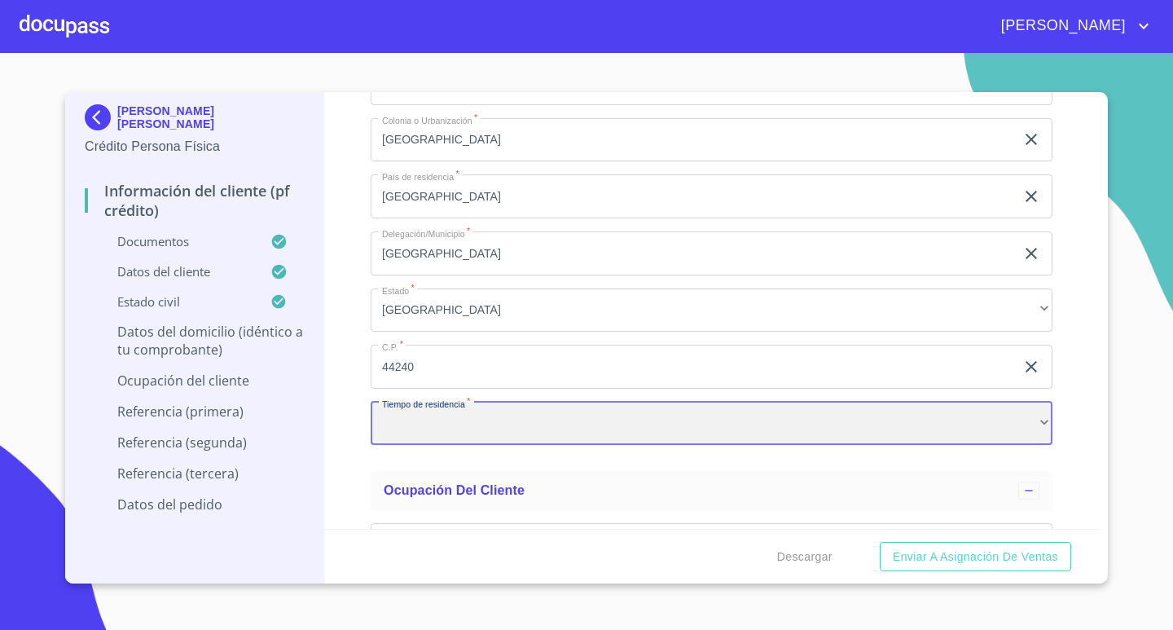
click at [495, 427] on div "​" at bounding box center [712, 424] width 682 height 44
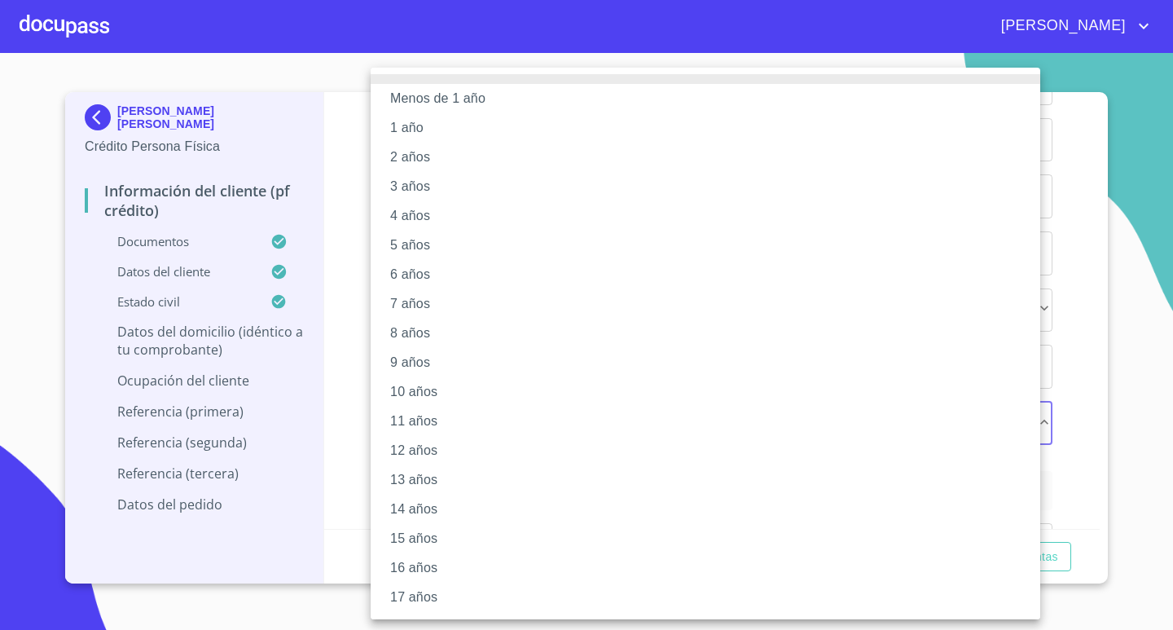
scroll to position [87, 0]
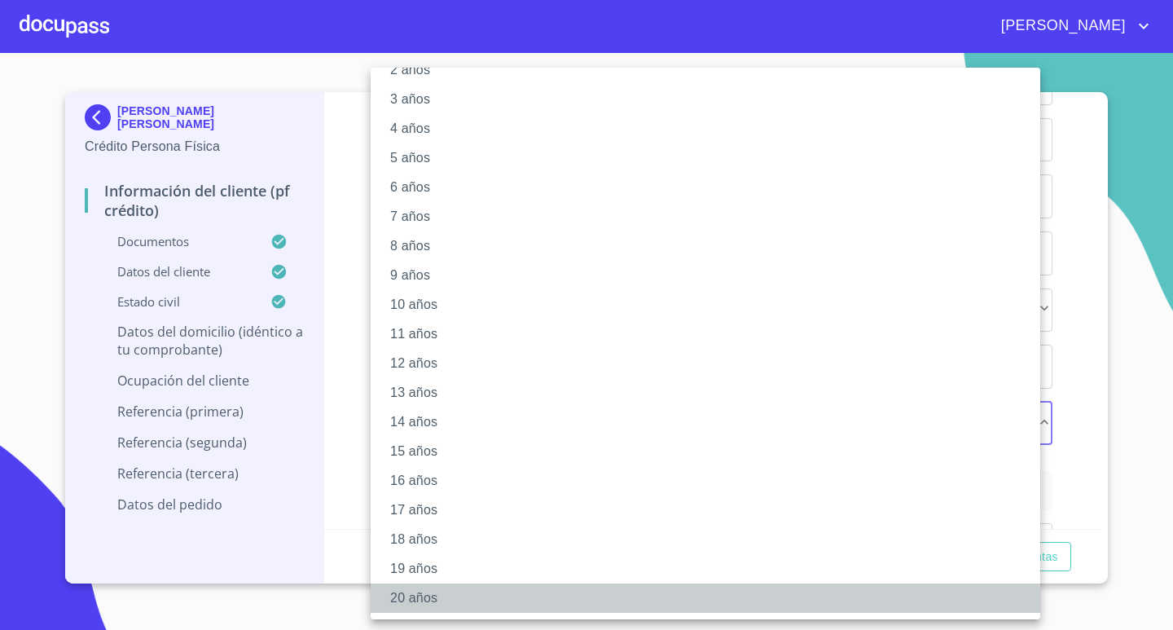
click at [486, 601] on li "20 años" at bounding box center [712, 597] width 682 height 29
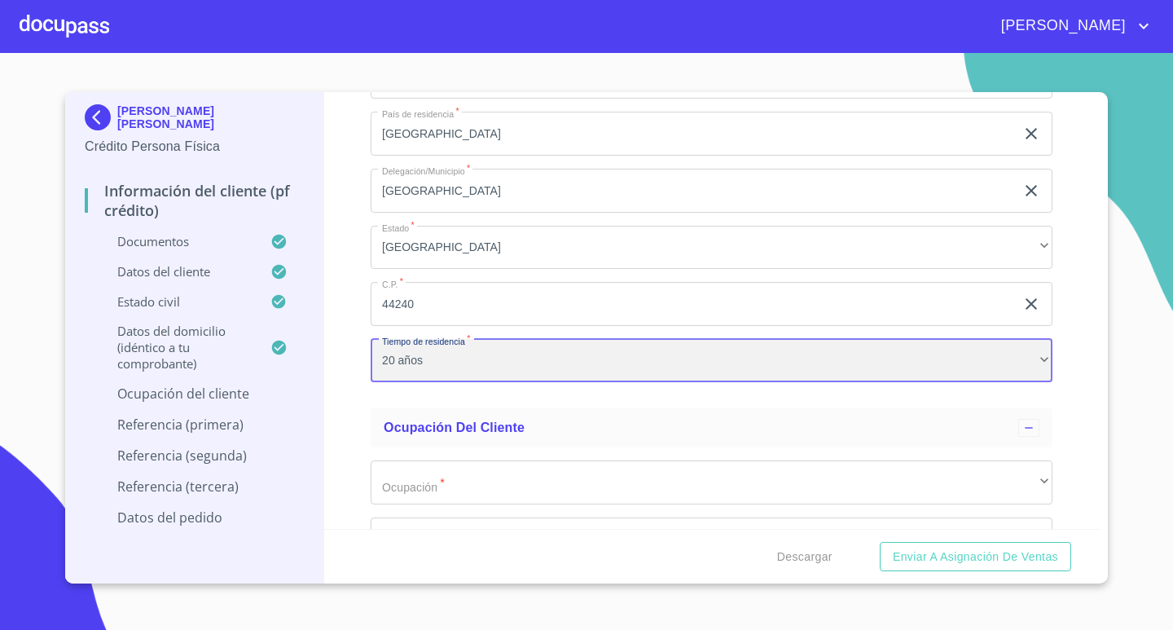
scroll to position [5724, 0]
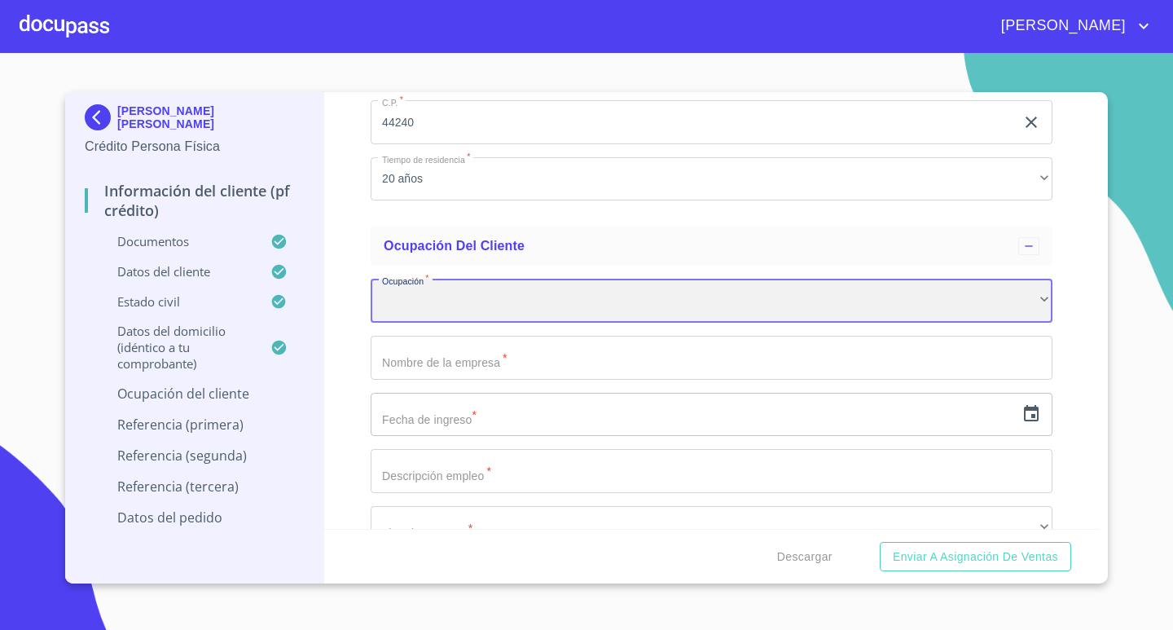
click at [486, 298] on div "​" at bounding box center [712, 301] width 682 height 44
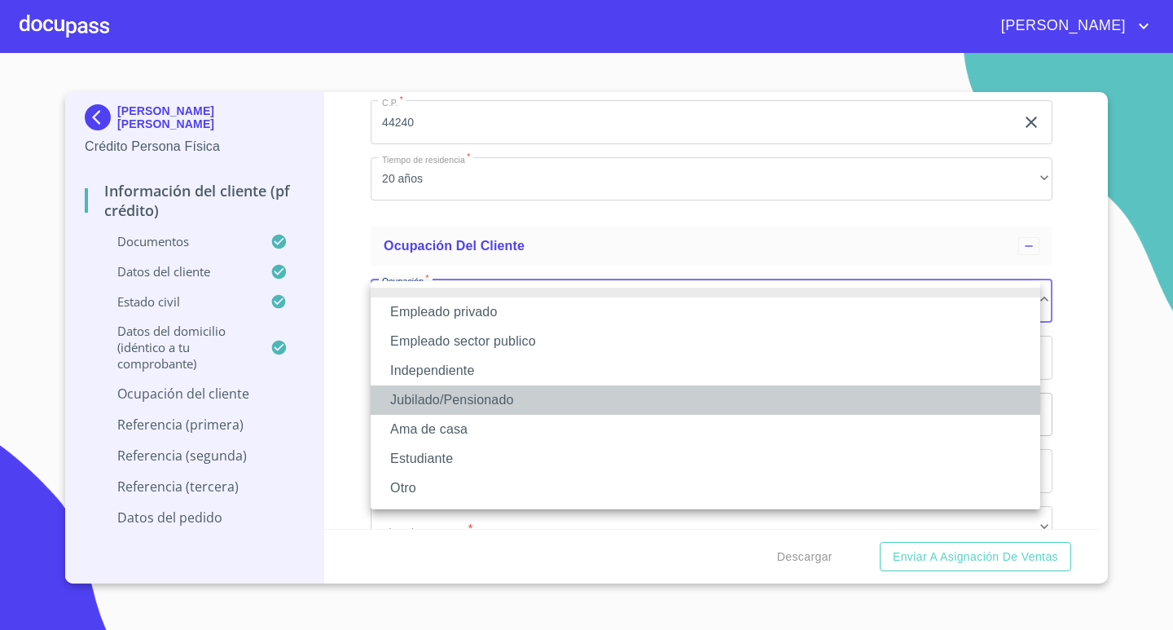
click at [487, 392] on li "Jubilado/Pensionado" at bounding box center [706, 399] width 670 height 29
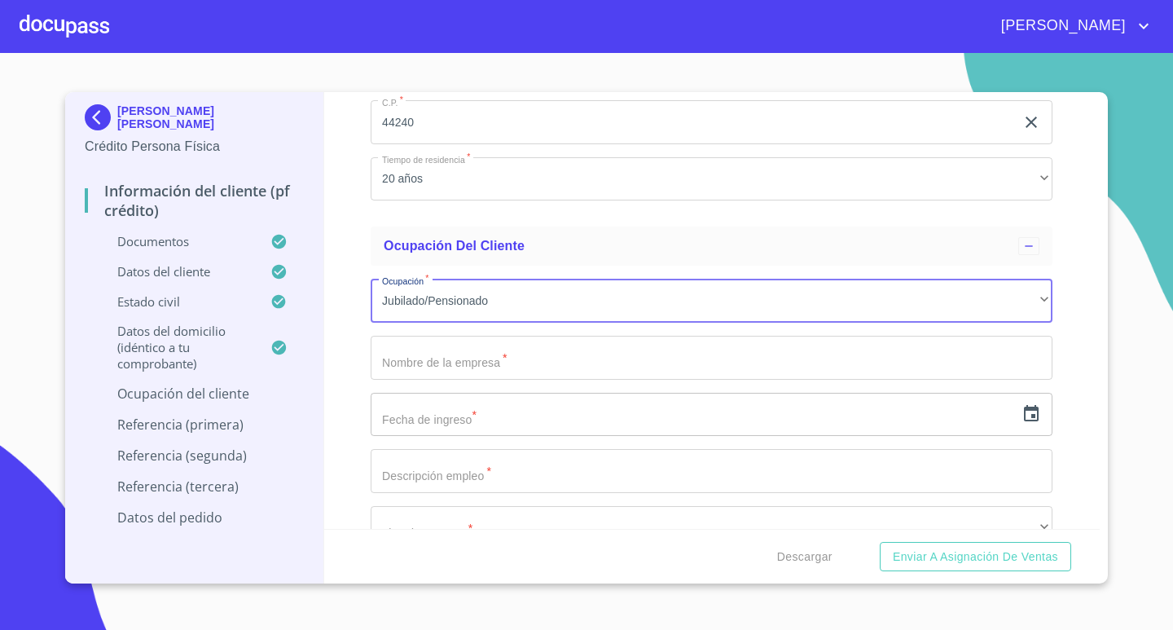
click at [477, 354] on input "Documento de identificación.   *" at bounding box center [712, 358] width 682 height 44
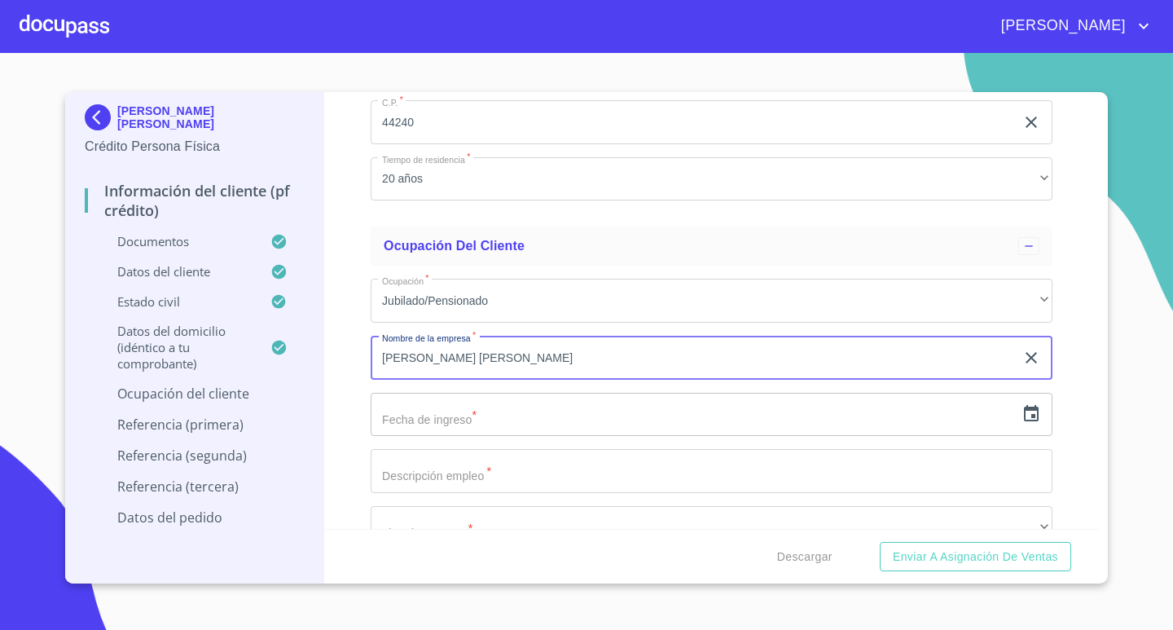
type input "[PERSON_NAME] [PERSON_NAME]"
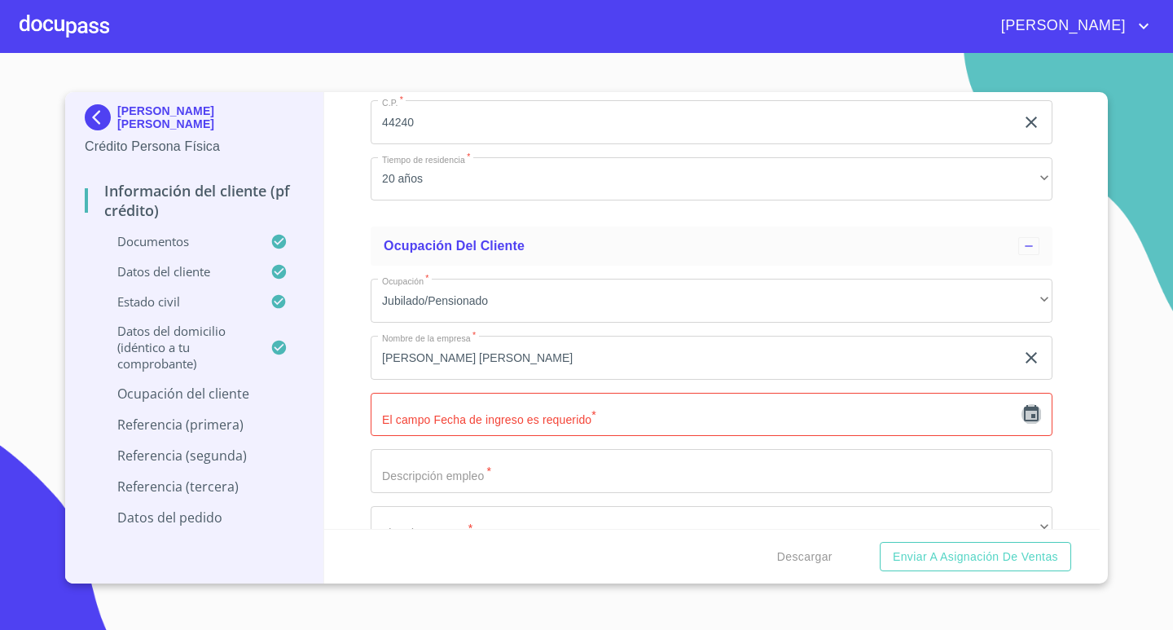
click at [1024, 415] on icon "button" at bounding box center [1031, 413] width 15 height 16
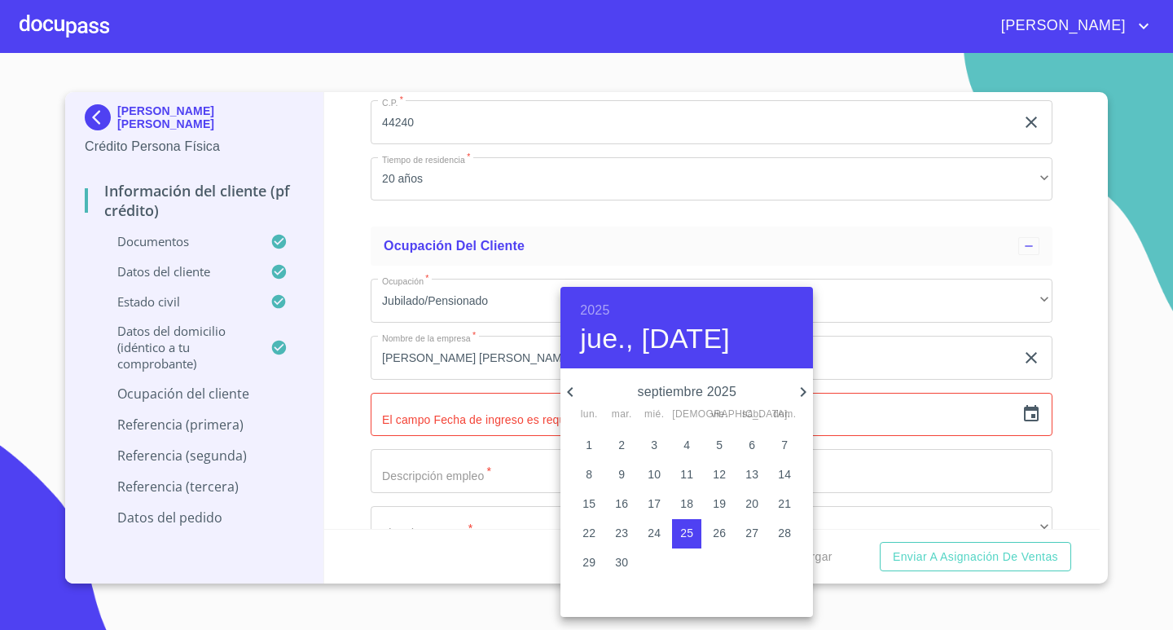
click at [611, 312] on div "2025 jue., [DATE]" at bounding box center [687, 327] width 253 height 81
click at [596, 309] on h6 "2025" at bounding box center [594, 310] width 29 height 23
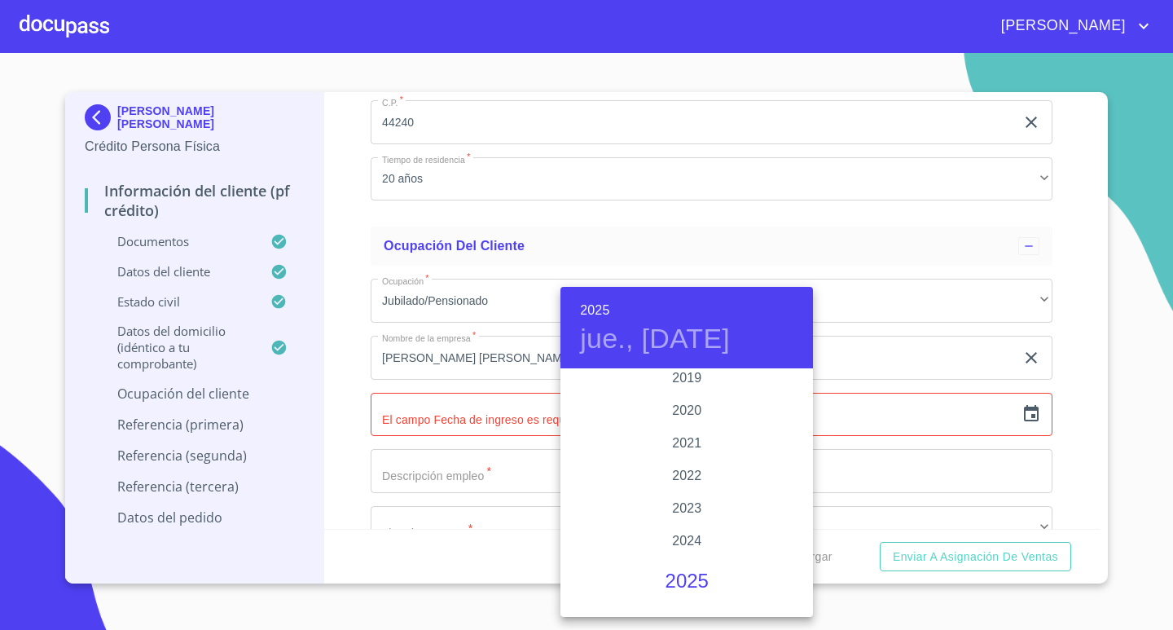
scroll to position [3063, 0]
click at [691, 418] on div "2020" at bounding box center [687, 419] width 253 height 33
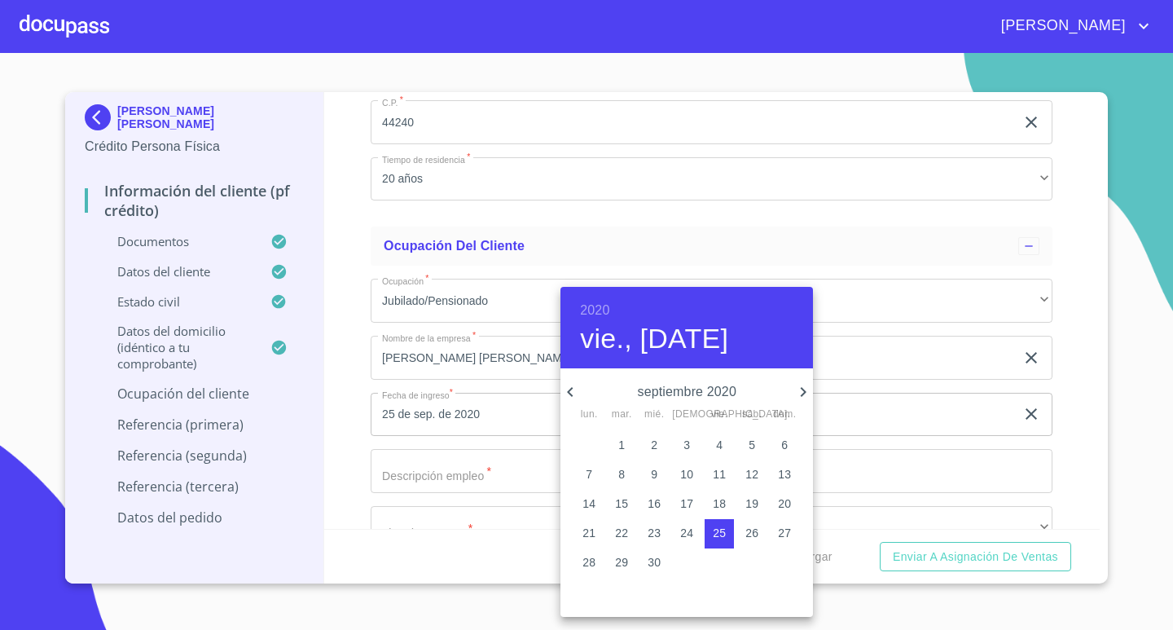
click at [620, 443] on p "1" at bounding box center [621, 445] width 7 height 16
type input "1 de sep. de 2020"
click at [491, 459] on div at bounding box center [586, 315] width 1173 height 630
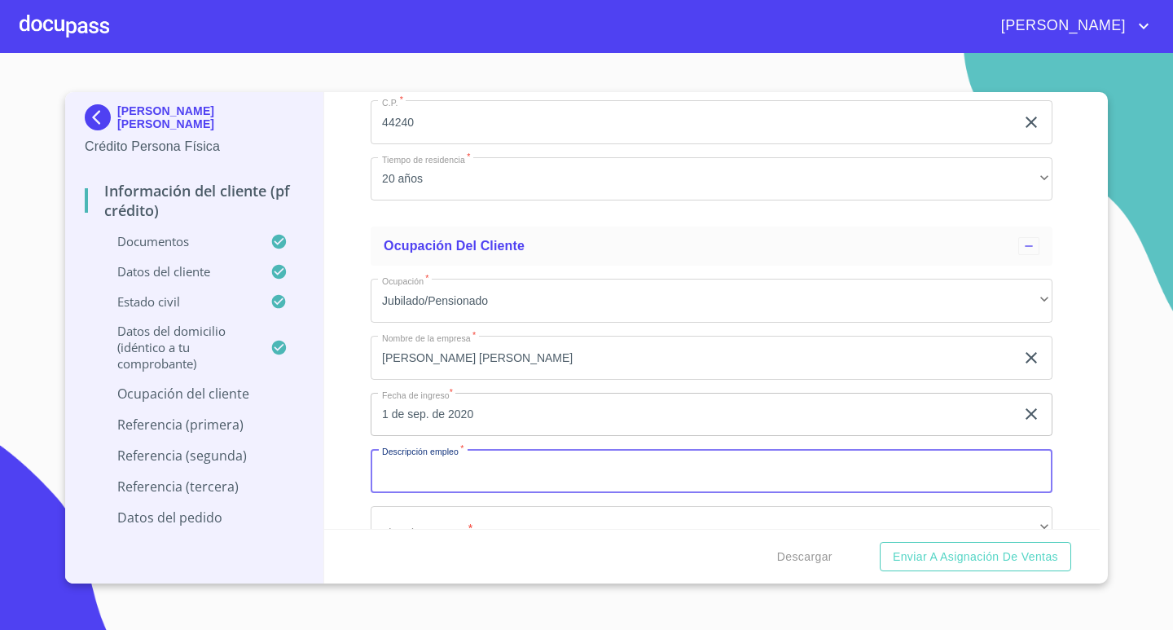
click at [490, 472] on input "Documento de identificación.   *" at bounding box center [712, 471] width 682 height 44
type input "JUBILADO"
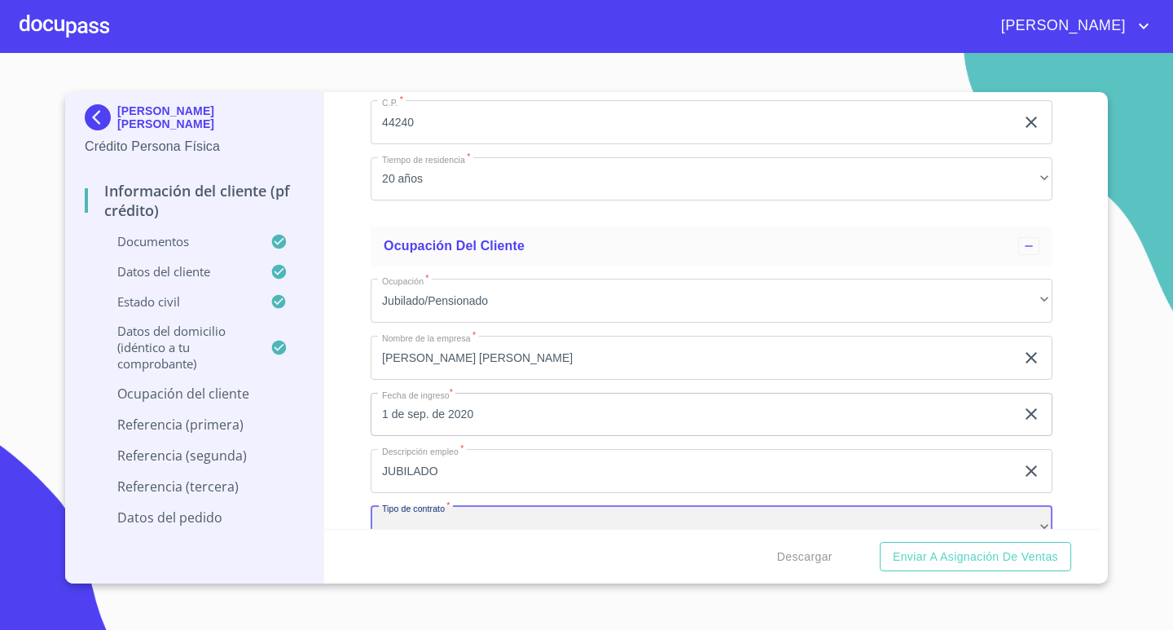
scroll to position [5745, 0]
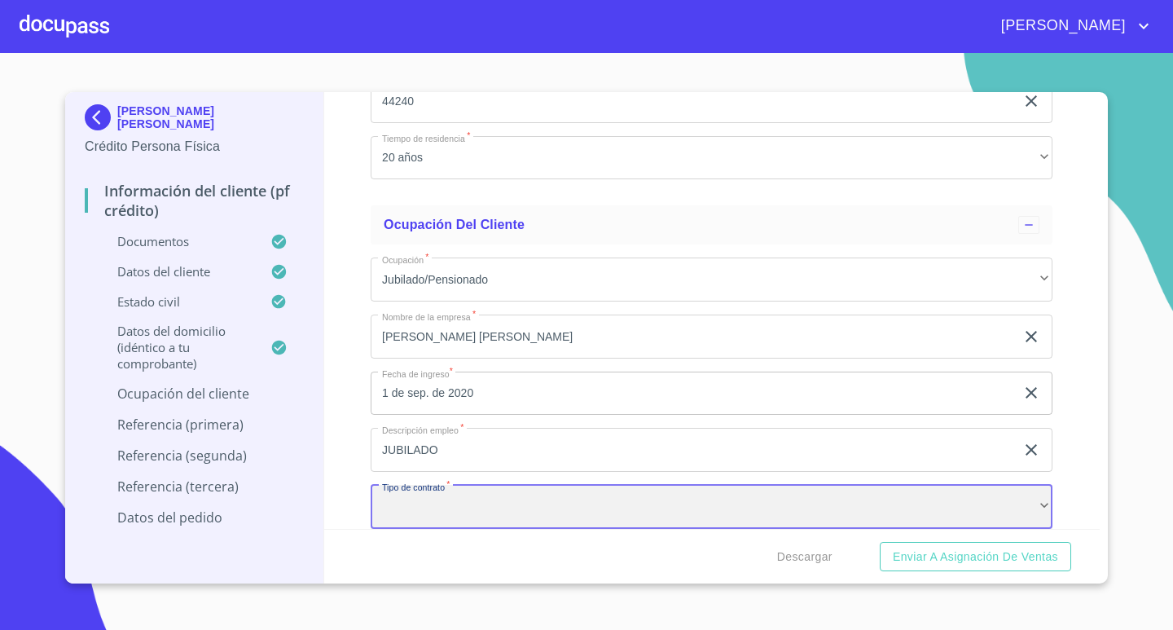
click at [490, 512] on div "​" at bounding box center [712, 507] width 682 height 44
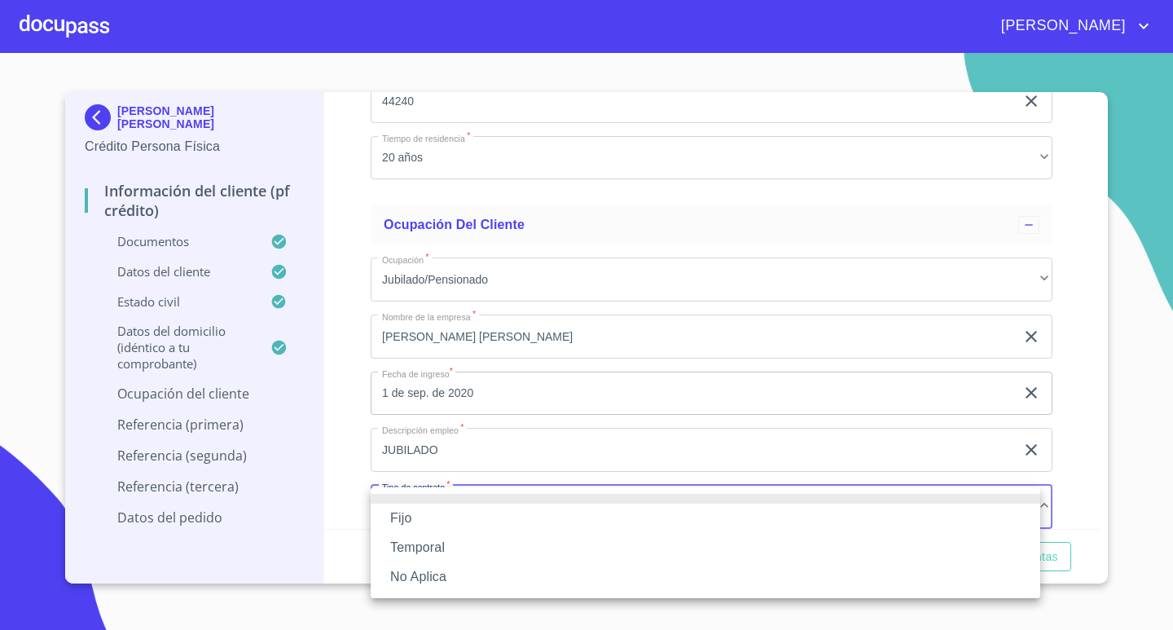
click at [491, 521] on li "Fijo" at bounding box center [706, 517] width 670 height 29
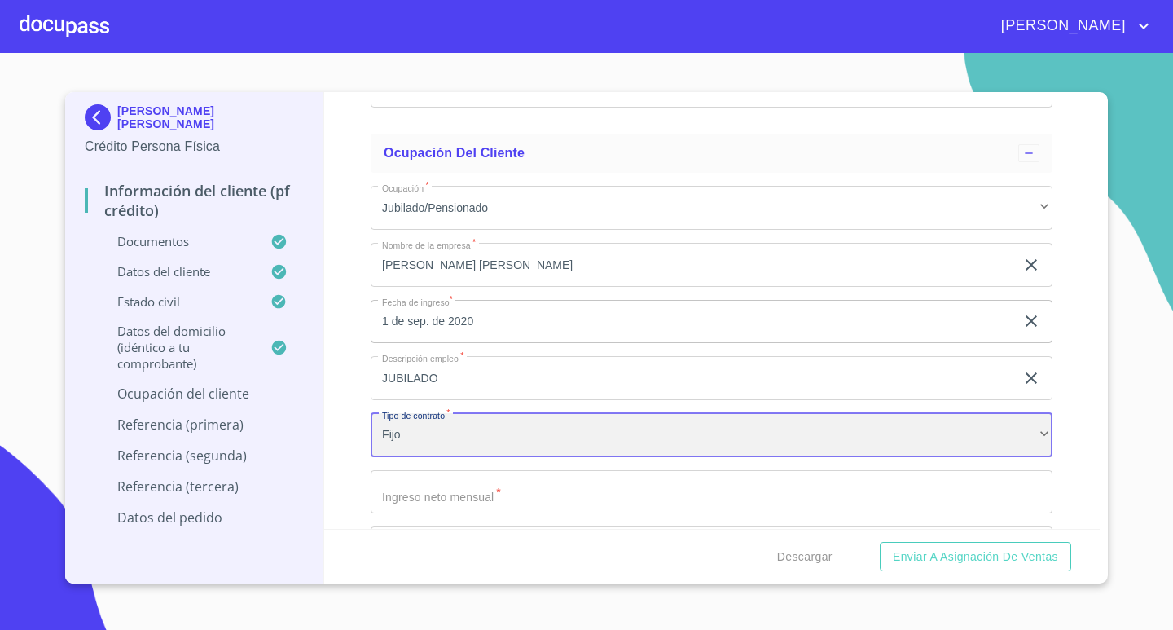
scroll to position [5908, 0]
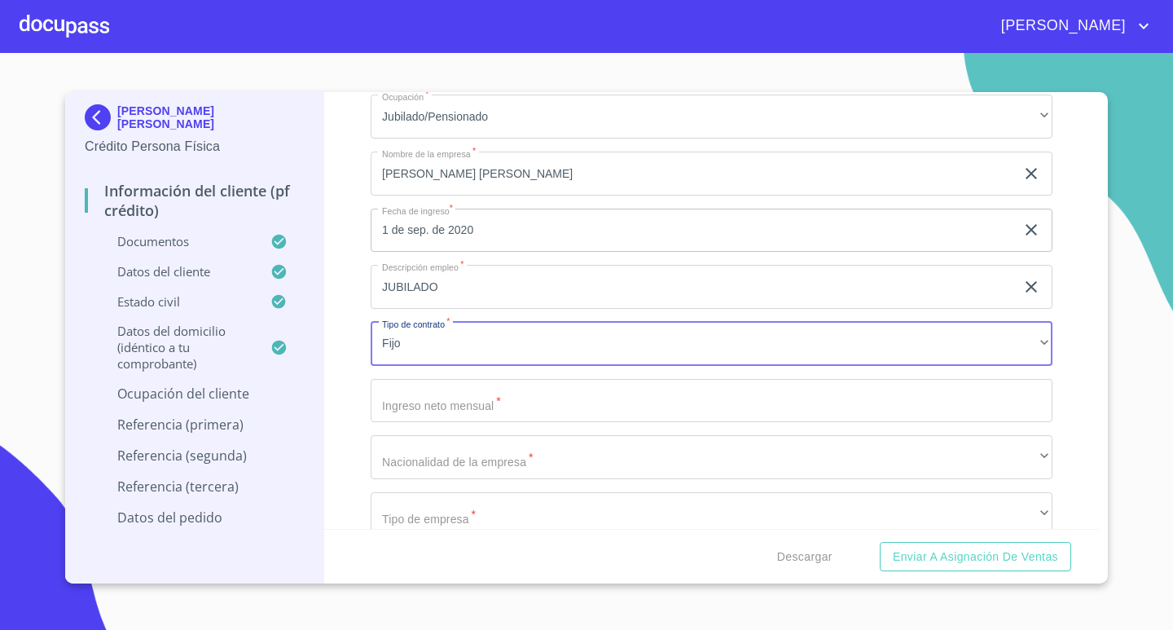
click at [564, 409] on input "Documento de identificación.   *" at bounding box center [712, 401] width 682 height 44
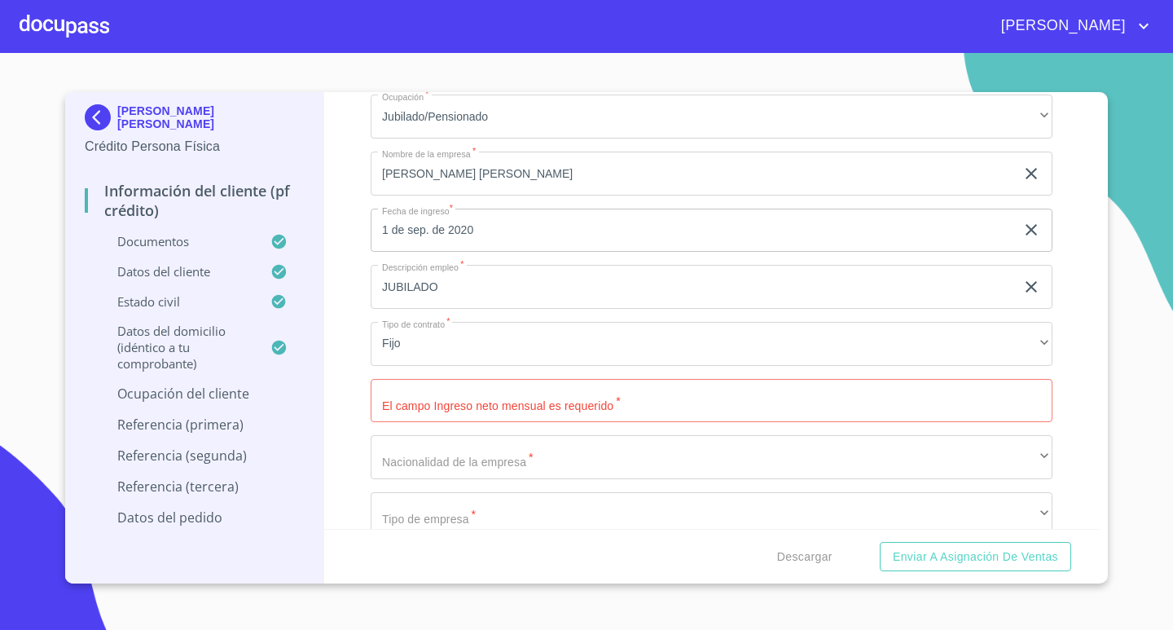
click at [498, 404] on input "Documento de identificación.   *" at bounding box center [712, 401] width 682 height 44
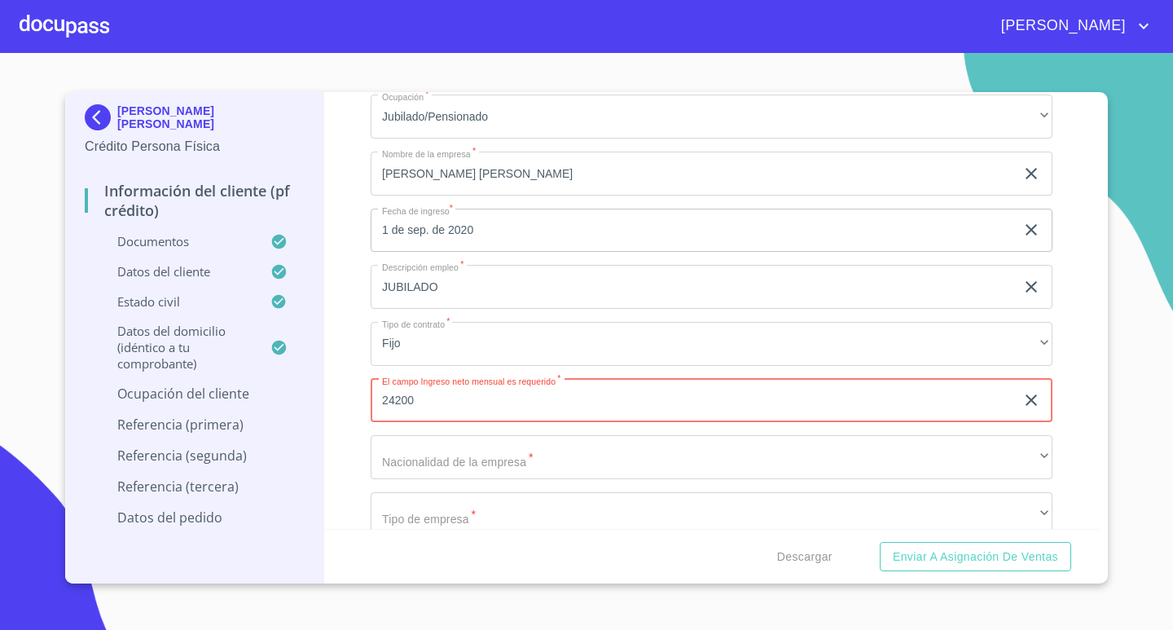
type input "24200"
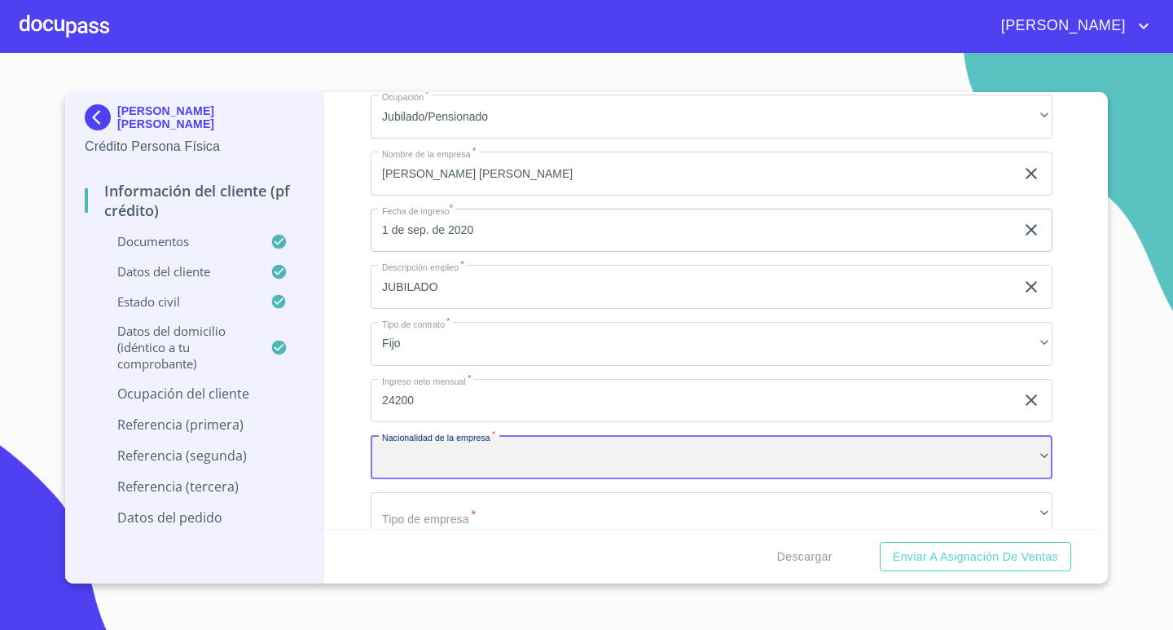
click at [511, 458] on div "​" at bounding box center [712, 457] width 682 height 44
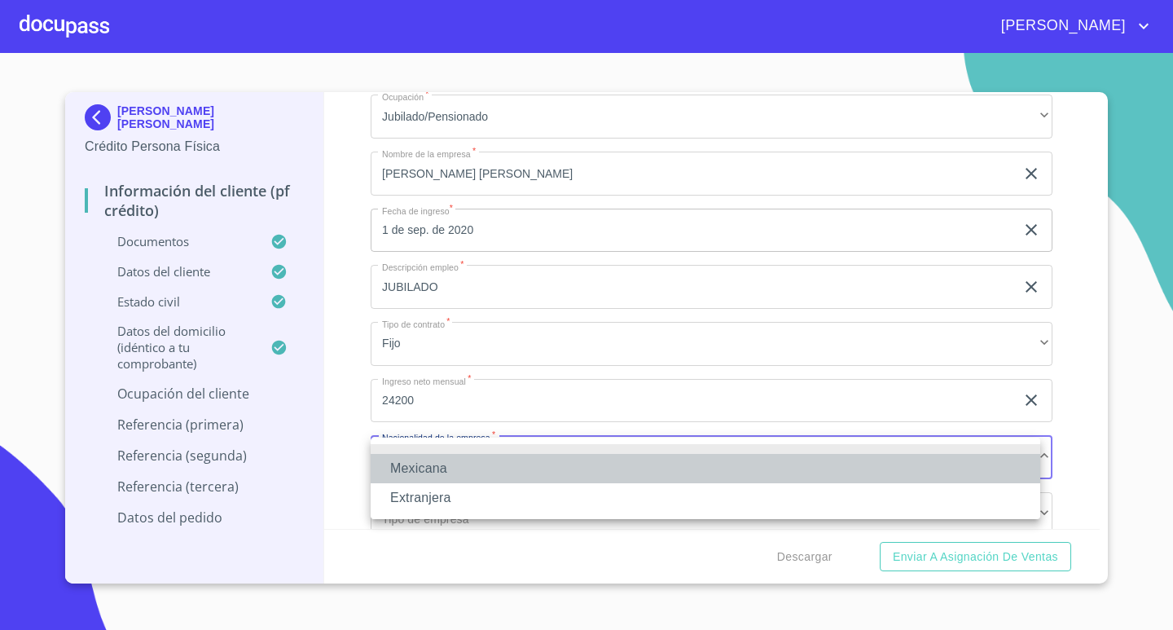
click at [468, 468] on li "Mexicana" at bounding box center [706, 468] width 670 height 29
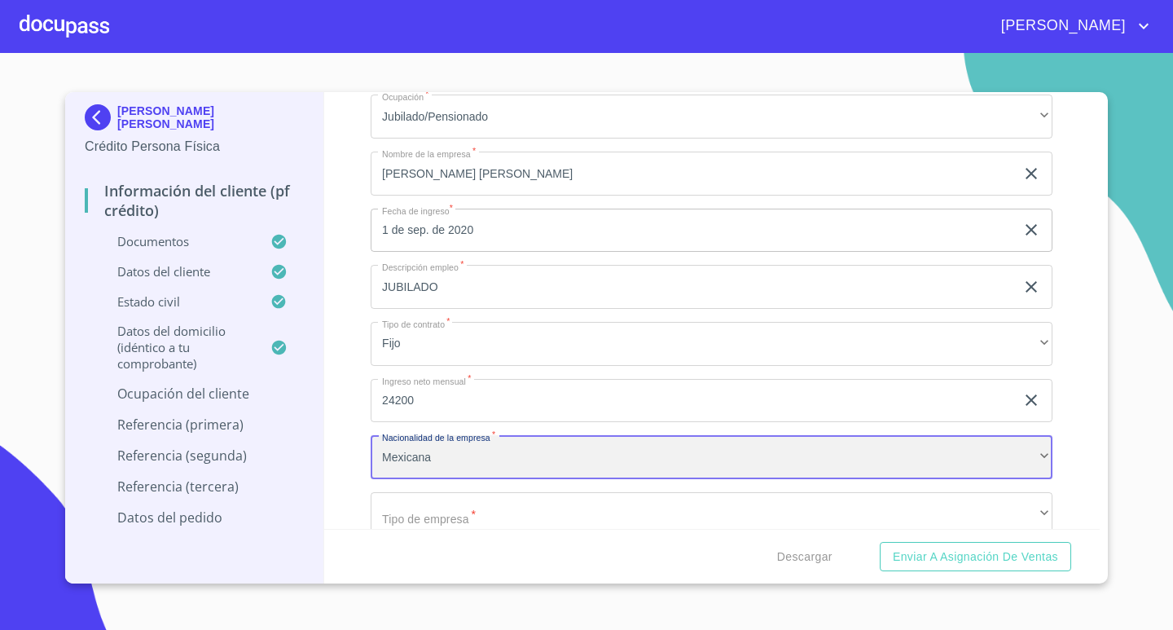
scroll to position [6071, 0]
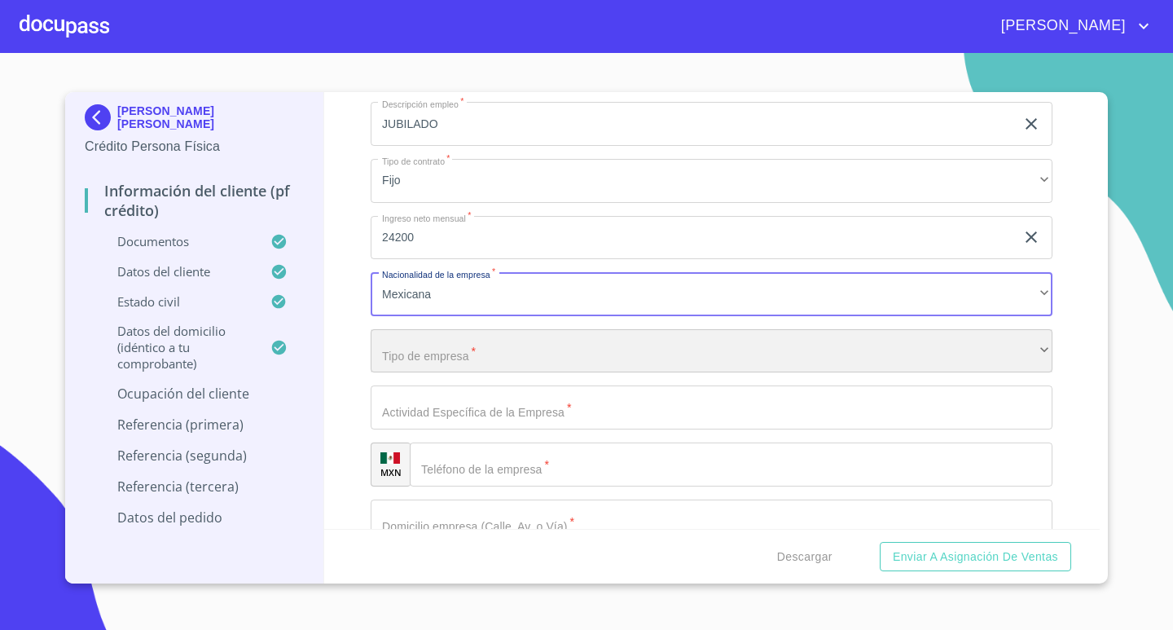
click at [503, 351] on div "​" at bounding box center [712, 351] width 682 height 44
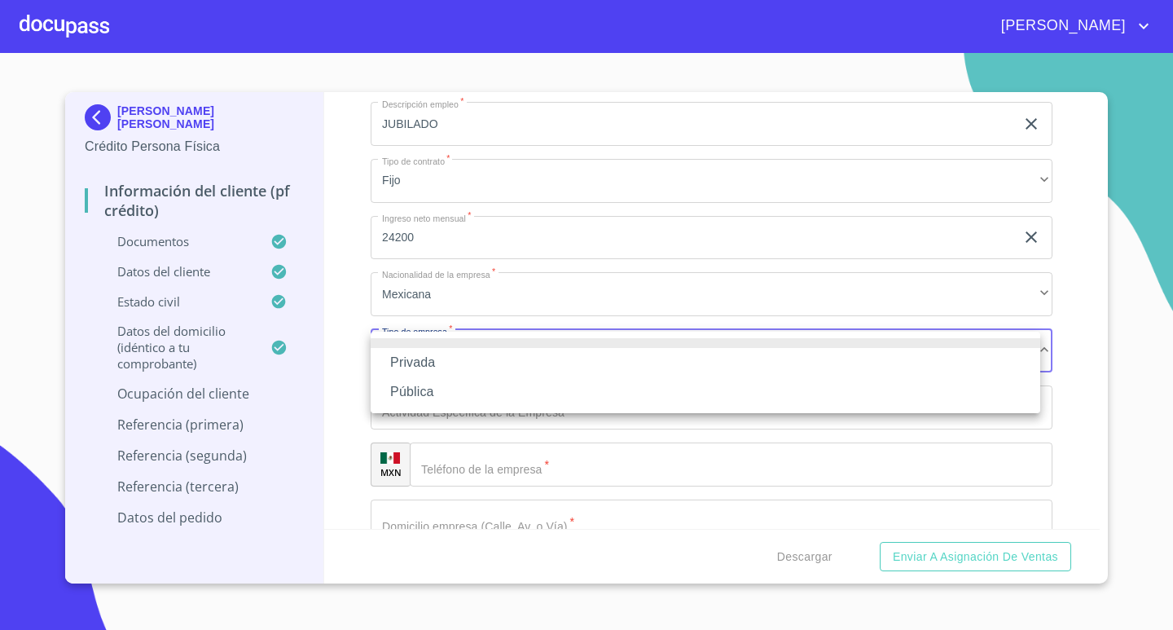
click at [464, 363] on li "Privada" at bounding box center [706, 362] width 670 height 29
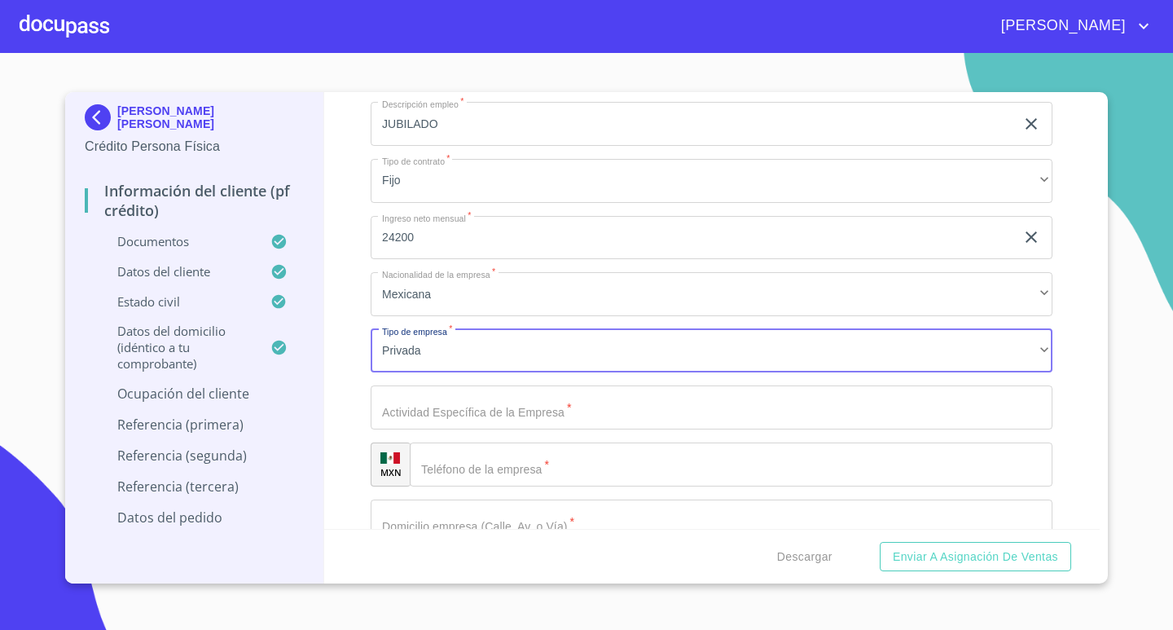
click at [464, 393] on input "Documento de identificación.   *" at bounding box center [712, 407] width 682 height 44
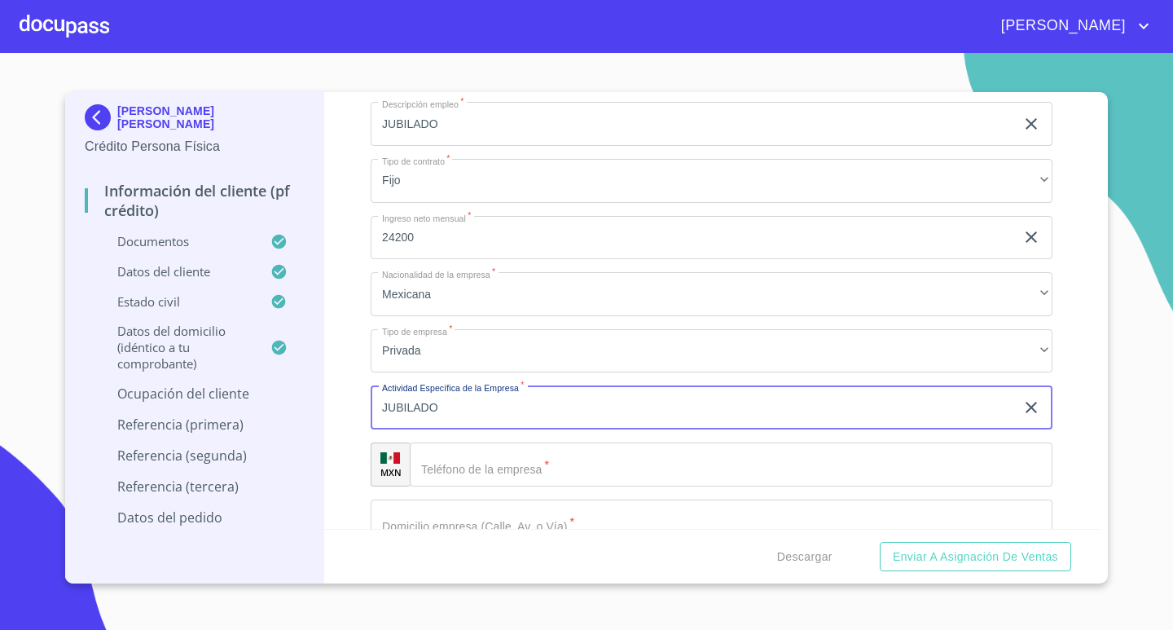
type input "JUBILADO"
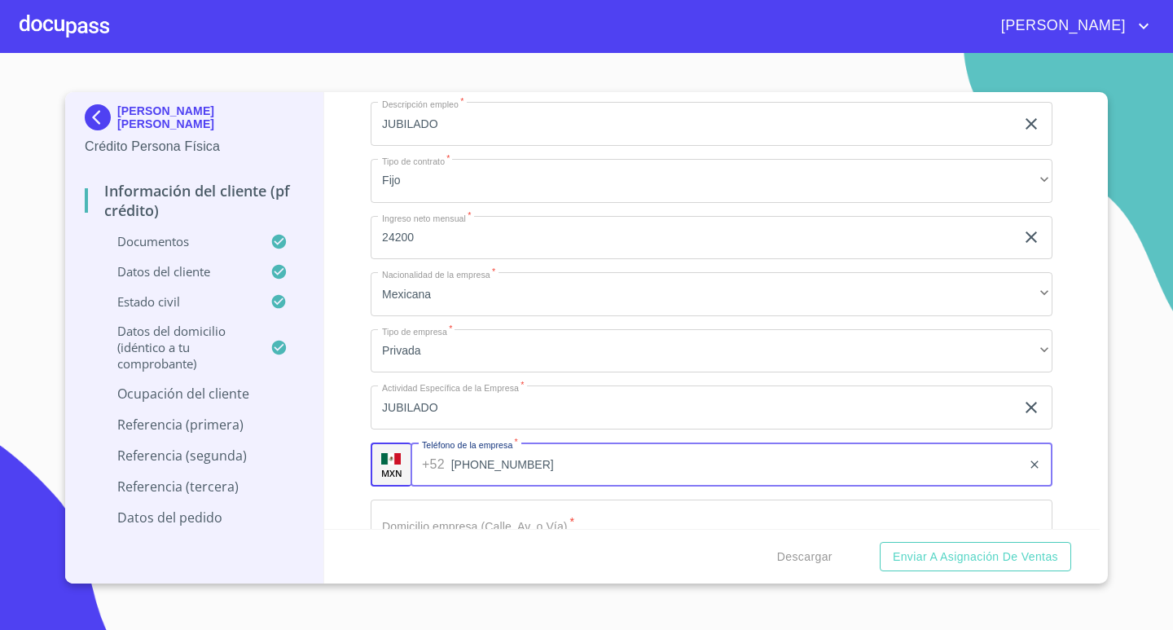
type input "[PHONE_NUMBER]"
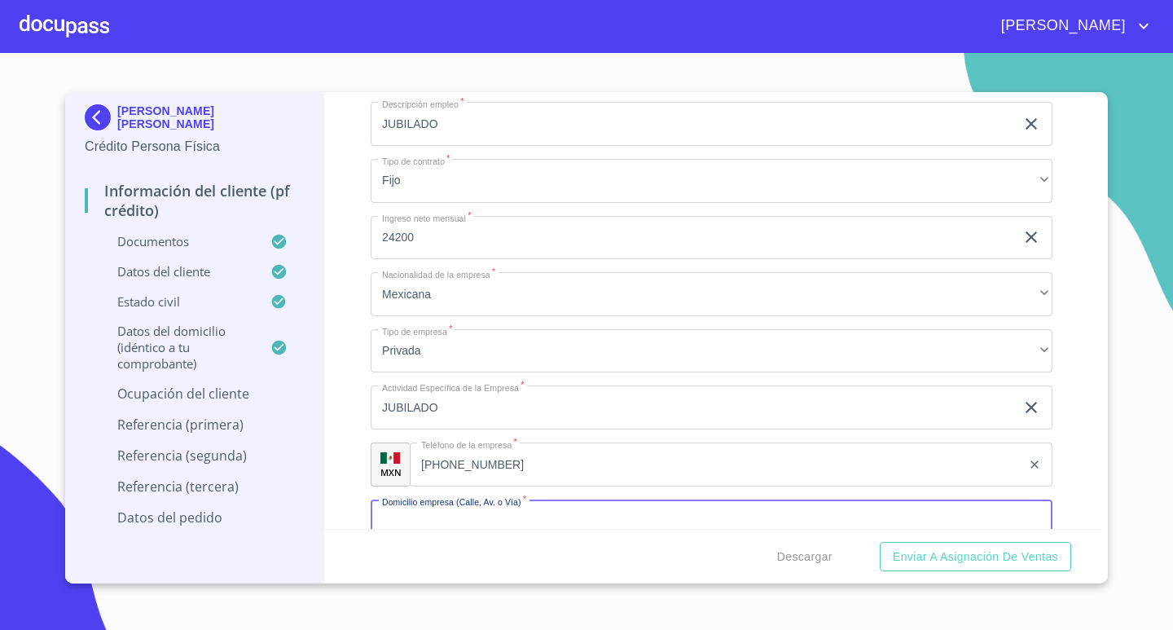
scroll to position [6086, 0]
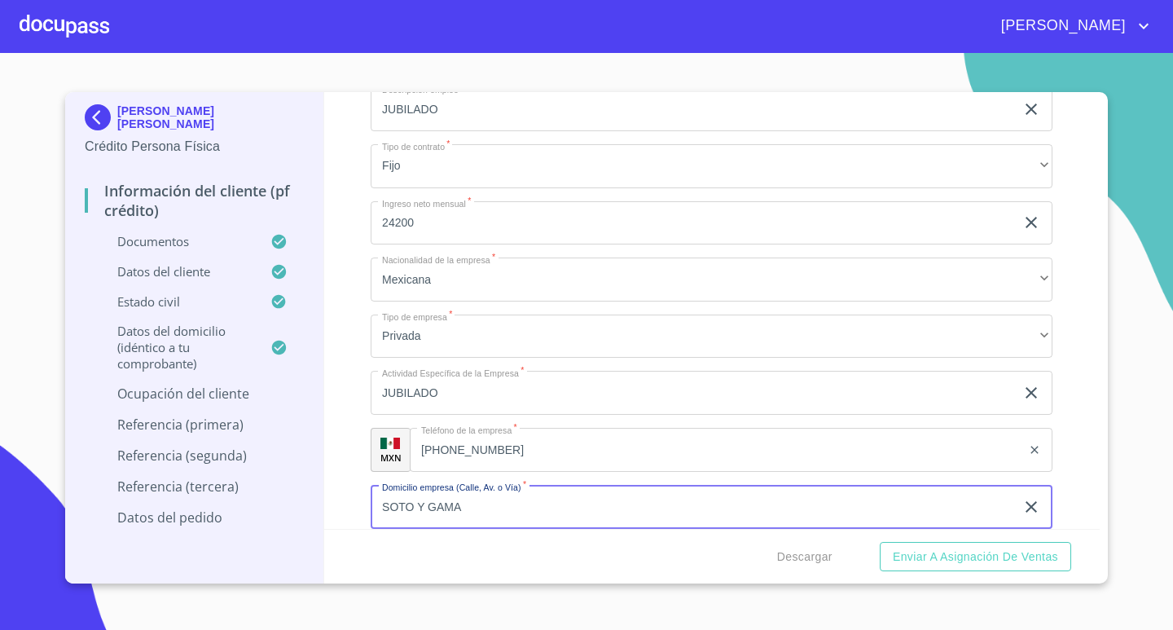
type input "SOTO Y GAMA"
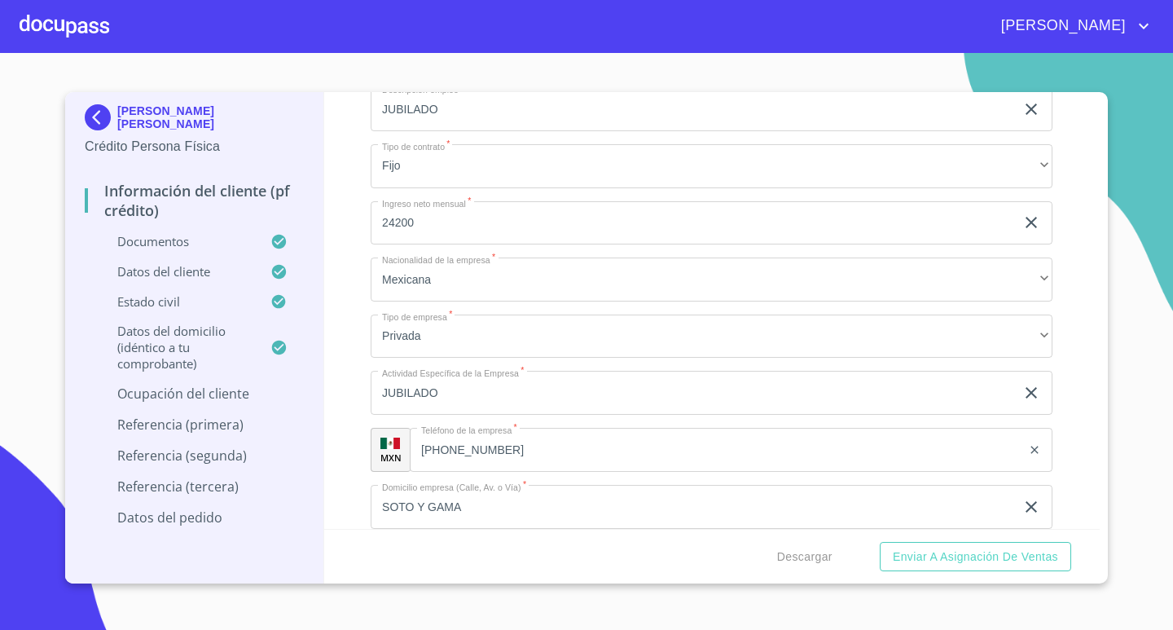
scroll to position [6339, 0]
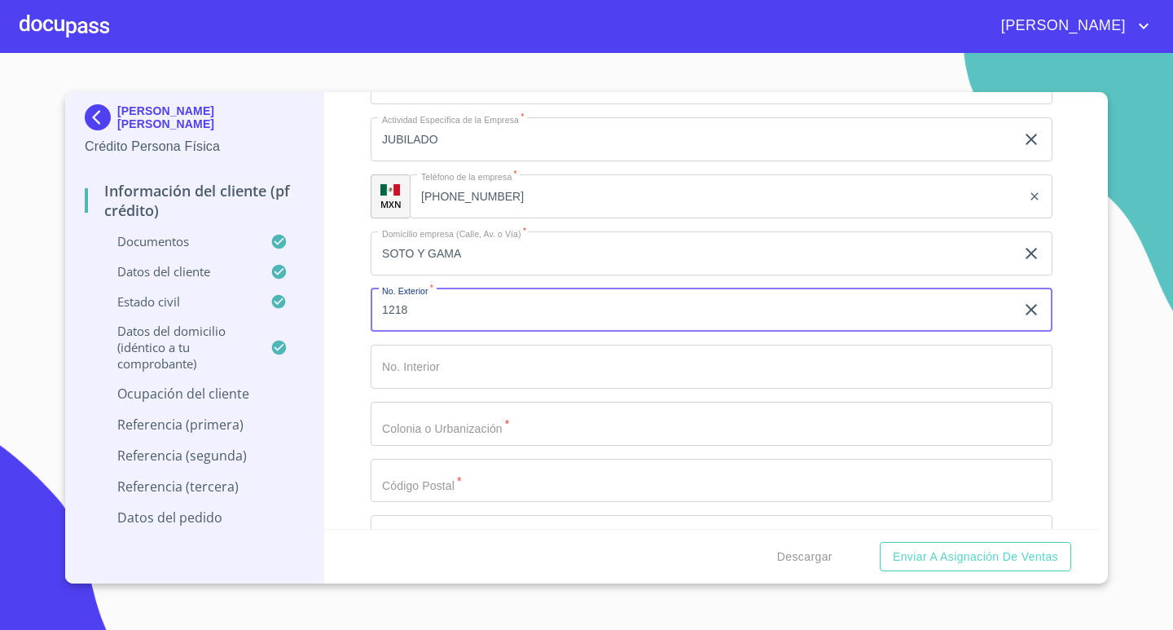
type input "1218"
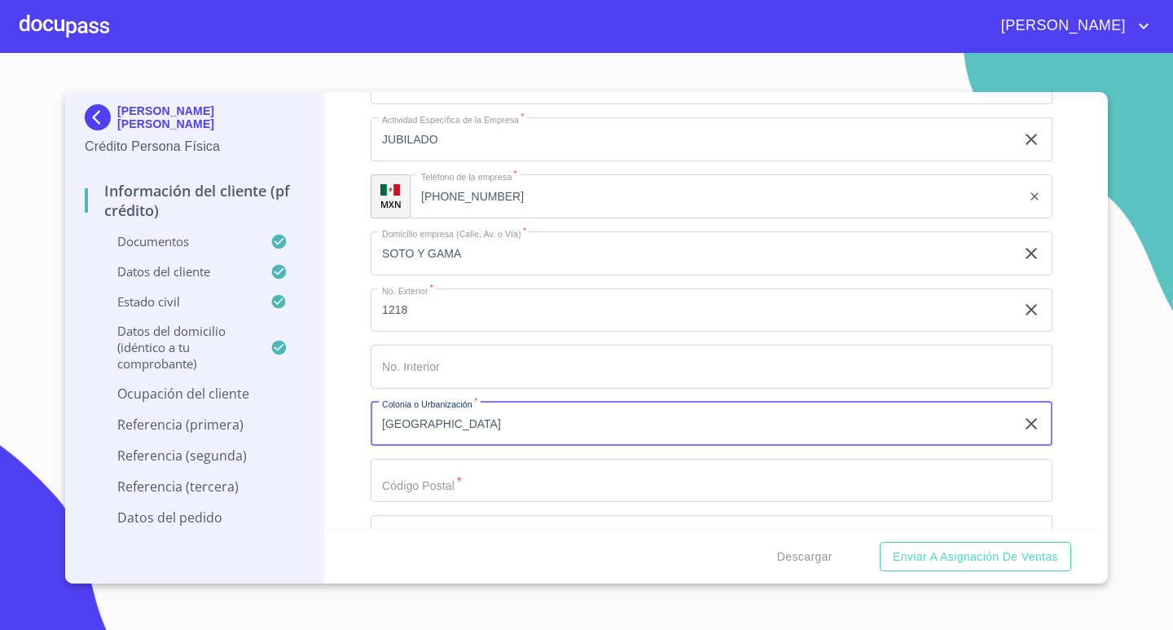
type input "[GEOGRAPHIC_DATA]"
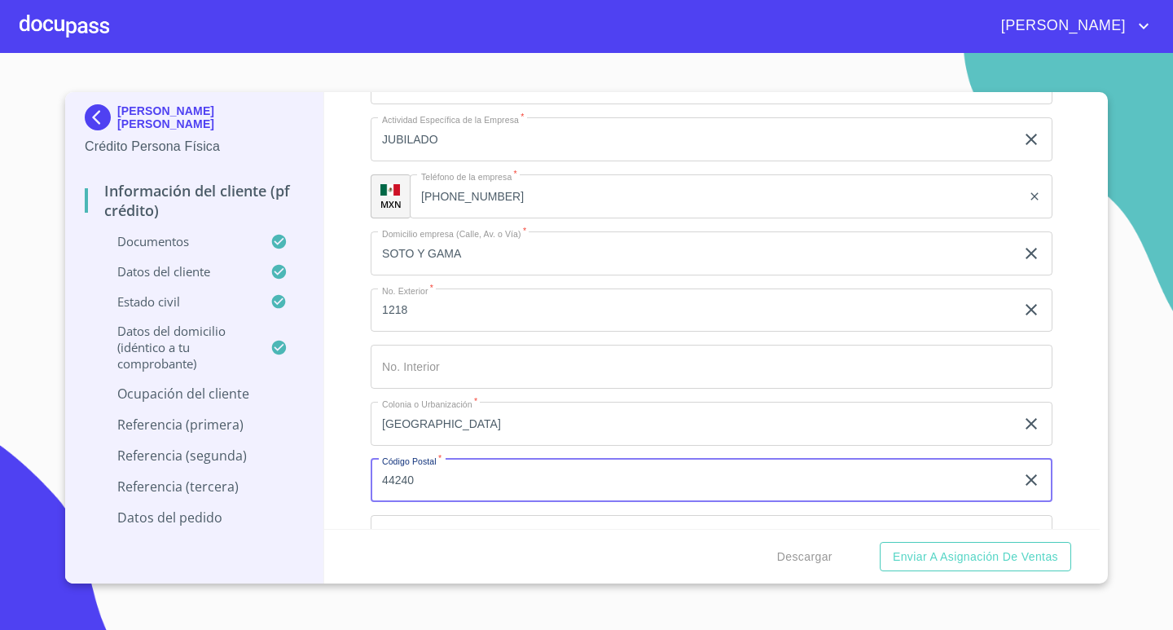
type input "44240"
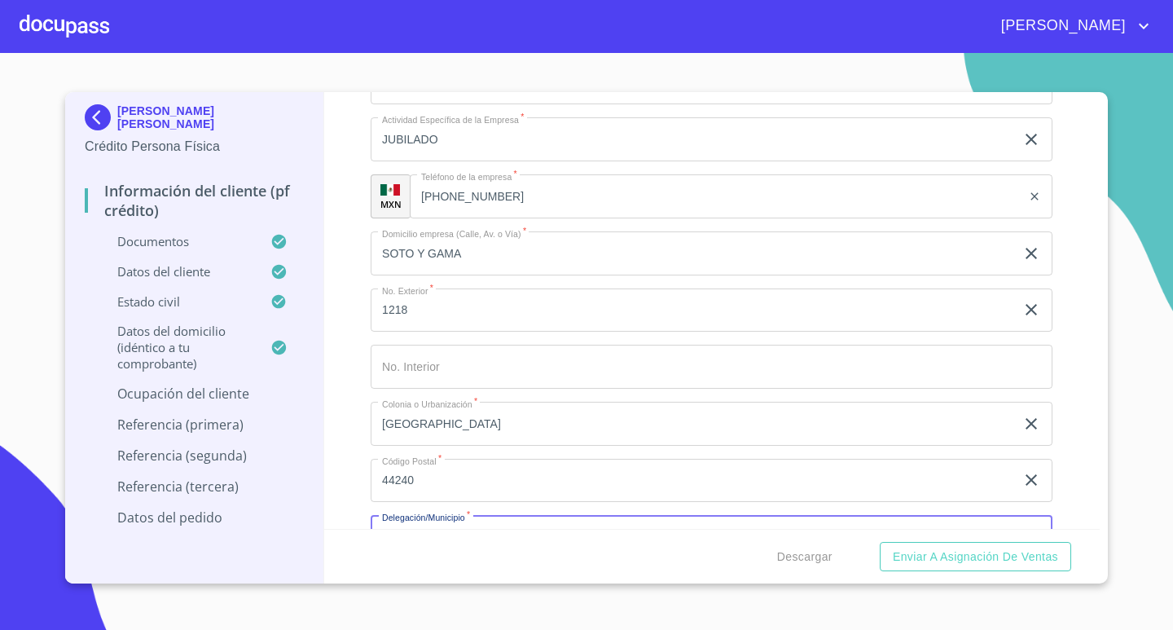
scroll to position [6369, 0]
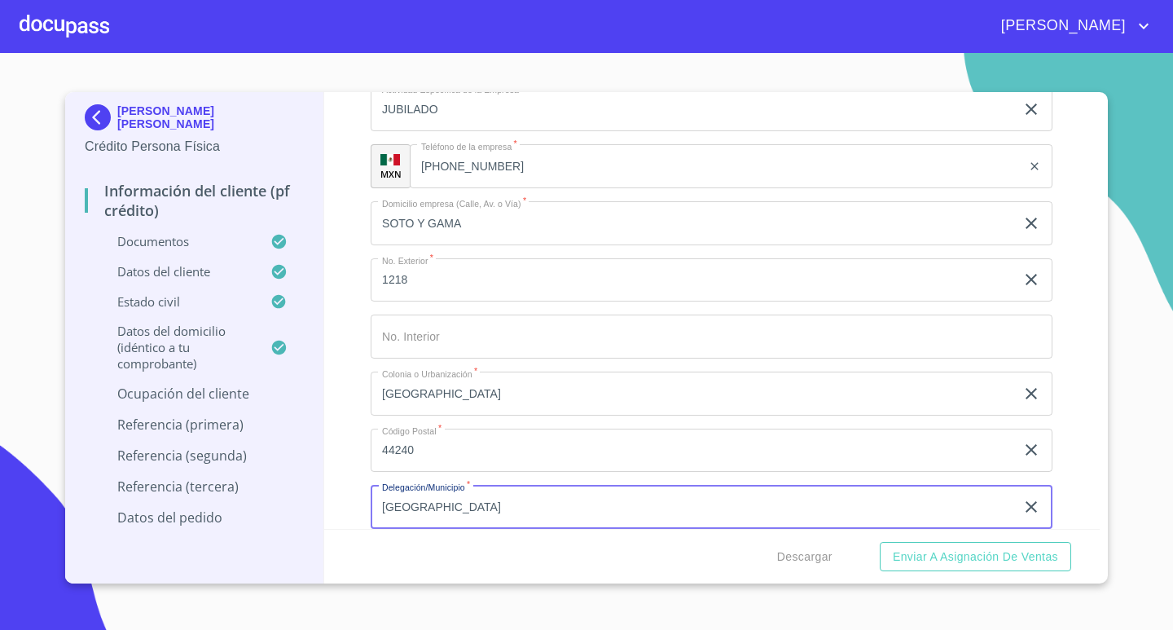
type input "[GEOGRAPHIC_DATA]"
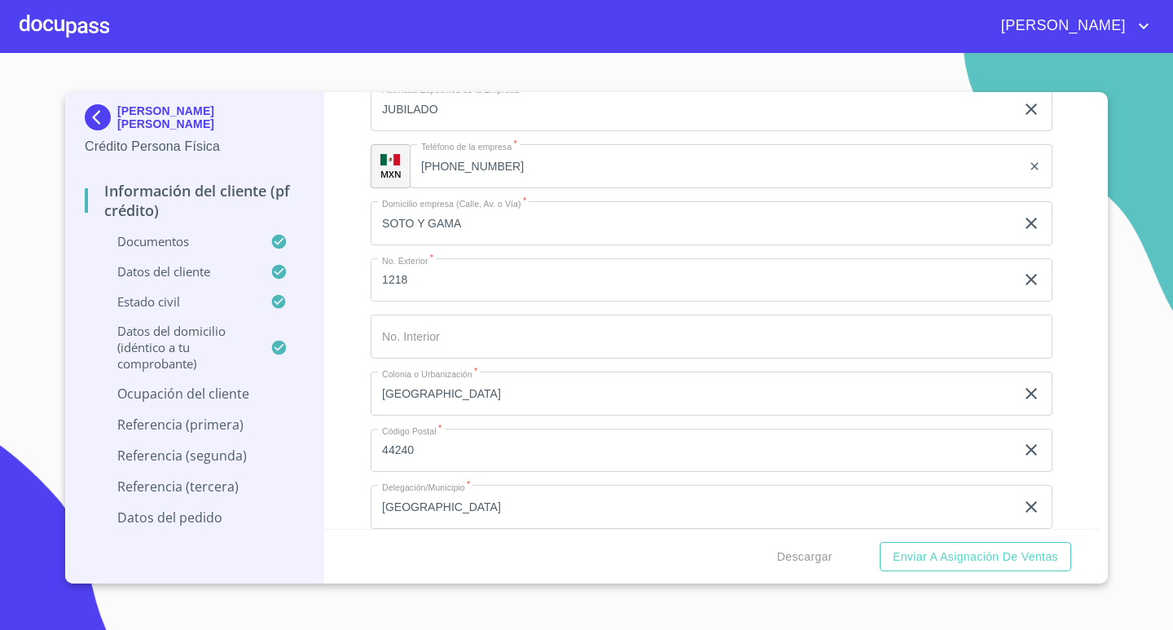
scroll to position [6623, 0]
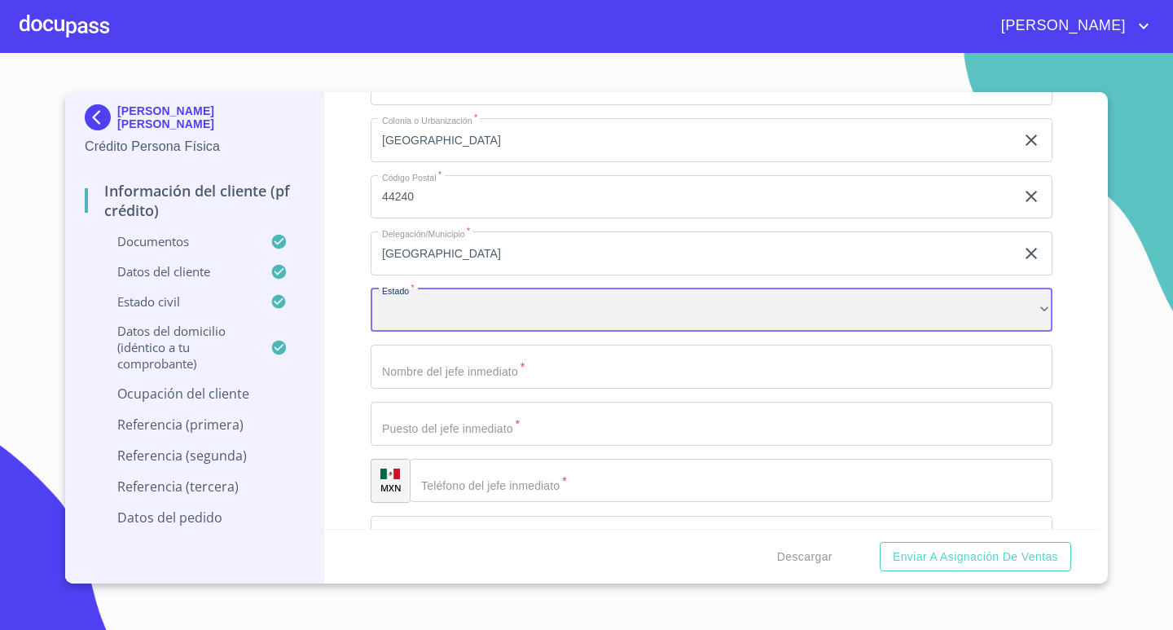
click at [523, 321] on div "​" at bounding box center [712, 310] width 682 height 44
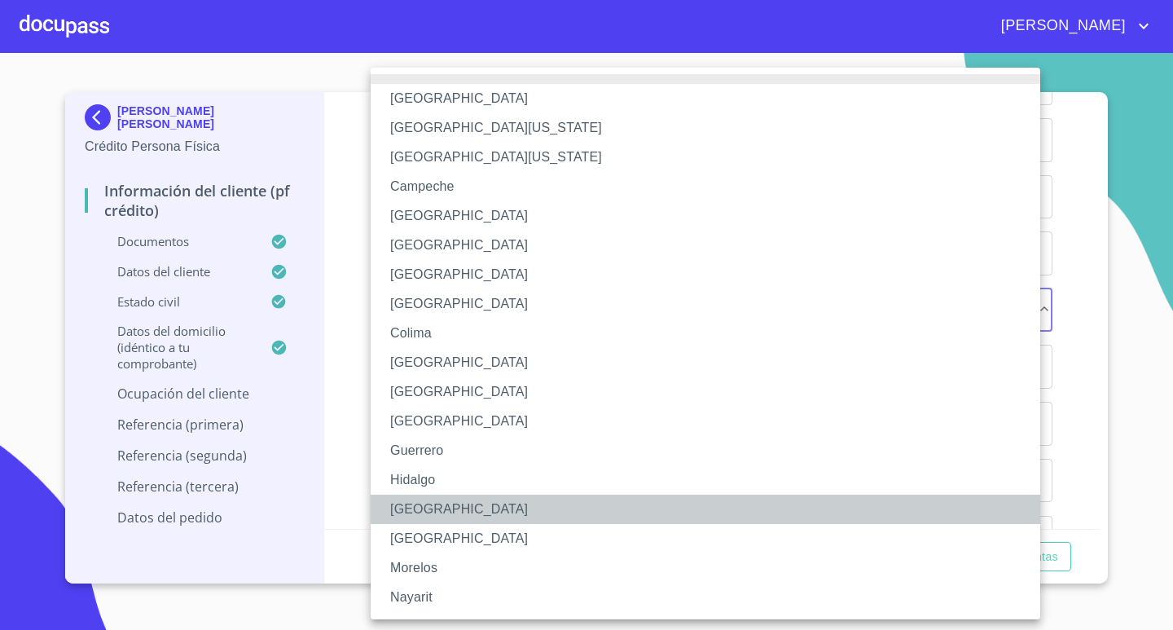
click at [424, 512] on li "[GEOGRAPHIC_DATA]" at bounding box center [712, 509] width 682 height 29
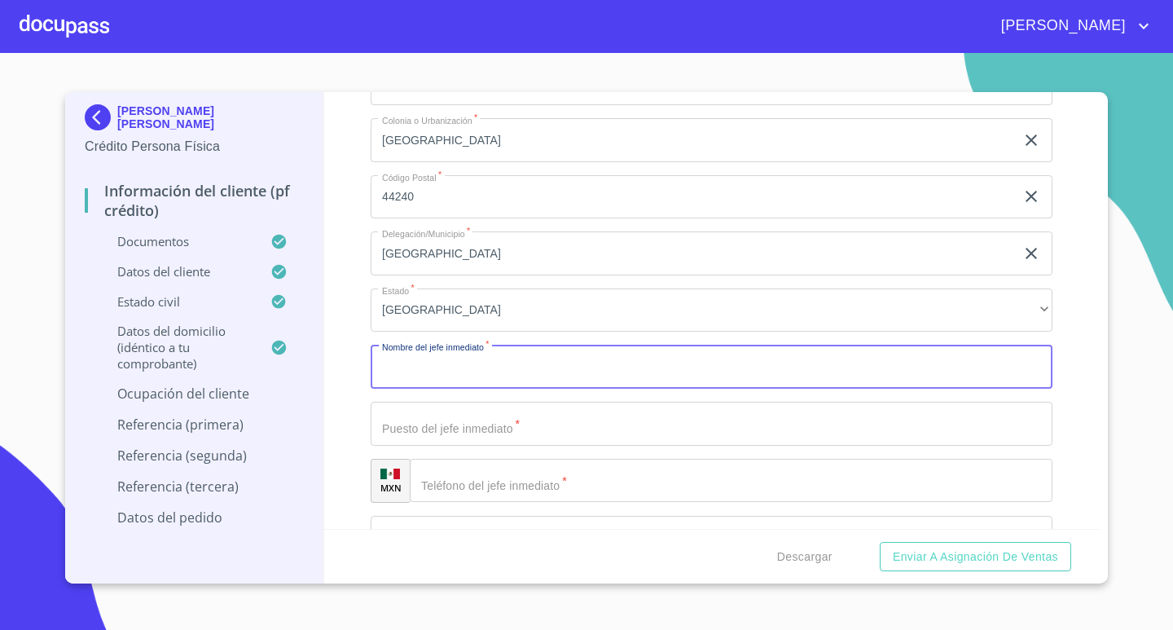
click at [464, 366] on input "Documento de identificación.   *" at bounding box center [712, 367] width 682 height 44
type input "EL MISMO"
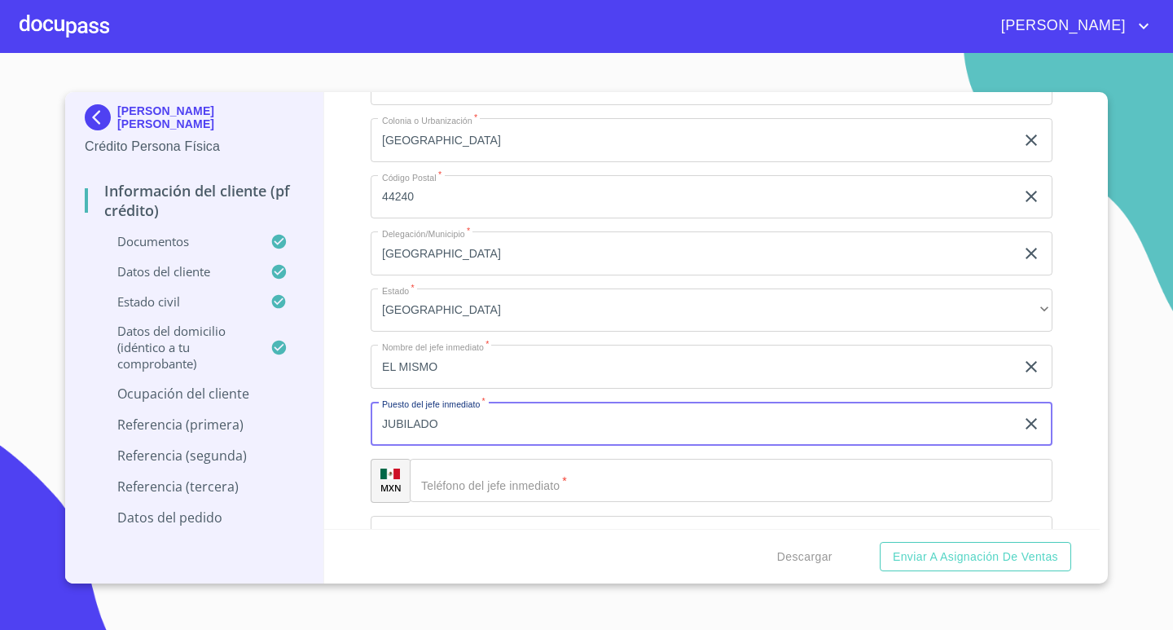
type input "JUBILADO"
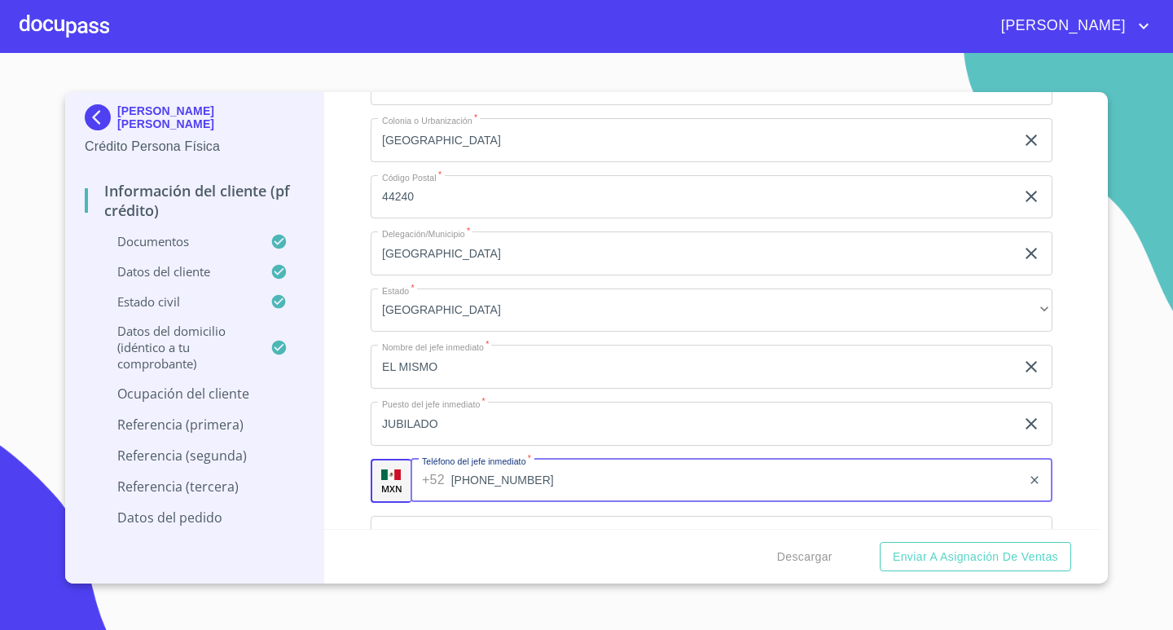
type input "[PHONE_NUMBER]"
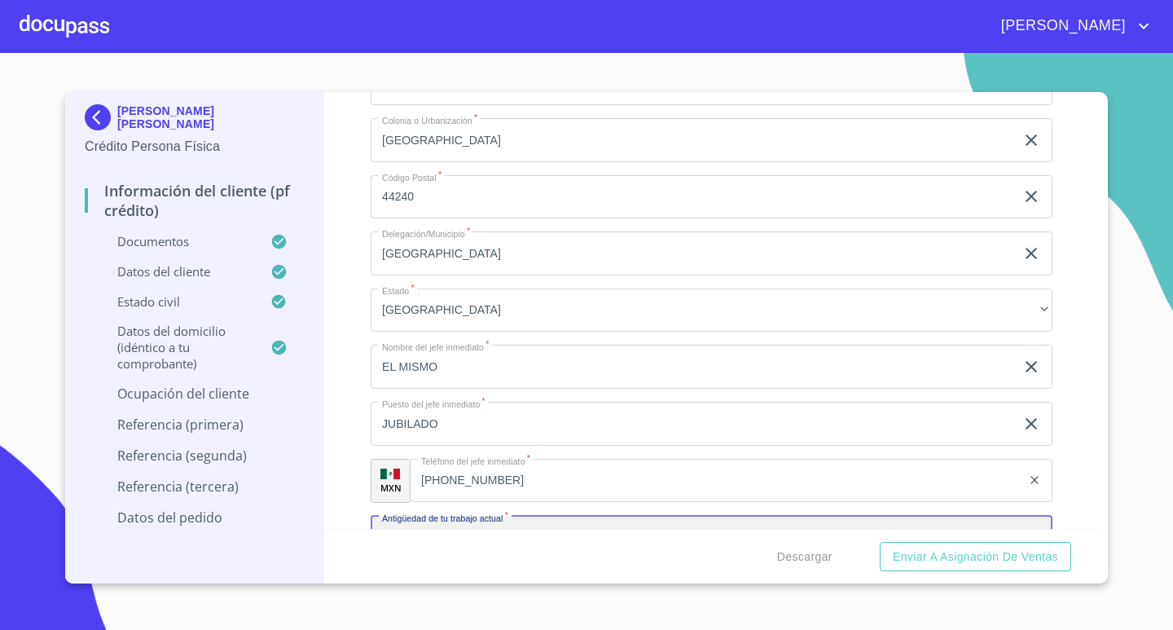
scroll to position [6654, 0]
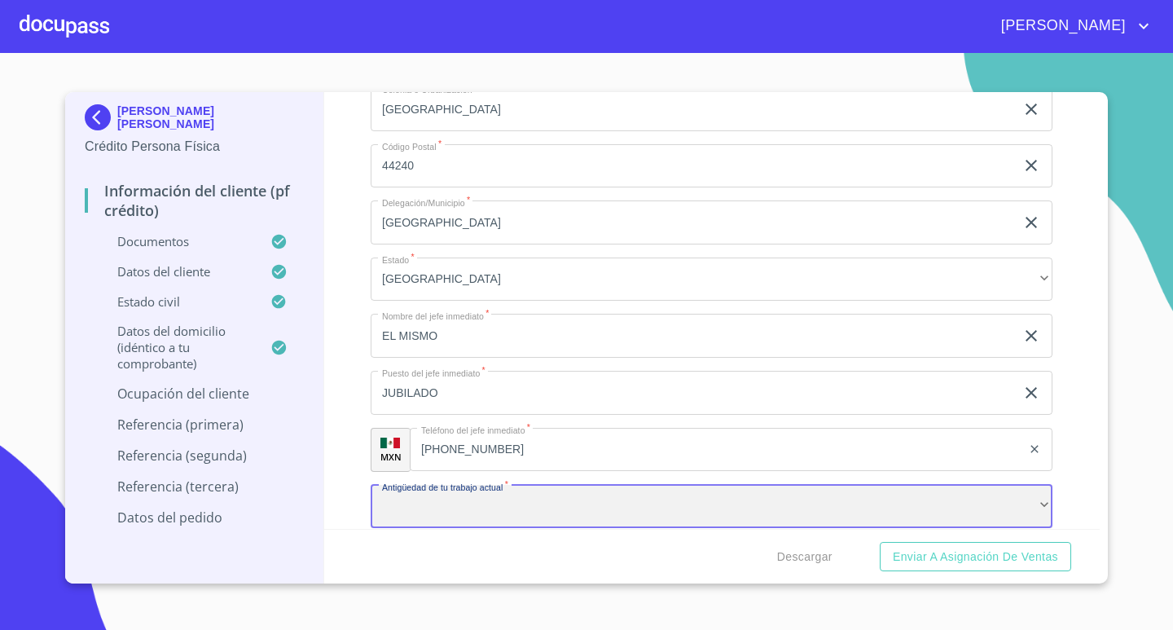
click at [481, 498] on div "​" at bounding box center [712, 507] width 682 height 44
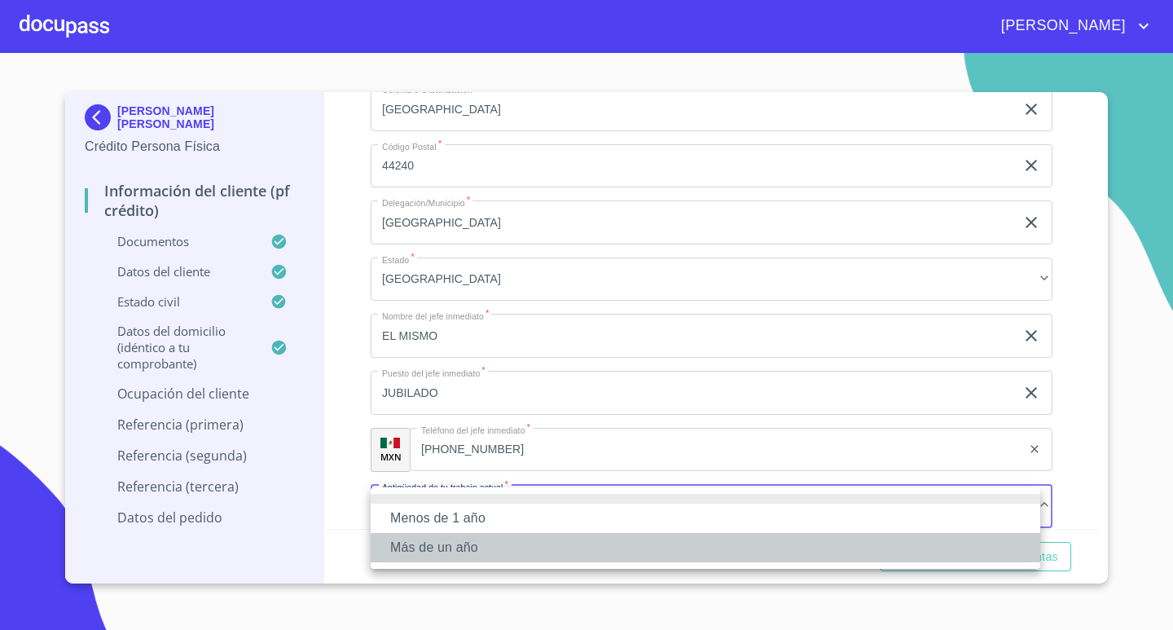
click at [459, 542] on li "Más de un año" at bounding box center [706, 547] width 670 height 29
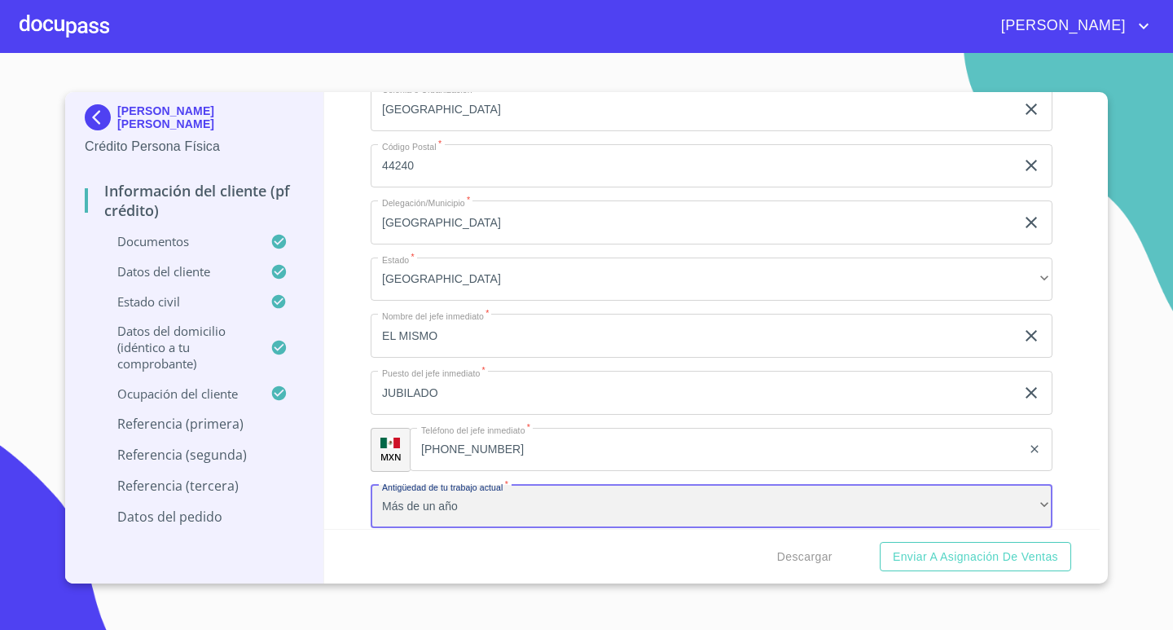
scroll to position [6816, 0]
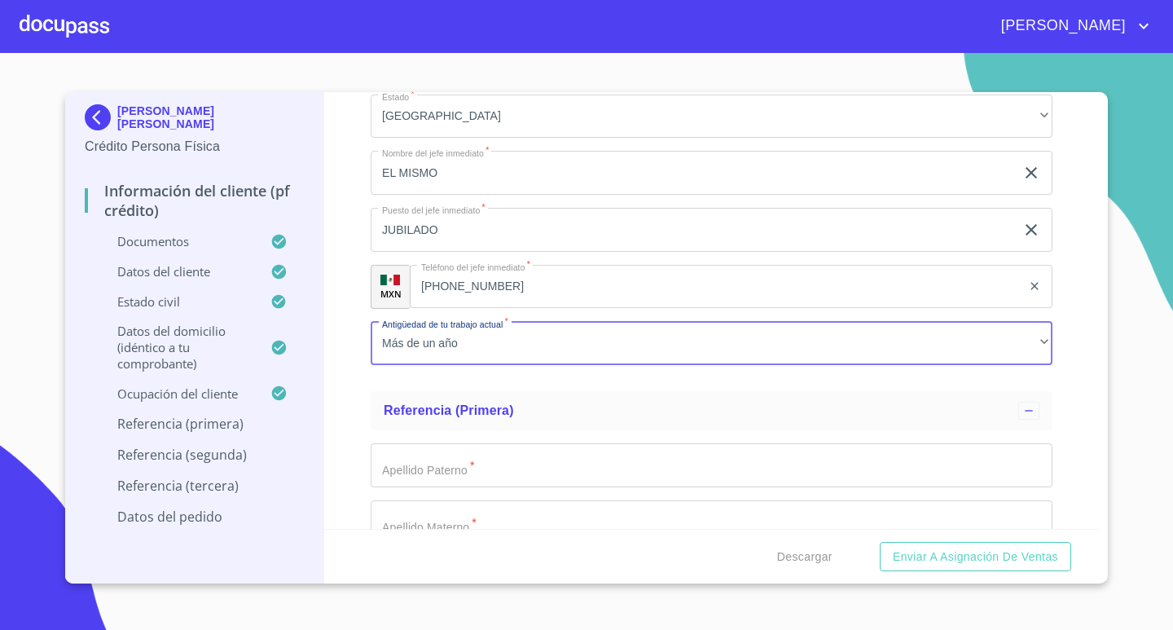
click at [550, 467] on input "Documento de identificación.   *" at bounding box center [712, 465] width 682 height 44
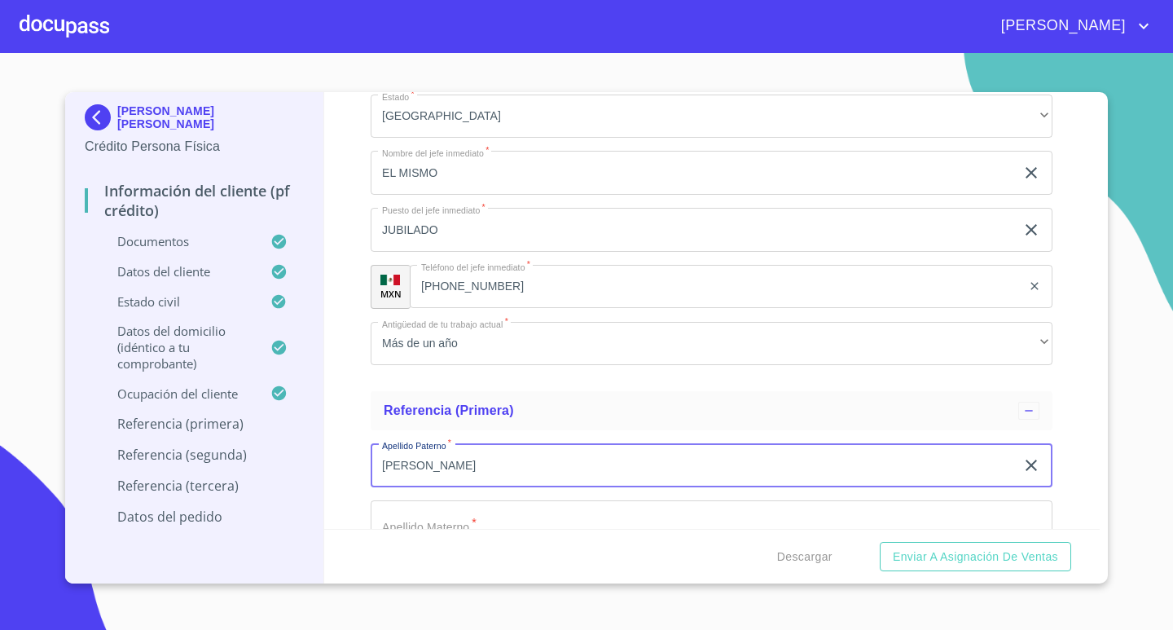
type input "[PERSON_NAME]"
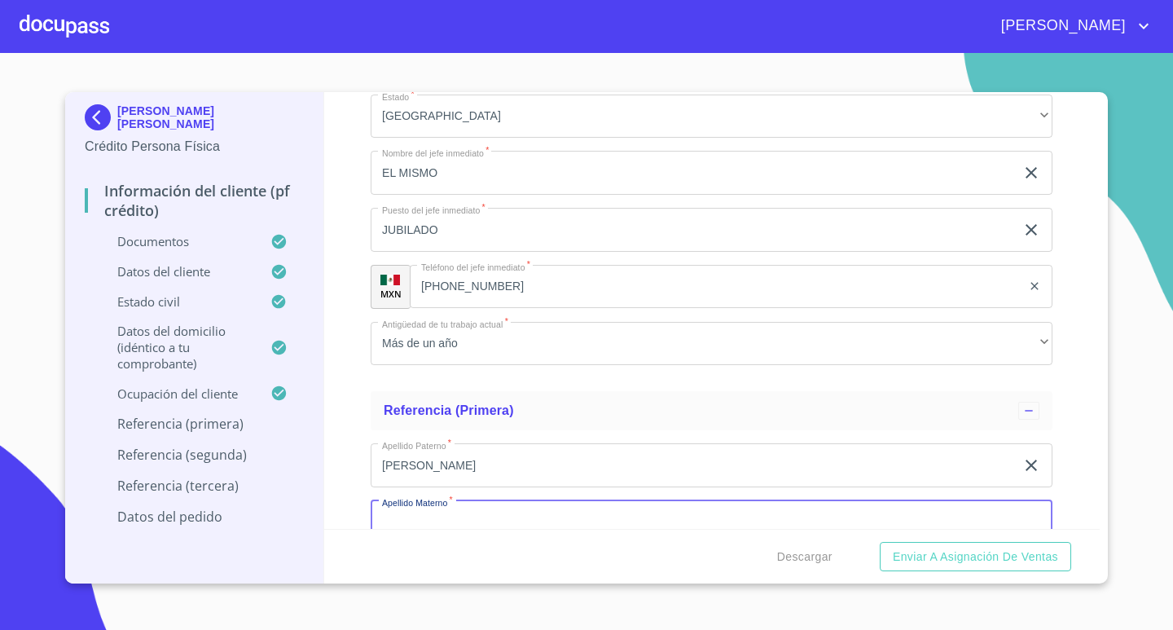
scroll to position [6832, 0]
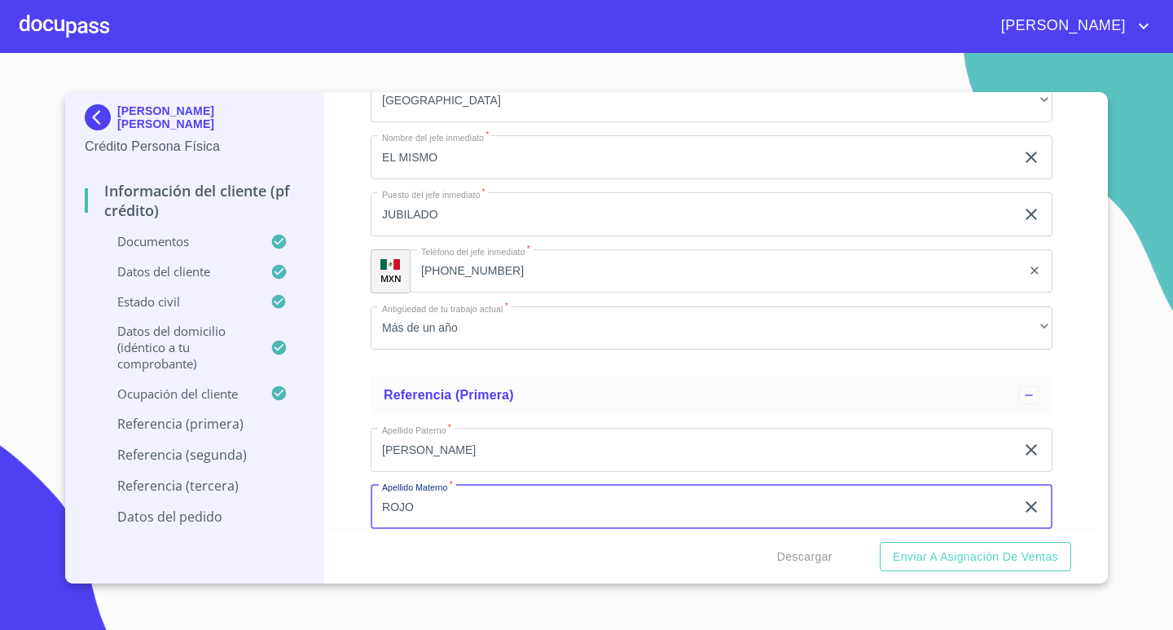
type input "ROJO"
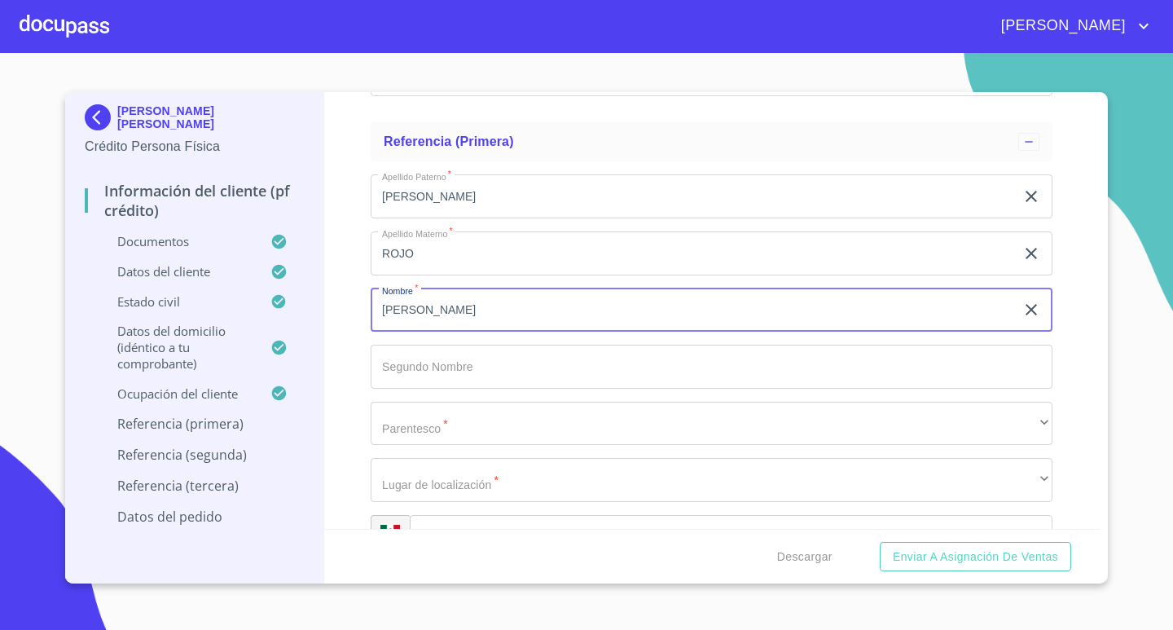
type input "[PERSON_NAME]"
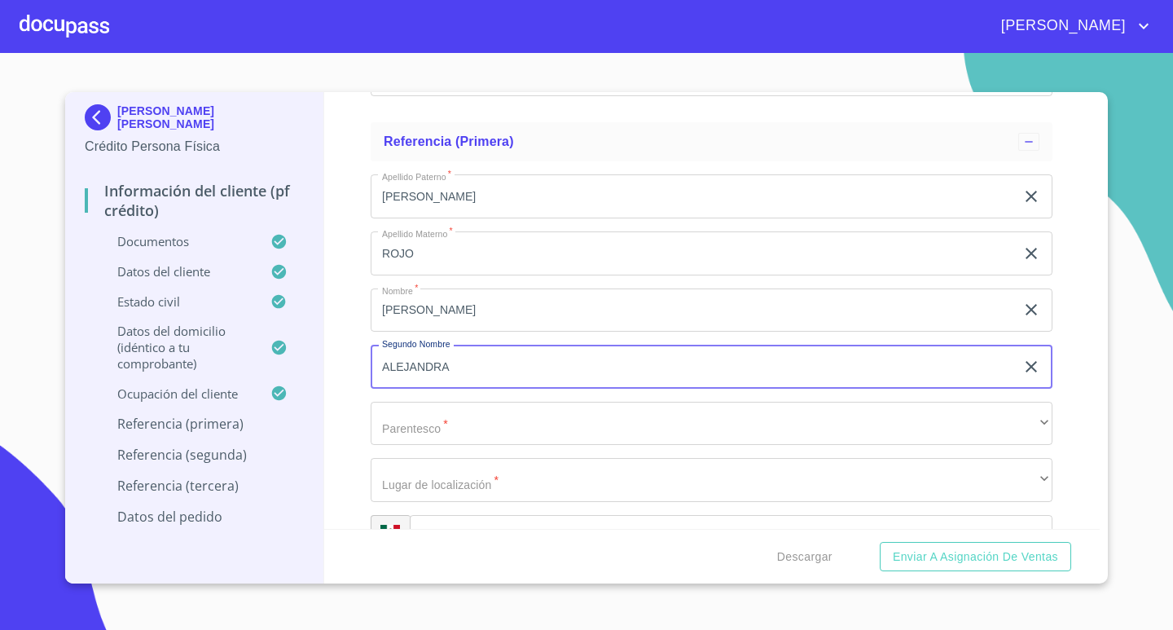
type input "ALEJANDRA"
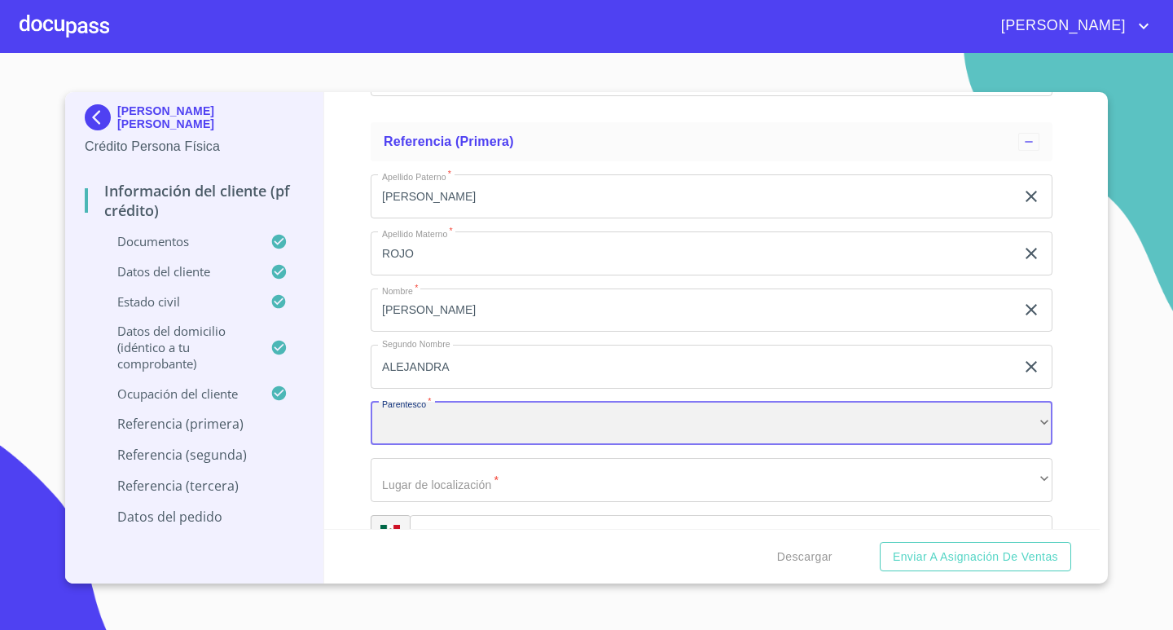
click at [601, 420] on div "​" at bounding box center [712, 424] width 682 height 44
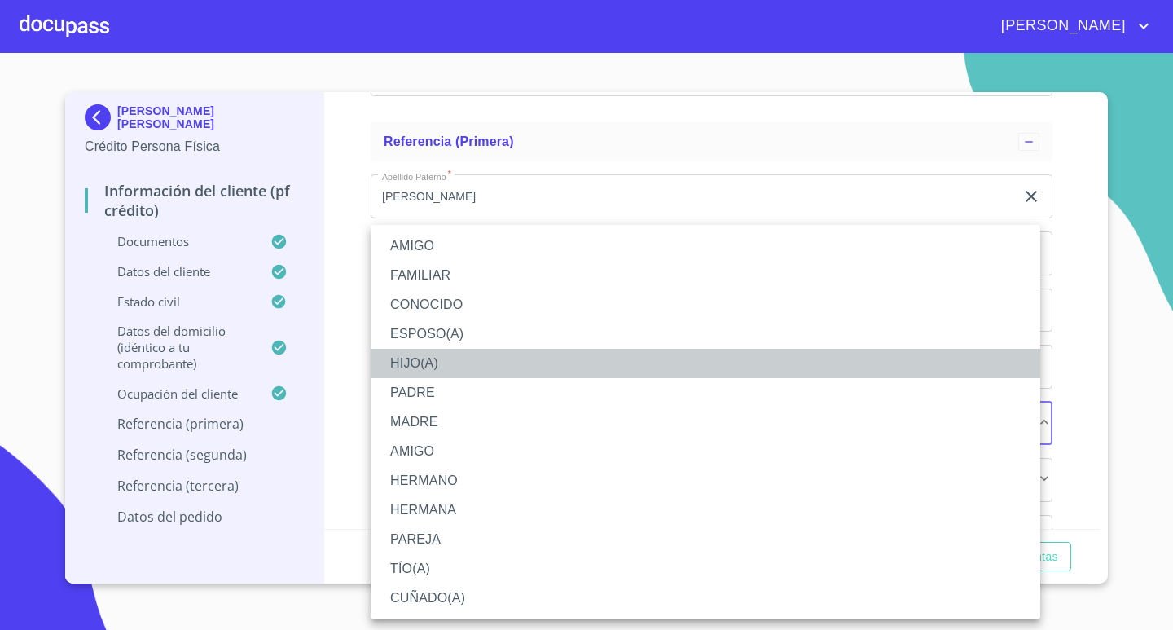
click at [446, 362] on li "HIJO(A)" at bounding box center [706, 363] width 670 height 29
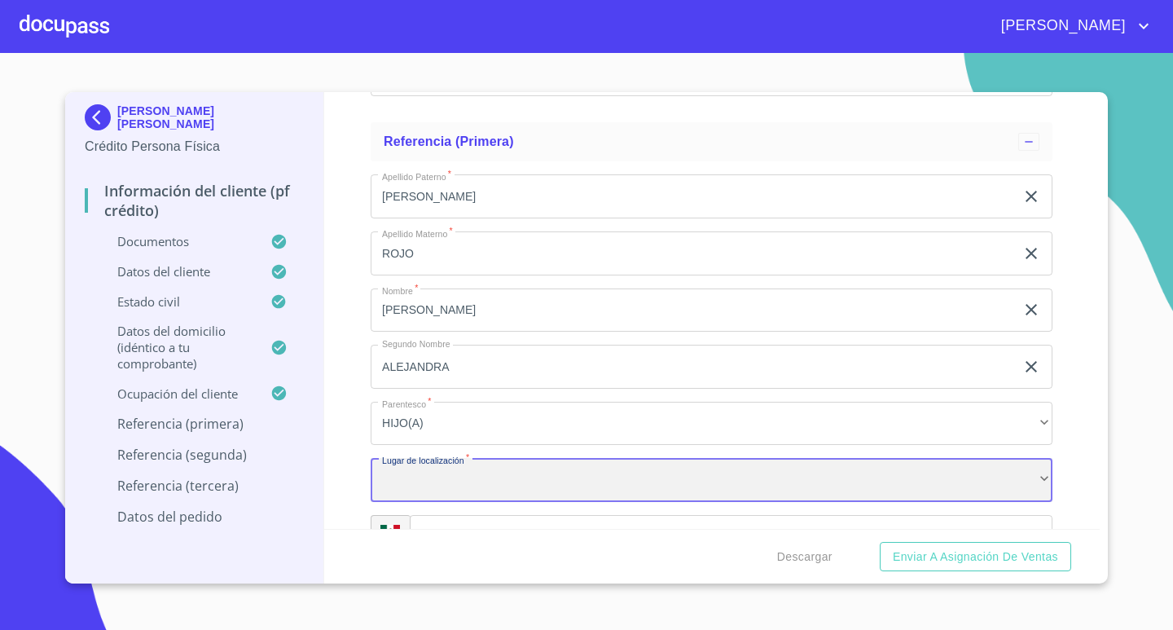
click at [465, 483] on div "​" at bounding box center [712, 480] width 682 height 44
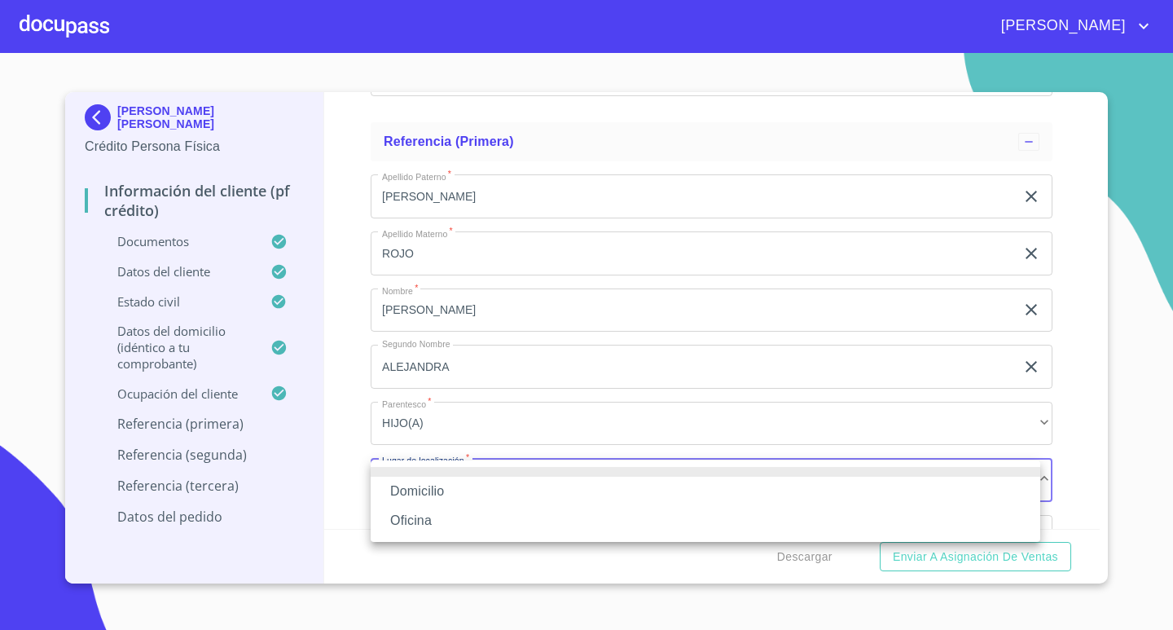
click at [448, 512] on li "Oficina" at bounding box center [706, 520] width 670 height 29
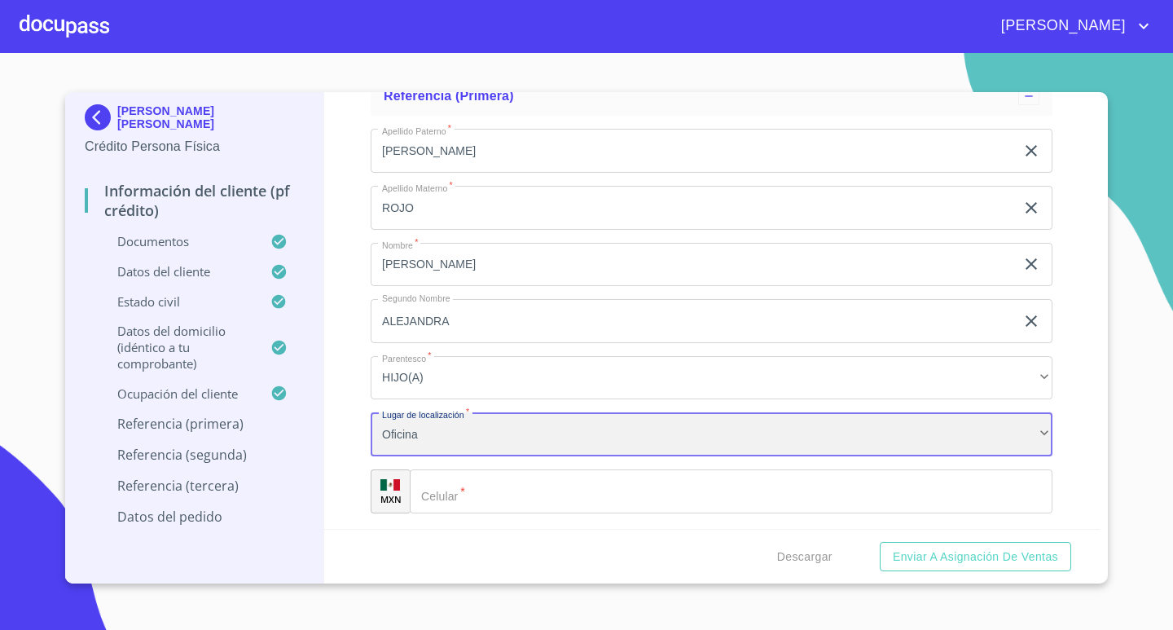
scroll to position [7167, 0]
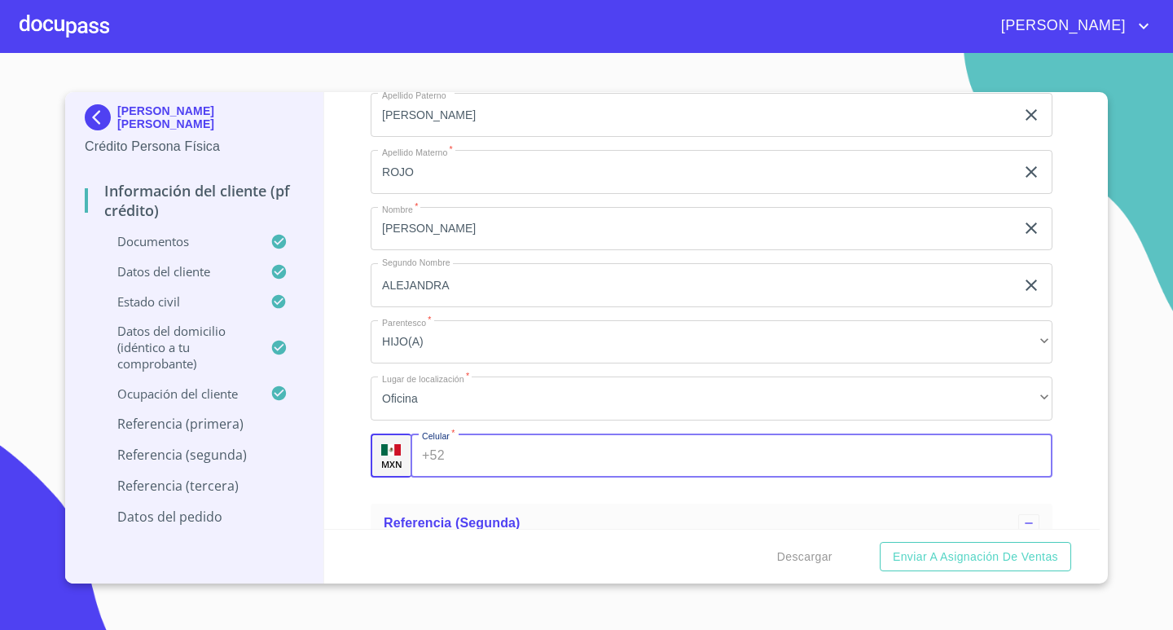
click at [508, 463] on input "Documento de identificación.   *" at bounding box center [752, 455] width 602 height 44
type input "[PHONE_NUMBER]"
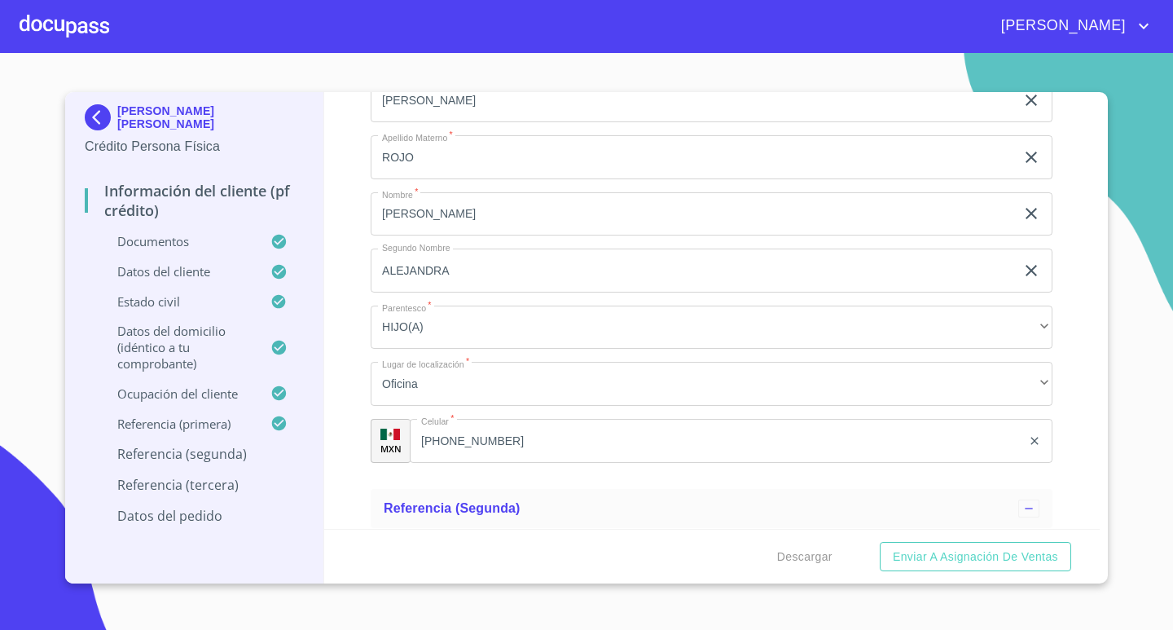
scroll to position [7434, 0]
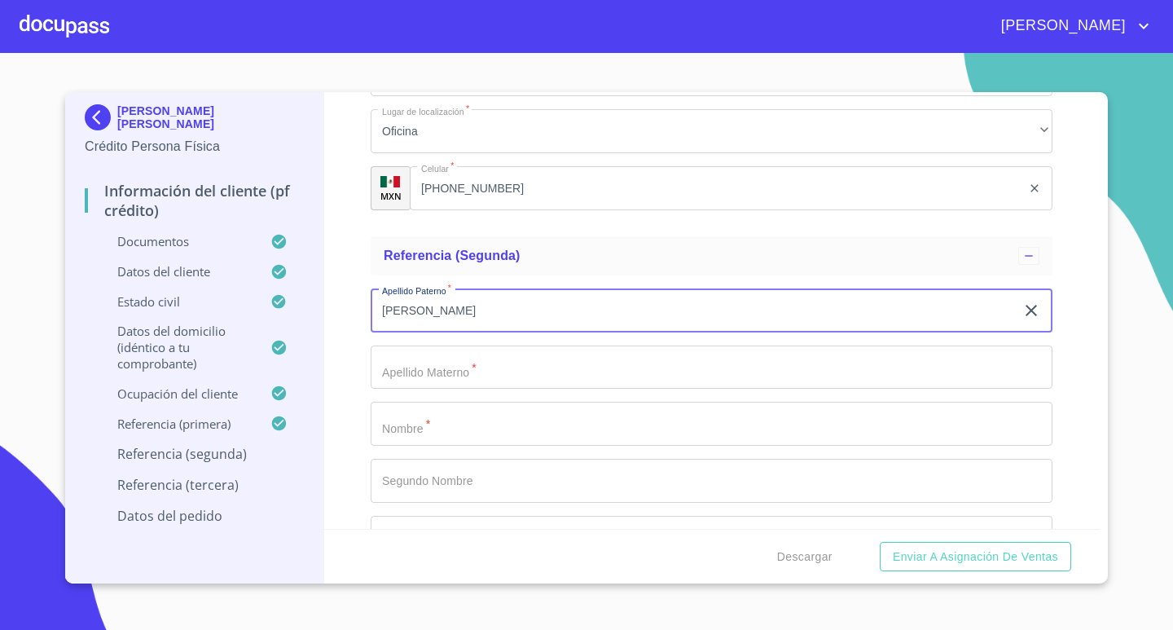
type input "[PERSON_NAME]"
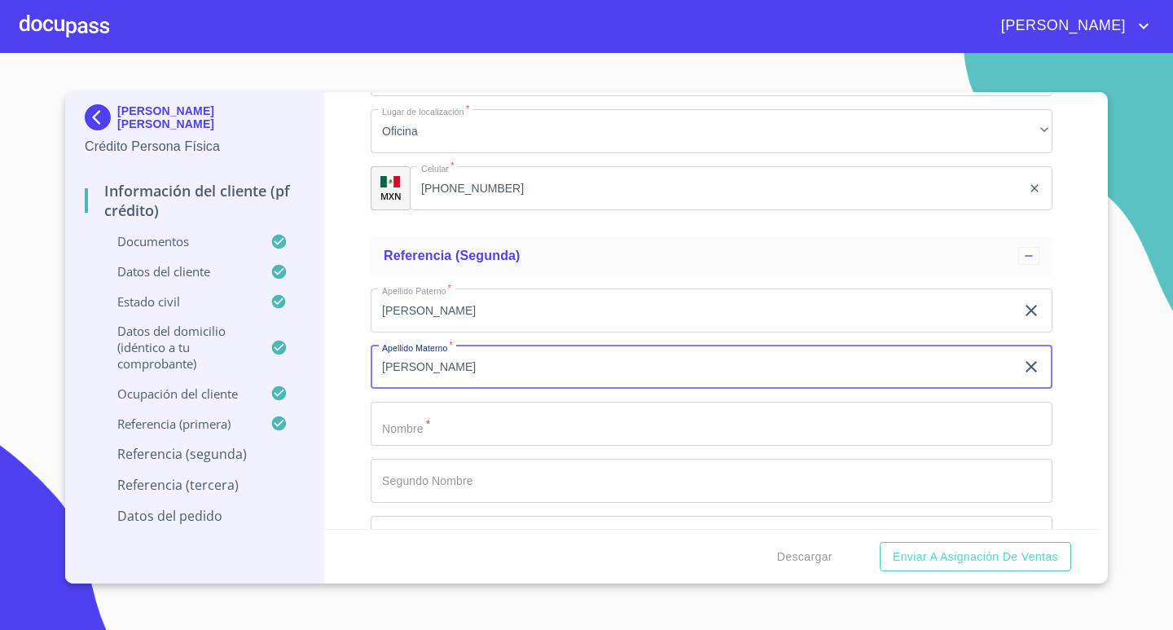
type input "[PERSON_NAME]"
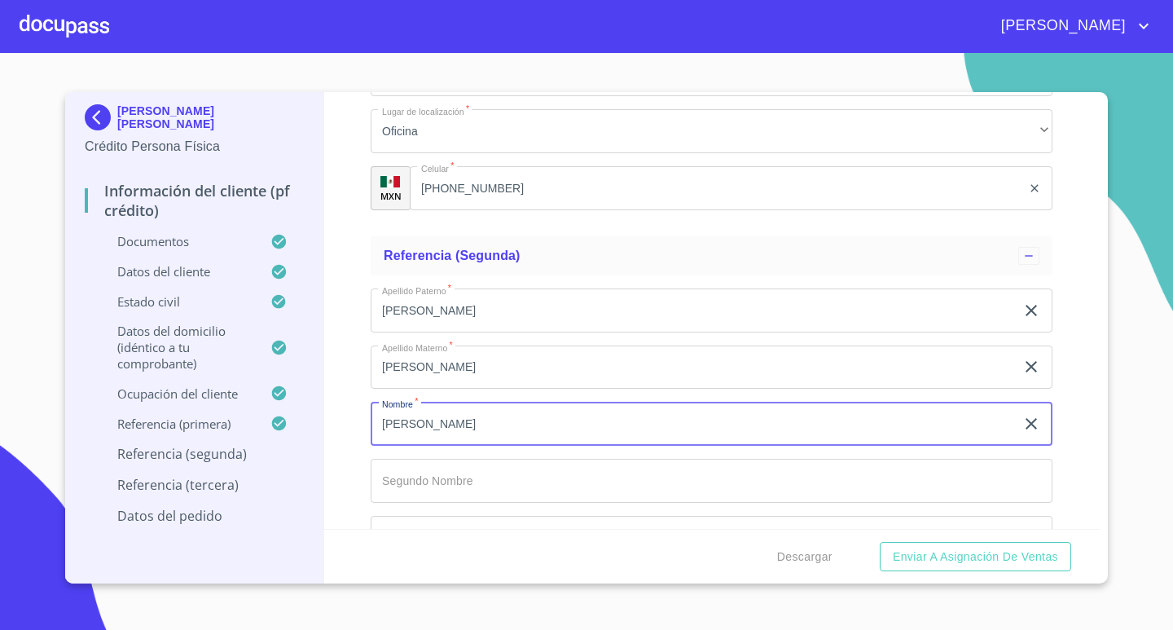
type input "[PERSON_NAME]"
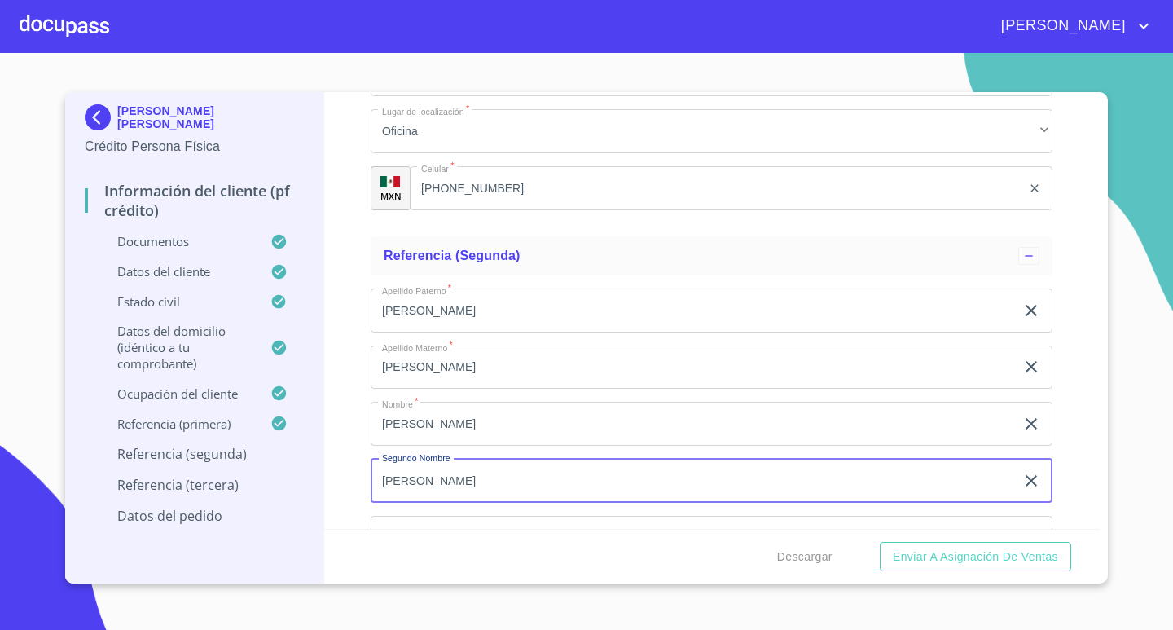
type input "[PERSON_NAME]"
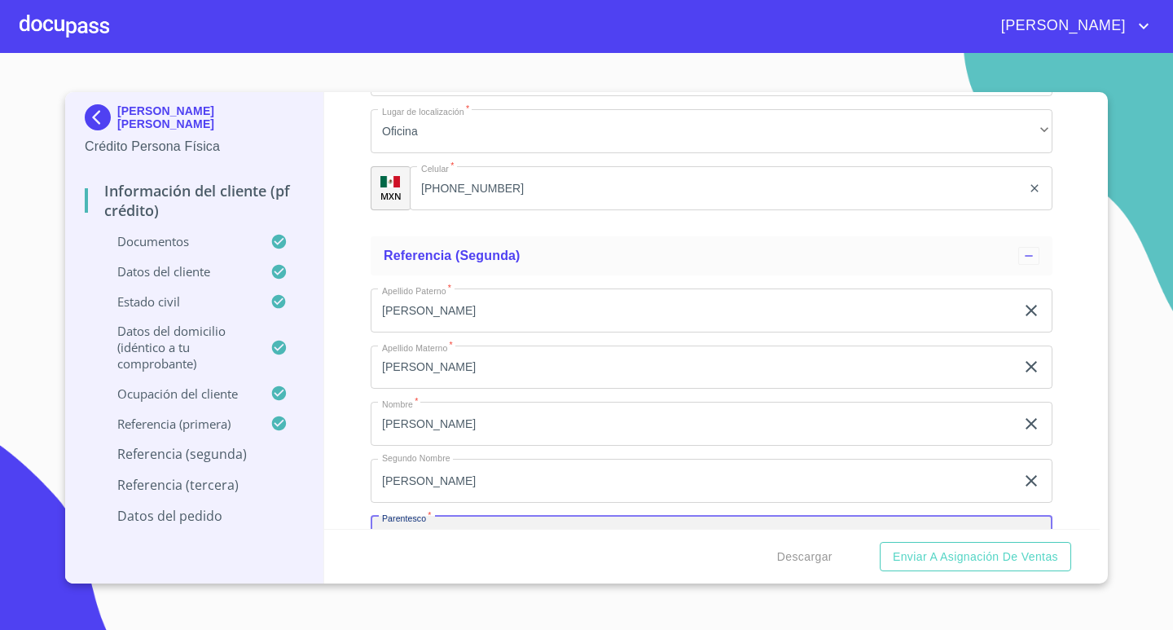
scroll to position [7465, 0]
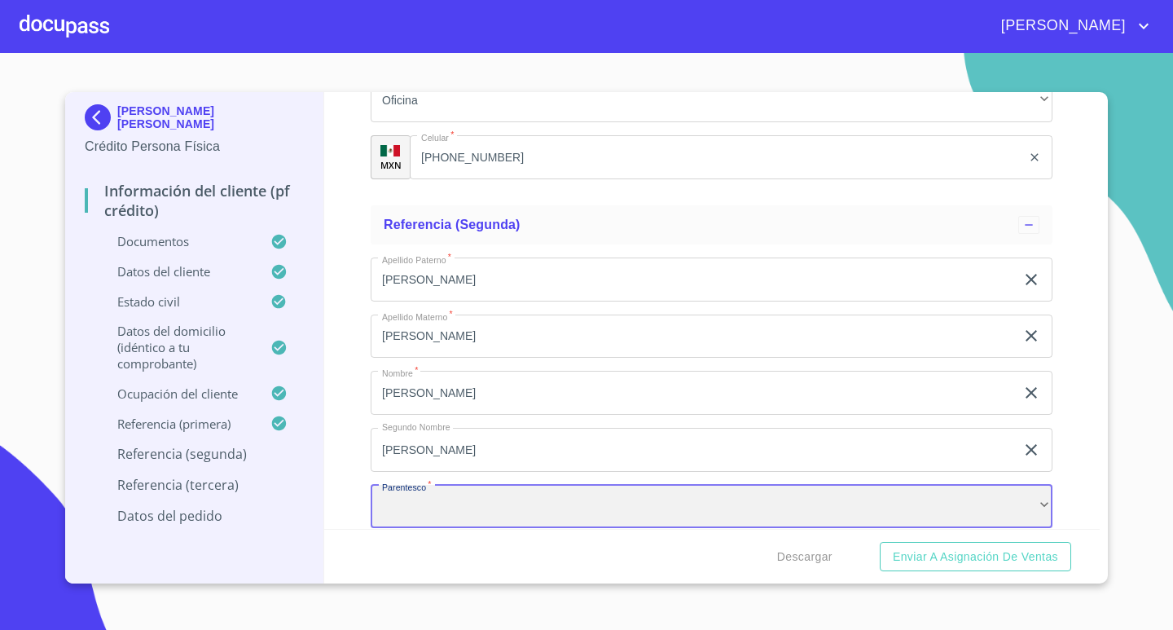
click at [530, 513] on div "​" at bounding box center [712, 507] width 682 height 44
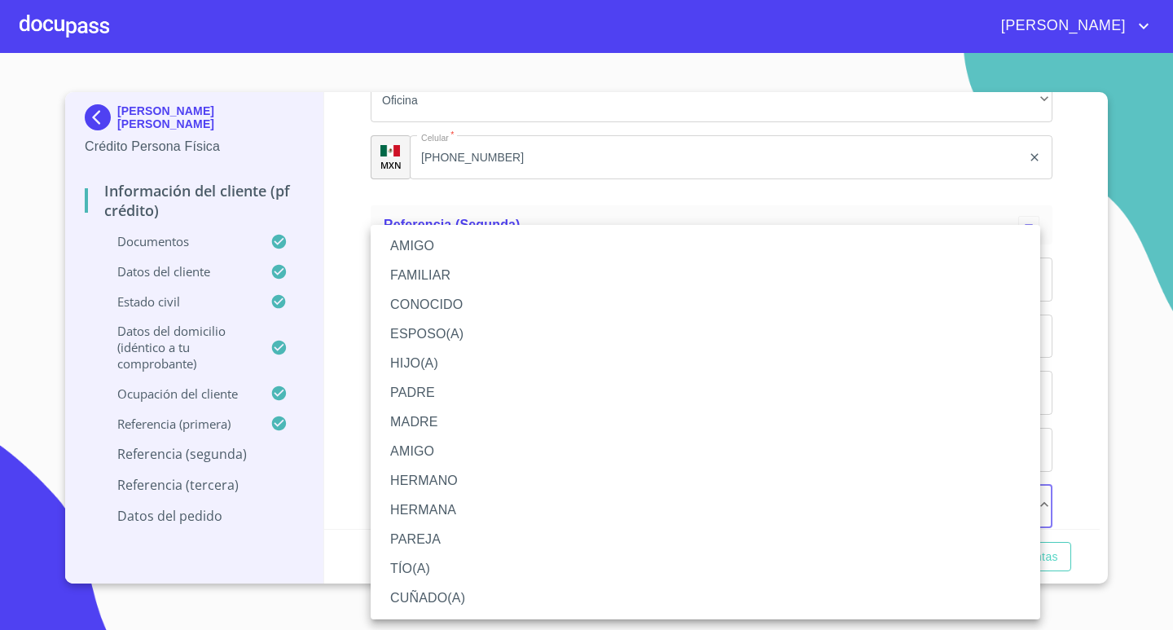
click at [446, 277] on li "FAMILIAR" at bounding box center [706, 275] width 670 height 29
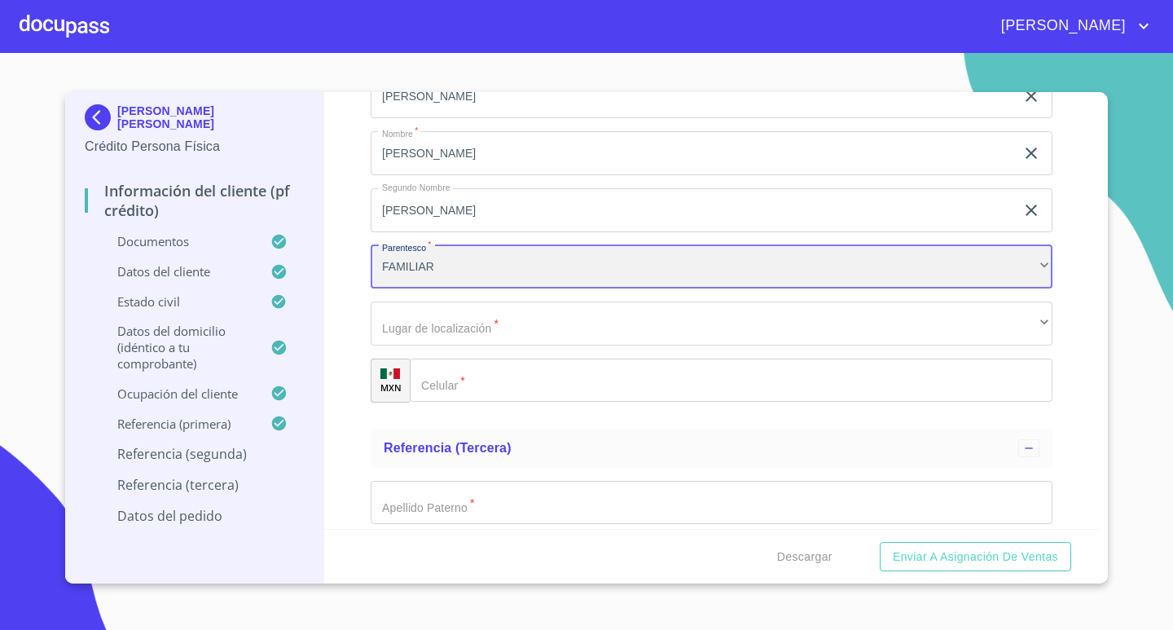
scroll to position [7709, 0]
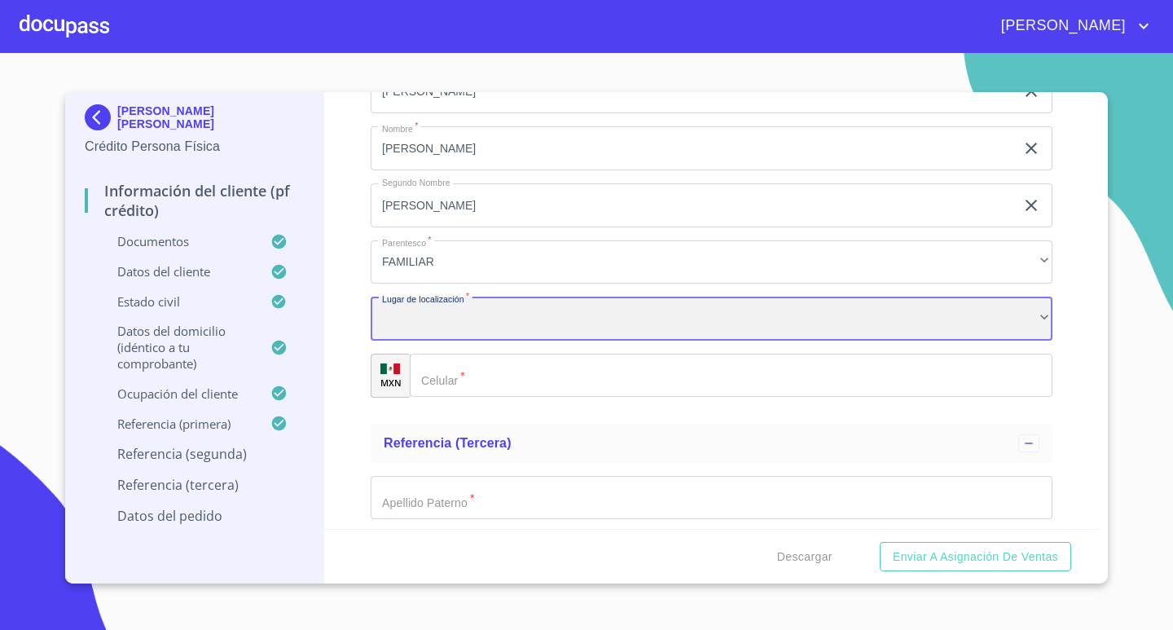
click at [480, 329] on div "​" at bounding box center [712, 319] width 682 height 44
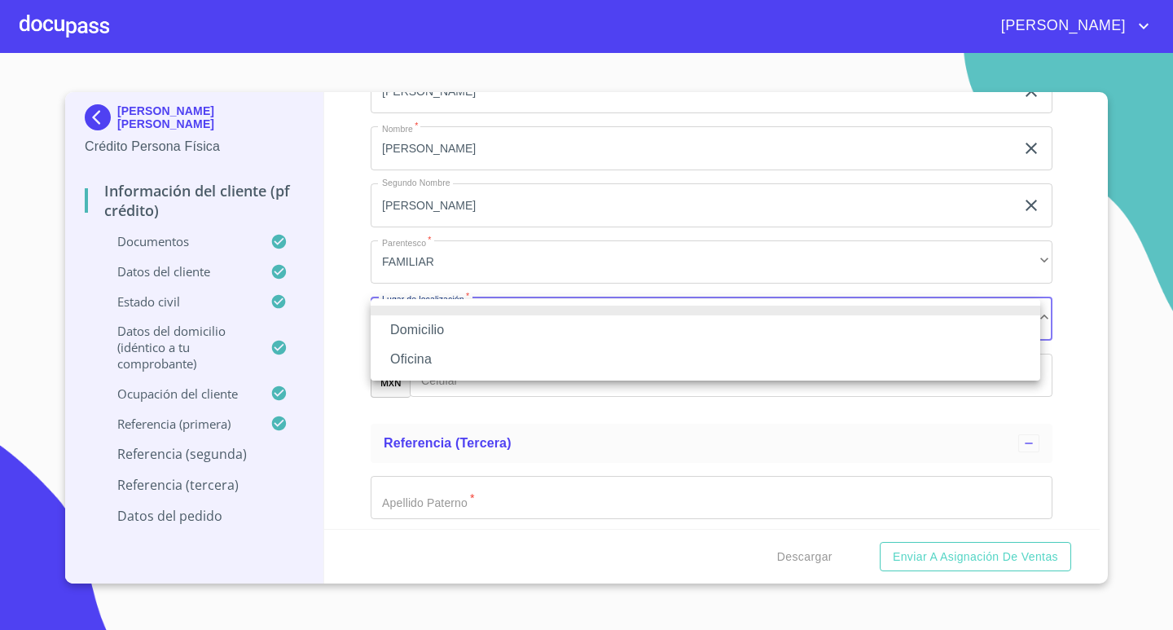
click at [472, 363] on li "Oficina" at bounding box center [706, 359] width 670 height 29
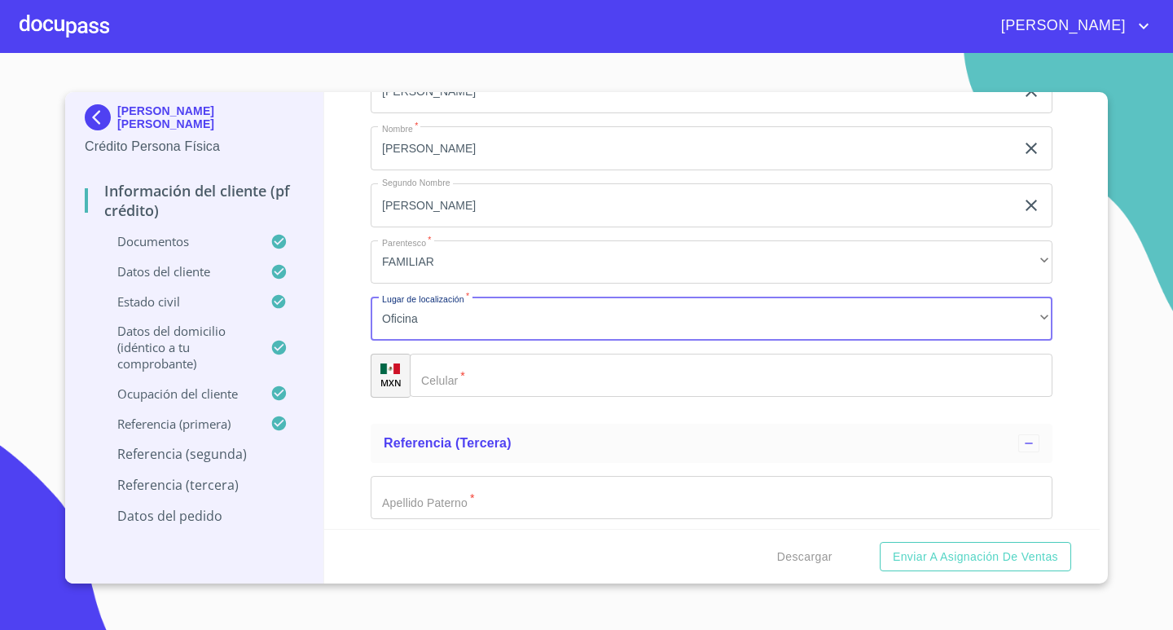
click at [506, 371] on div "Domicilio Oficina" at bounding box center [586, 315] width 1173 height 630
click at [512, 382] on input "Documento de identificación.   *" at bounding box center [731, 376] width 643 height 44
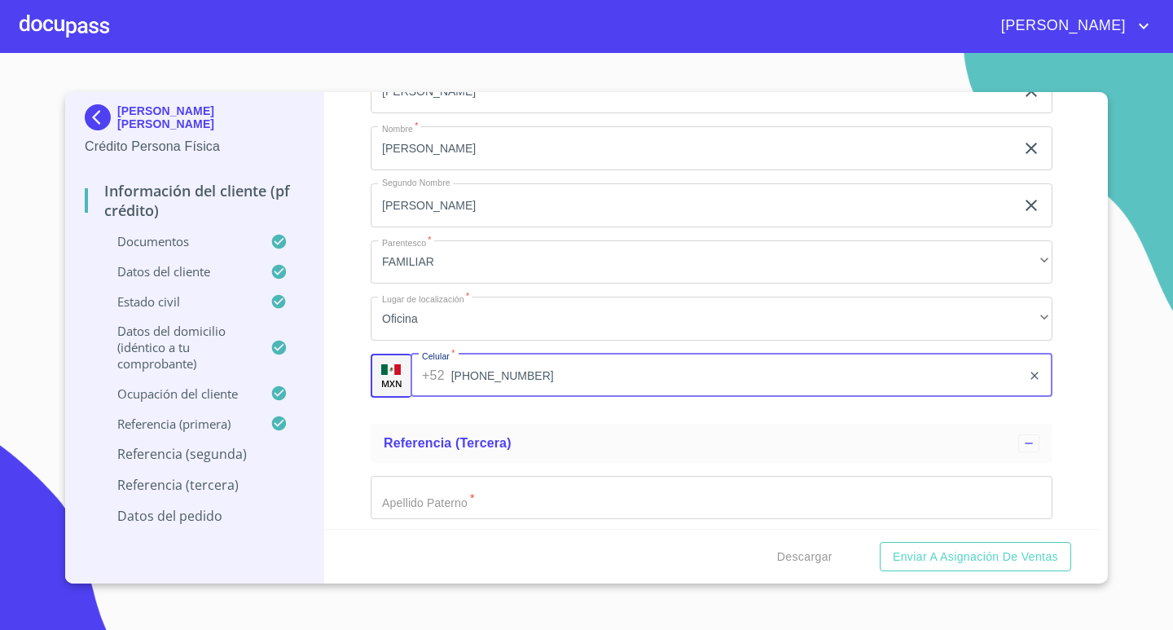
type input "[PHONE_NUMBER]"
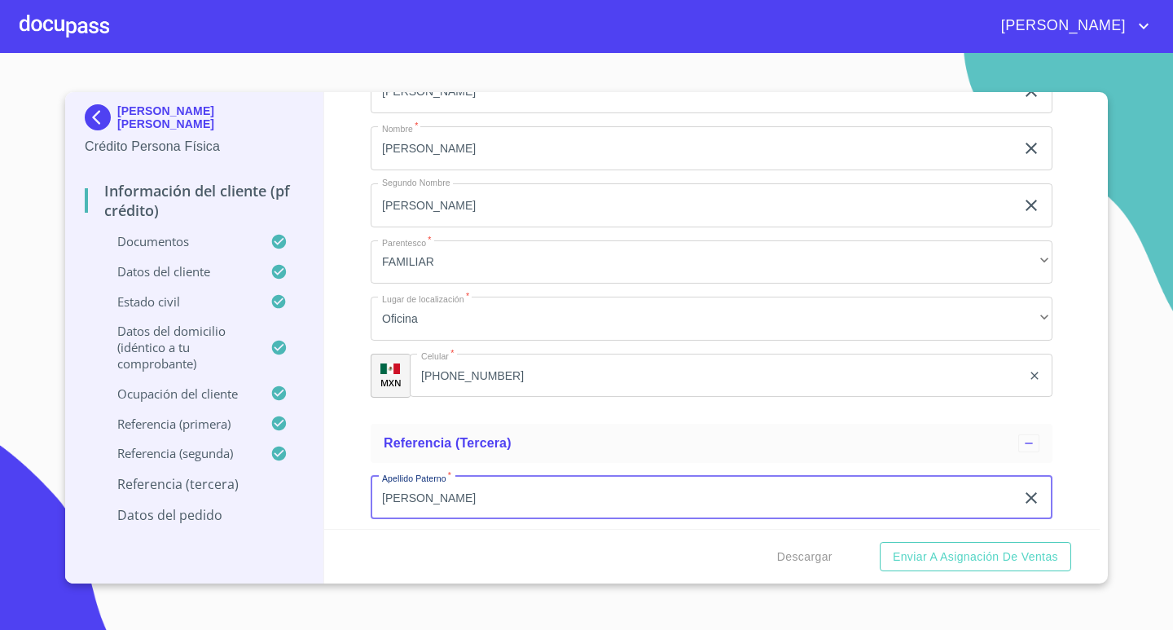
type input "[PERSON_NAME]"
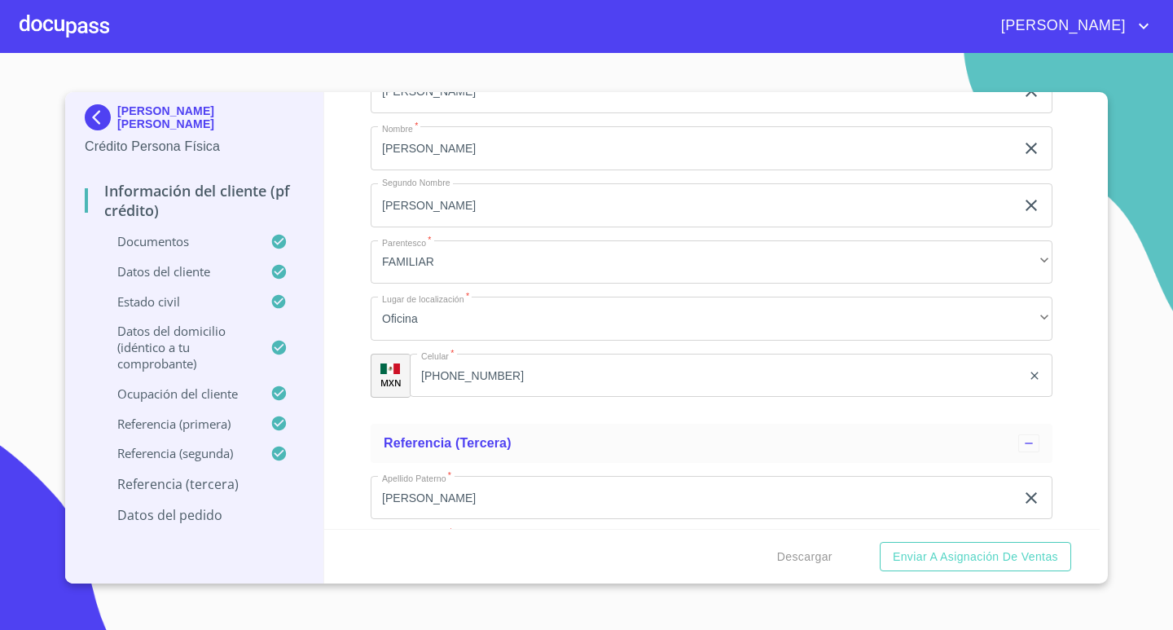
scroll to position [7953, 0]
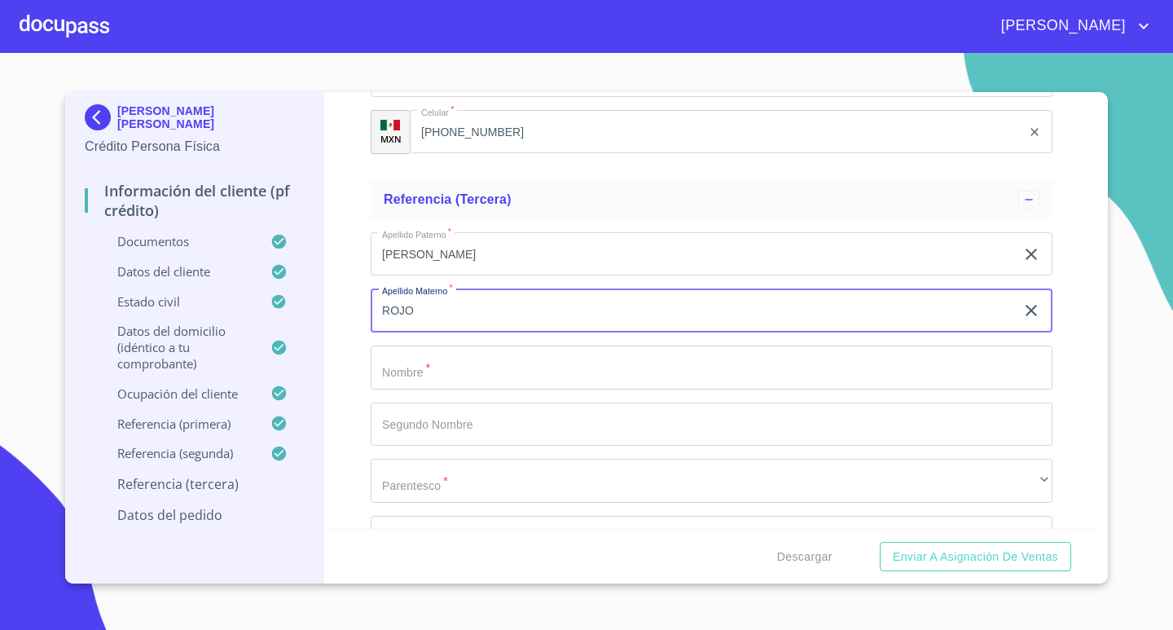
type input "ROJO"
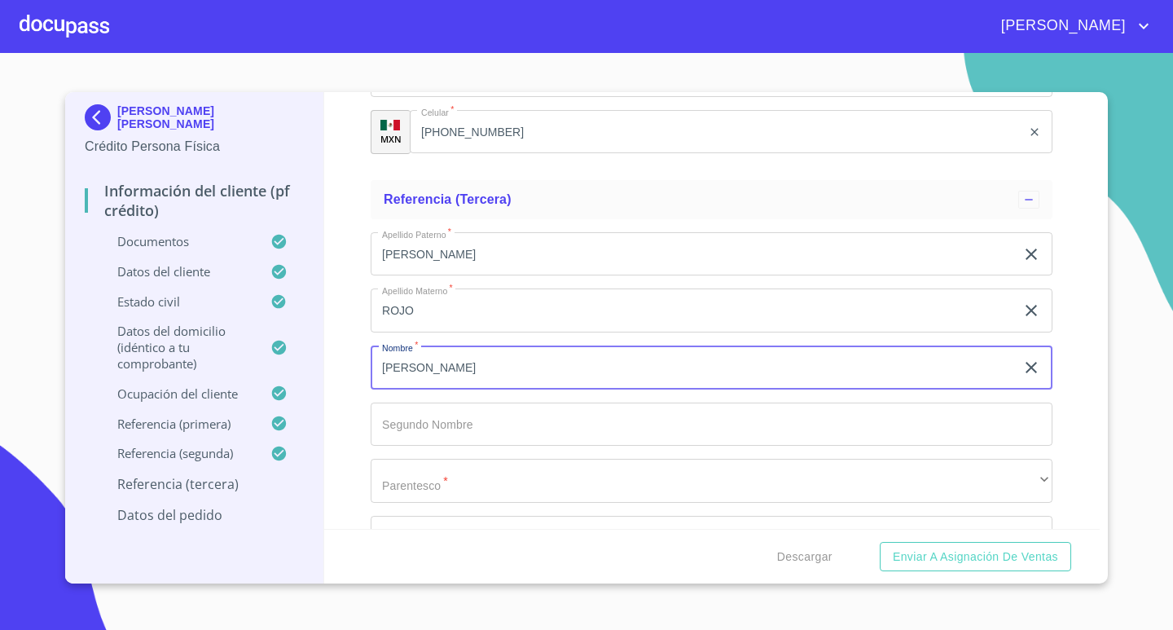
type input "[PERSON_NAME]"
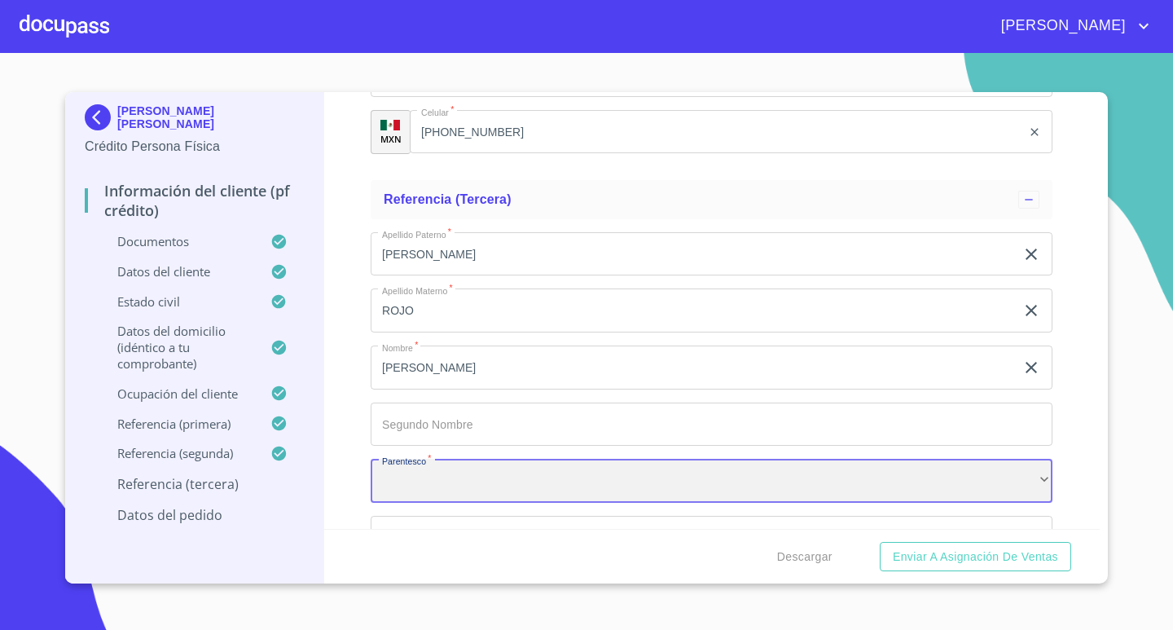
click at [503, 486] on div "​" at bounding box center [712, 481] width 682 height 44
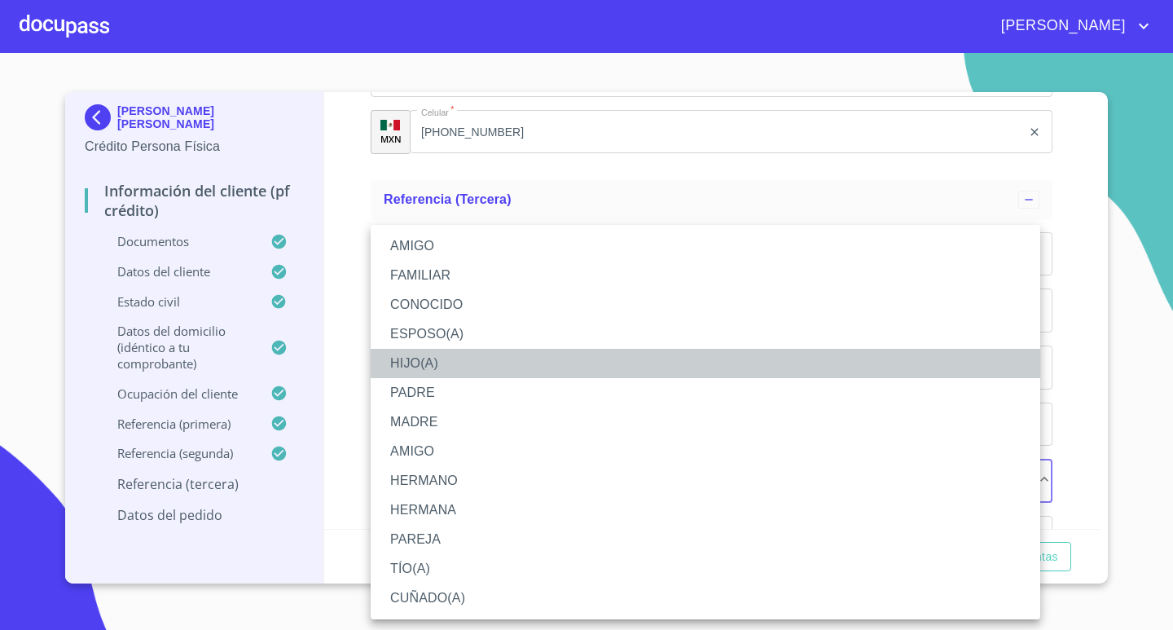
click at [464, 367] on li "HIJO(A)" at bounding box center [706, 363] width 670 height 29
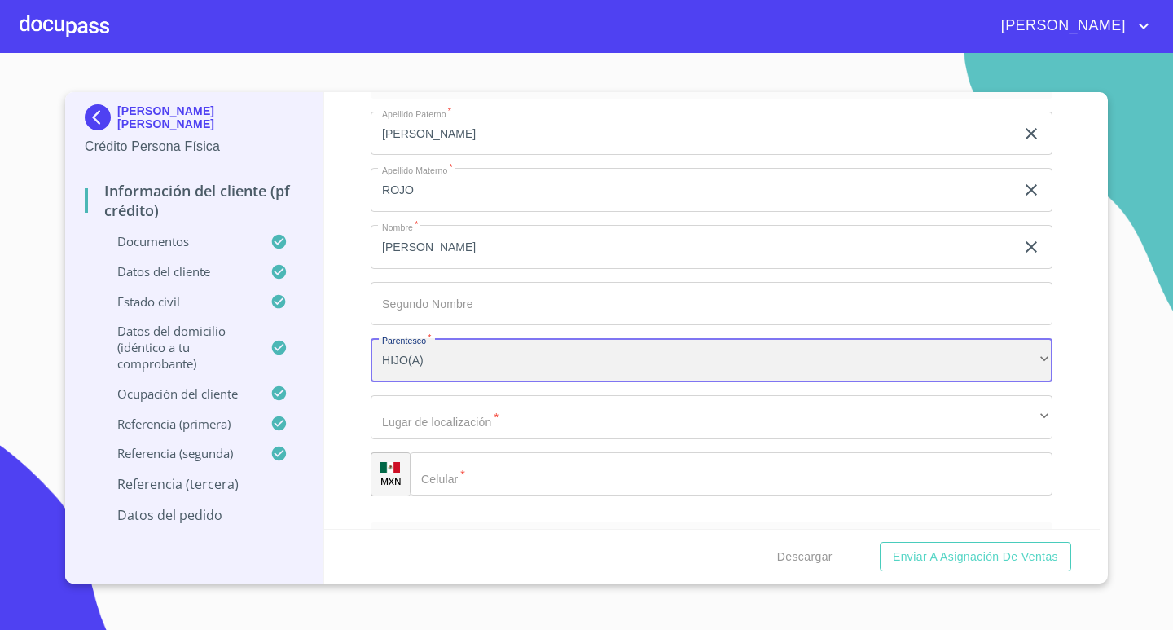
scroll to position [8116, 0]
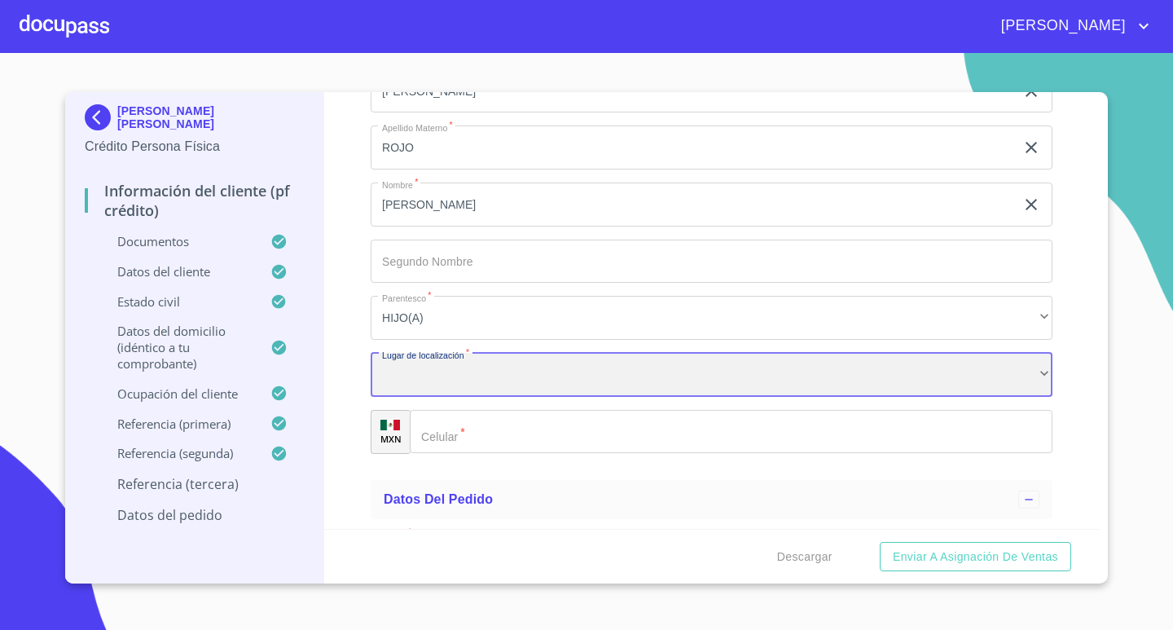
click at [470, 384] on div "​" at bounding box center [712, 375] width 682 height 44
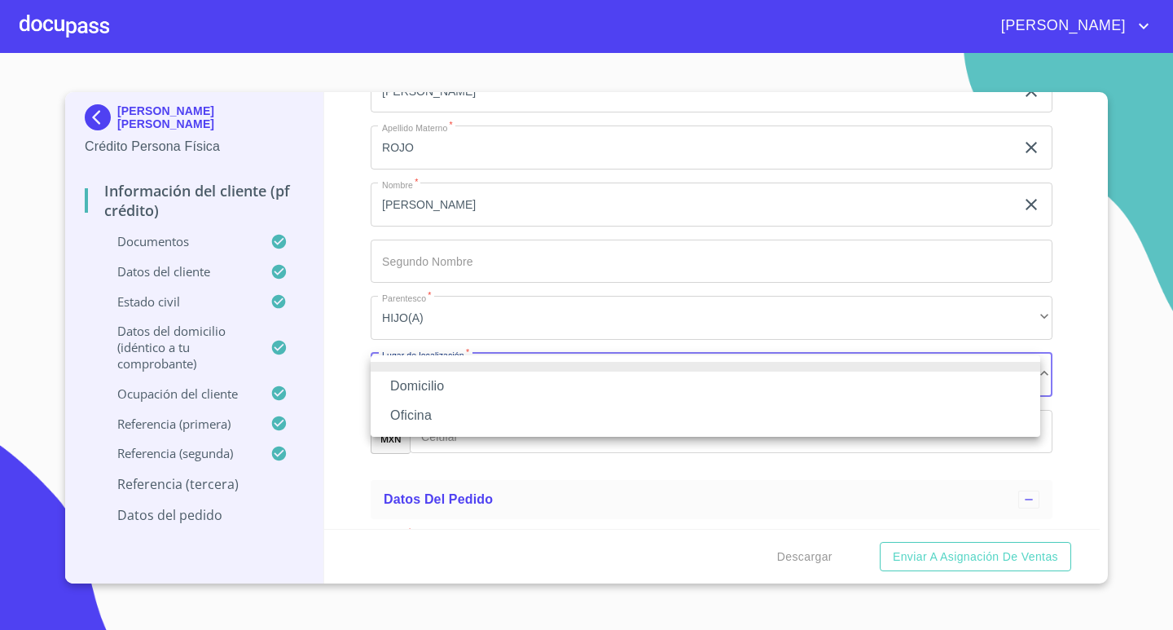
click at [463, 412] on li "Oficina" at bounding box center [706, 415] width 670 height 29
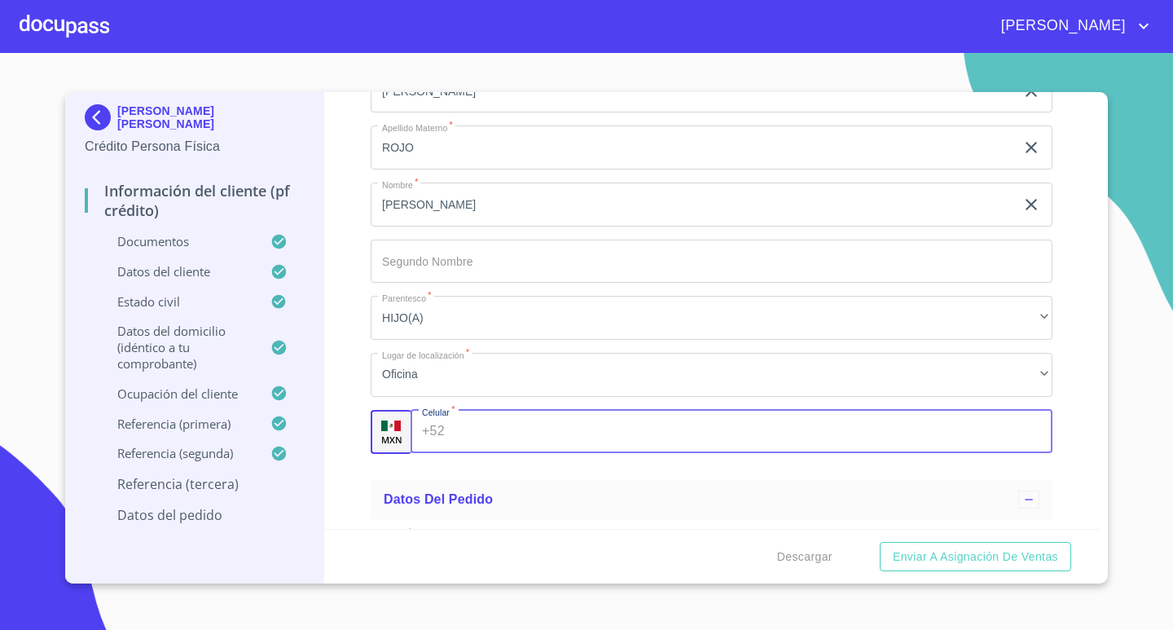
click at [547, 425] on input "Documento de identificación.   *" at bounding box center [752, 432] width 602 height 44
type input "[PHONE_NUMBER]"
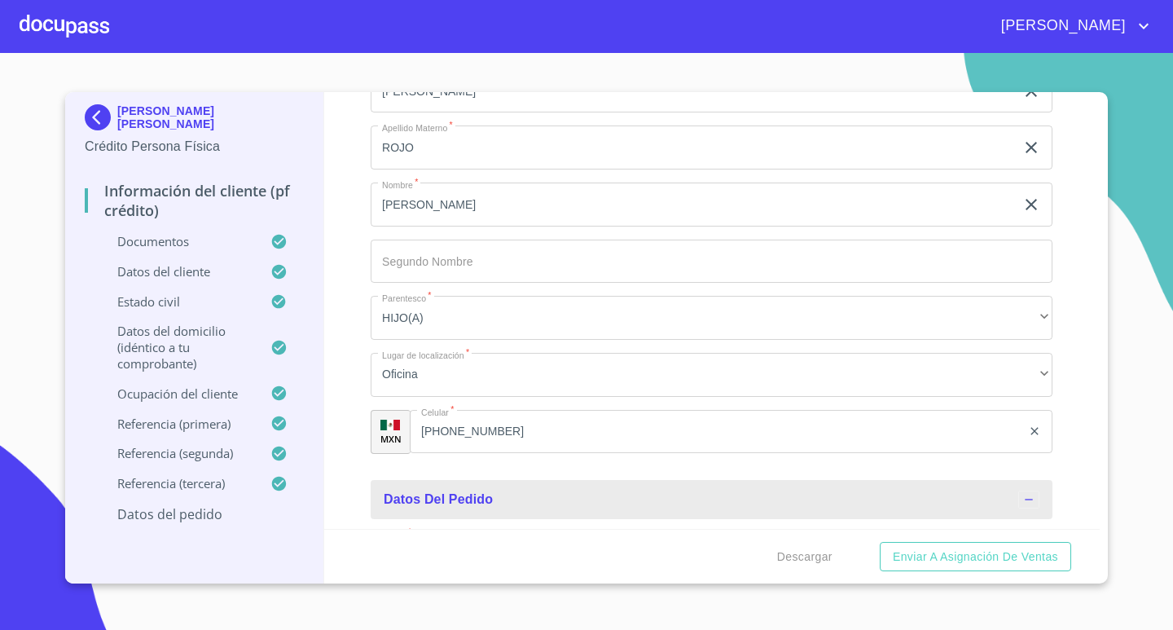
scroll to position [8359, 0]
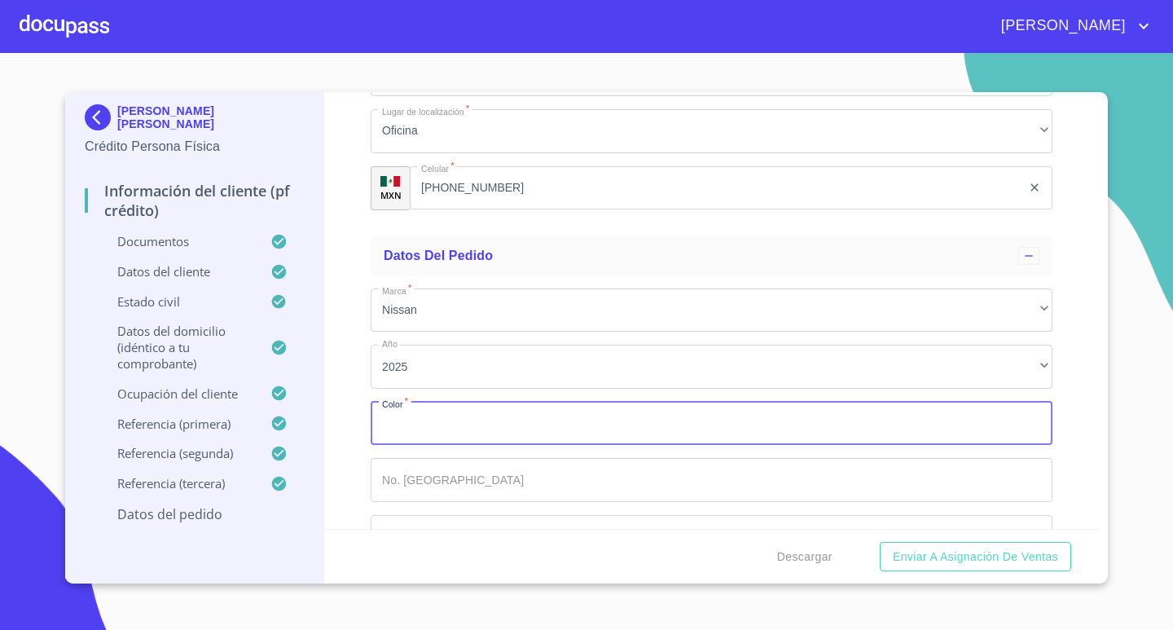
click at [547, 425] on input "Documento de identificación.   *" at bounding box center [712, 424] width 682 height 44
type input "ROJO"
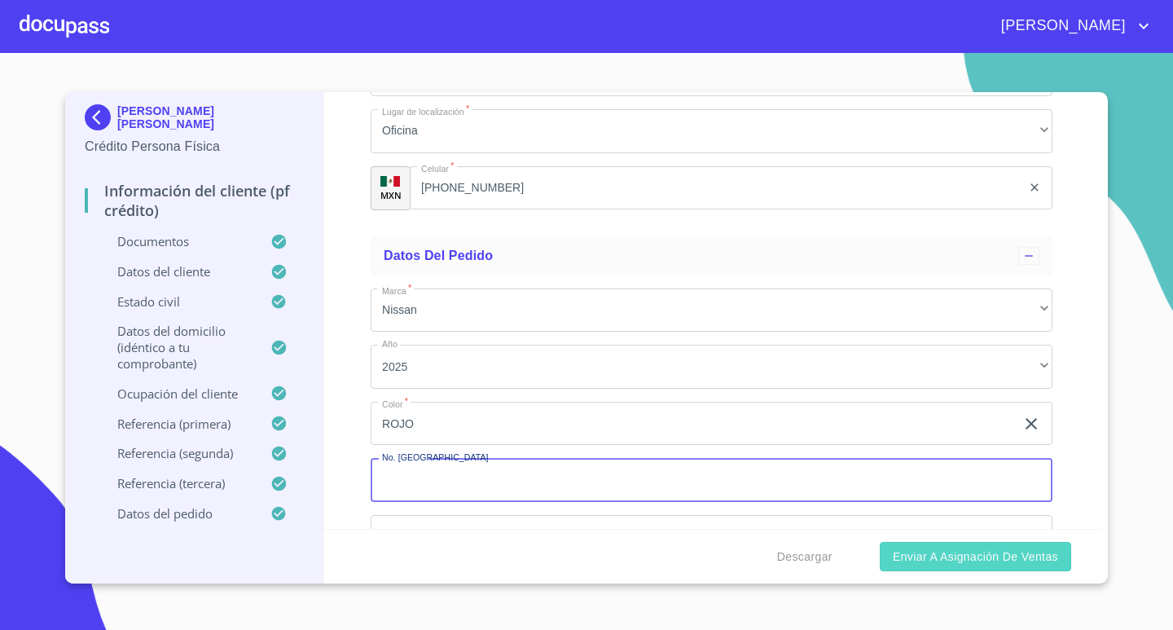
click at [960, 553] on span "Enviar a Asignación de Ventas" at bounding box center [975, 557] width 165 height 20
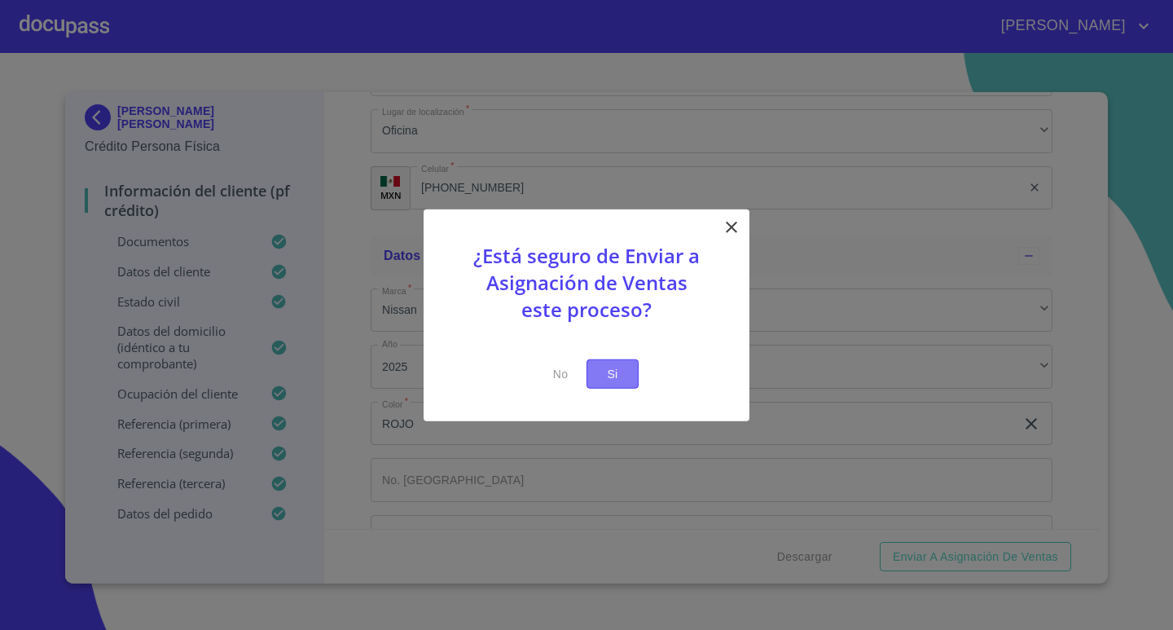
click at [611, 376] on span "Si" at bounding box center [613, 373] width 26 height 20
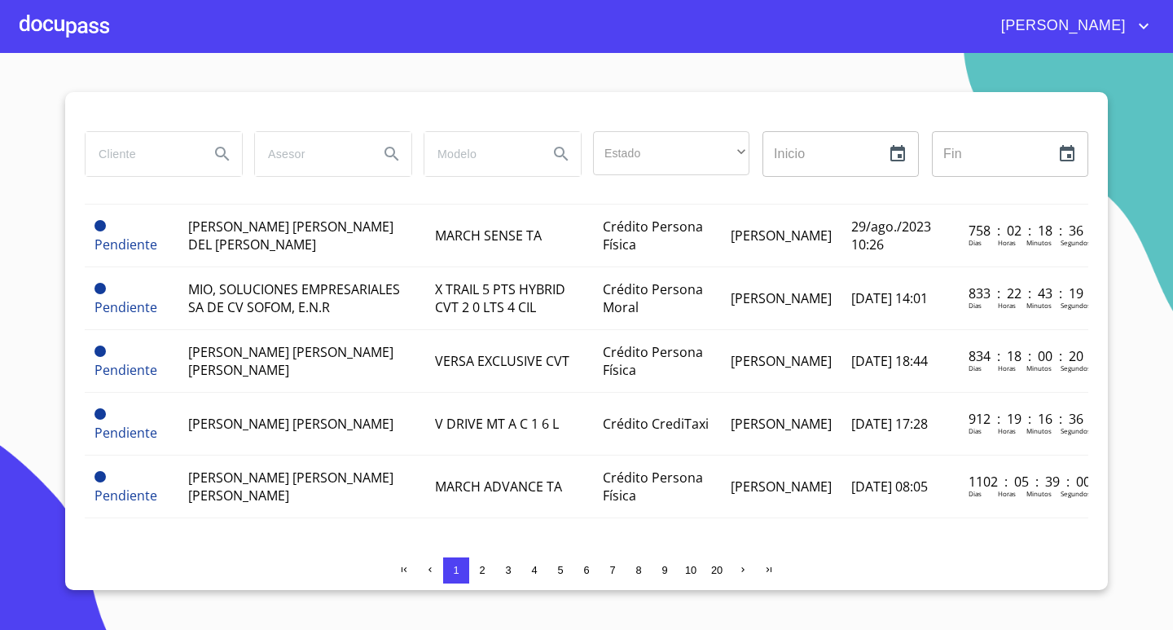
scroll to position [1757, 0]
click at [486, 570] on span "2" at bounding box center [482, 570] width 13 height 13
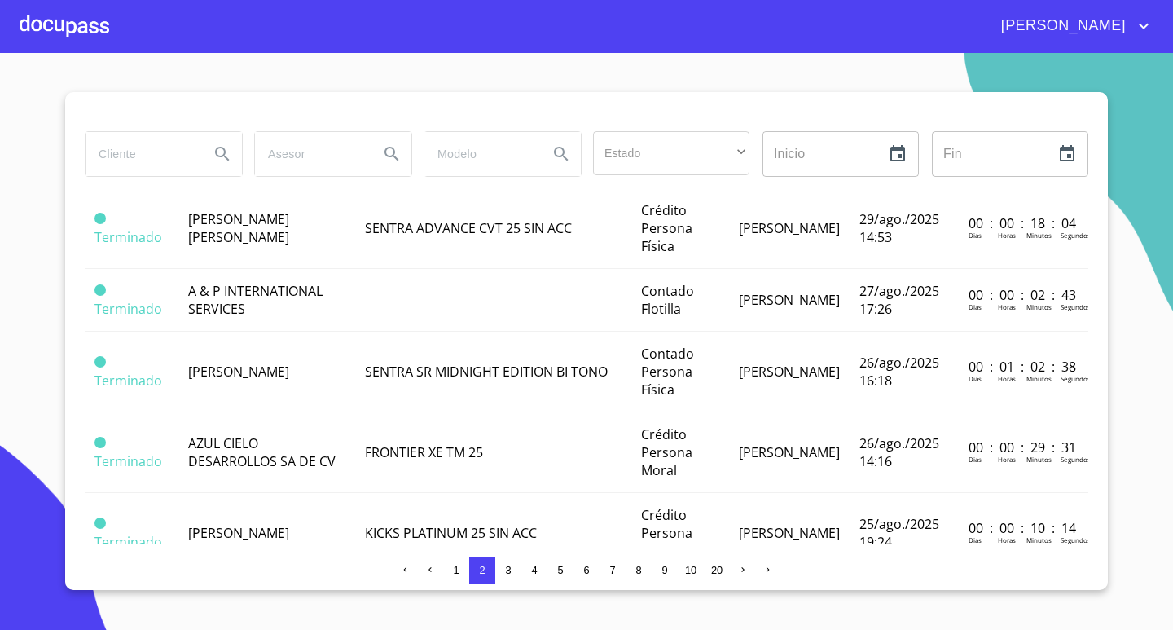
scroll to position [0, 0]
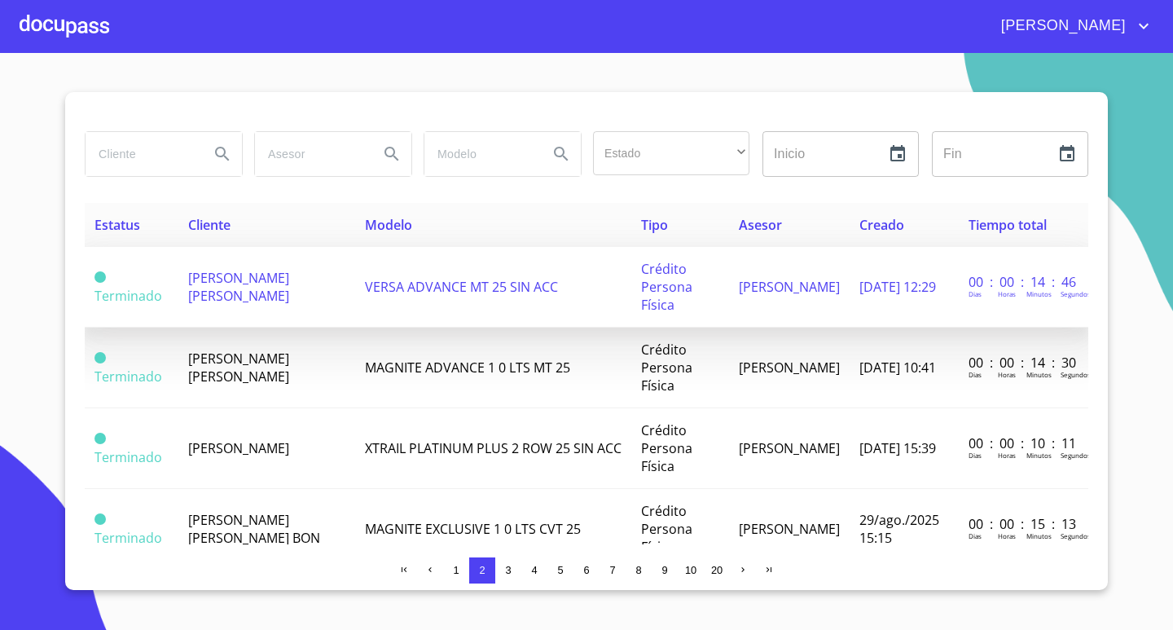
click at [277, 293] on td "[PERSON_NAME] [PERSON_NAME]" at bounding box center [266, 287] width 177 height 81
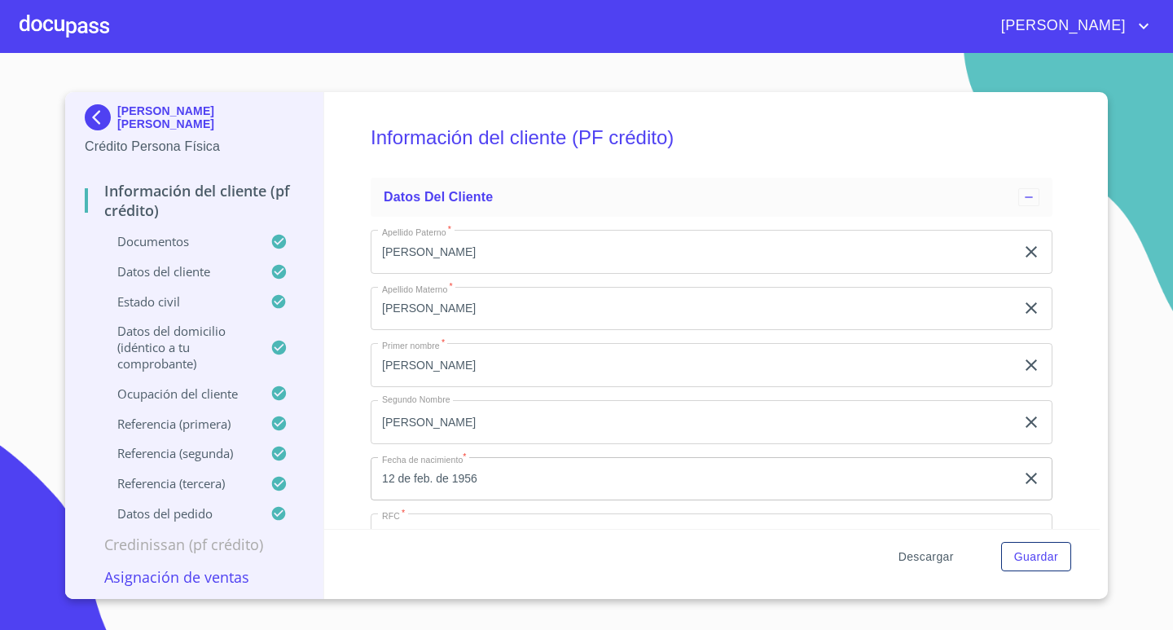
click at [918, 557] on span "Descargar" at bounding box center [926, 557] width 55 height 20
